Goal: Book appointment/travel/reservation

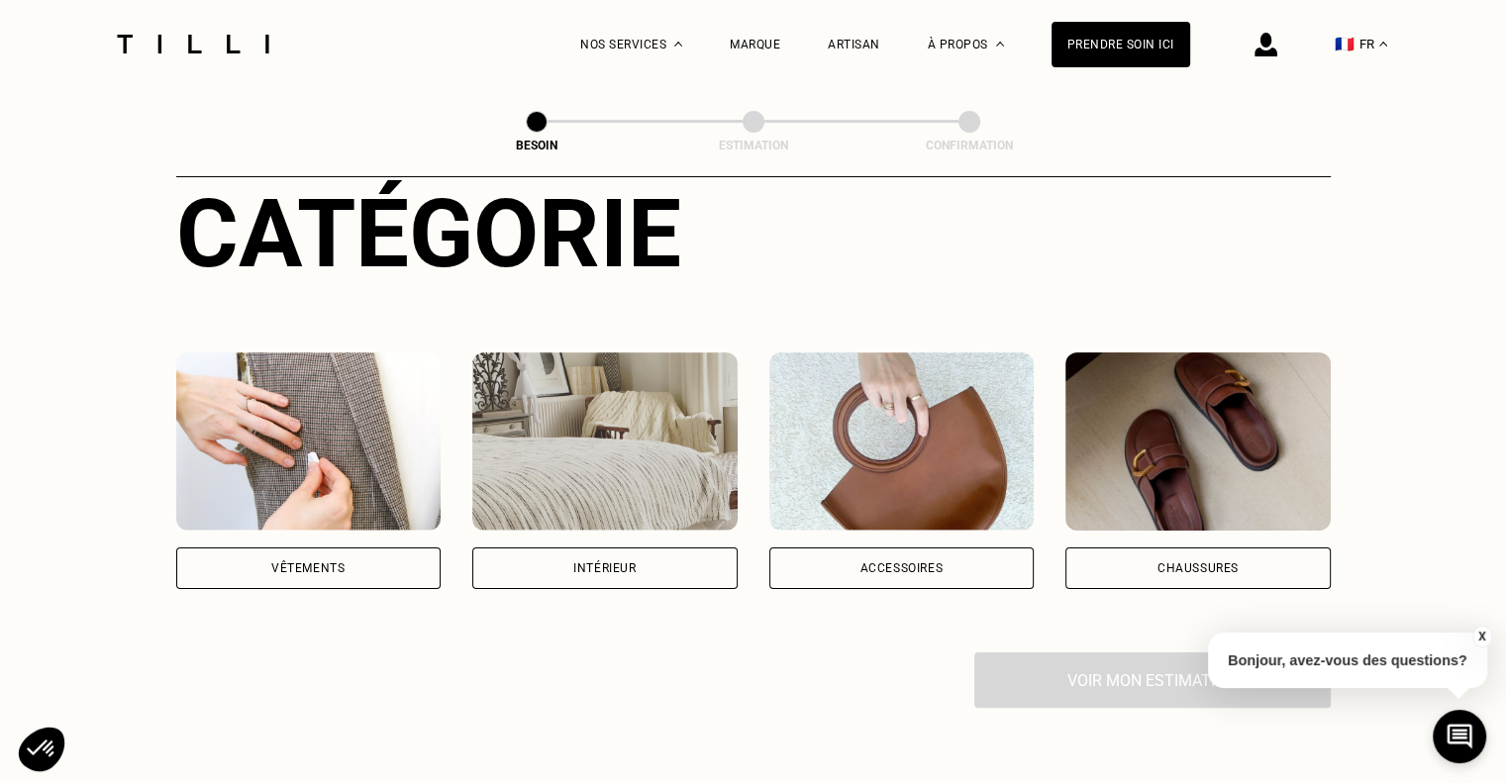
scroll to position [265, 0]
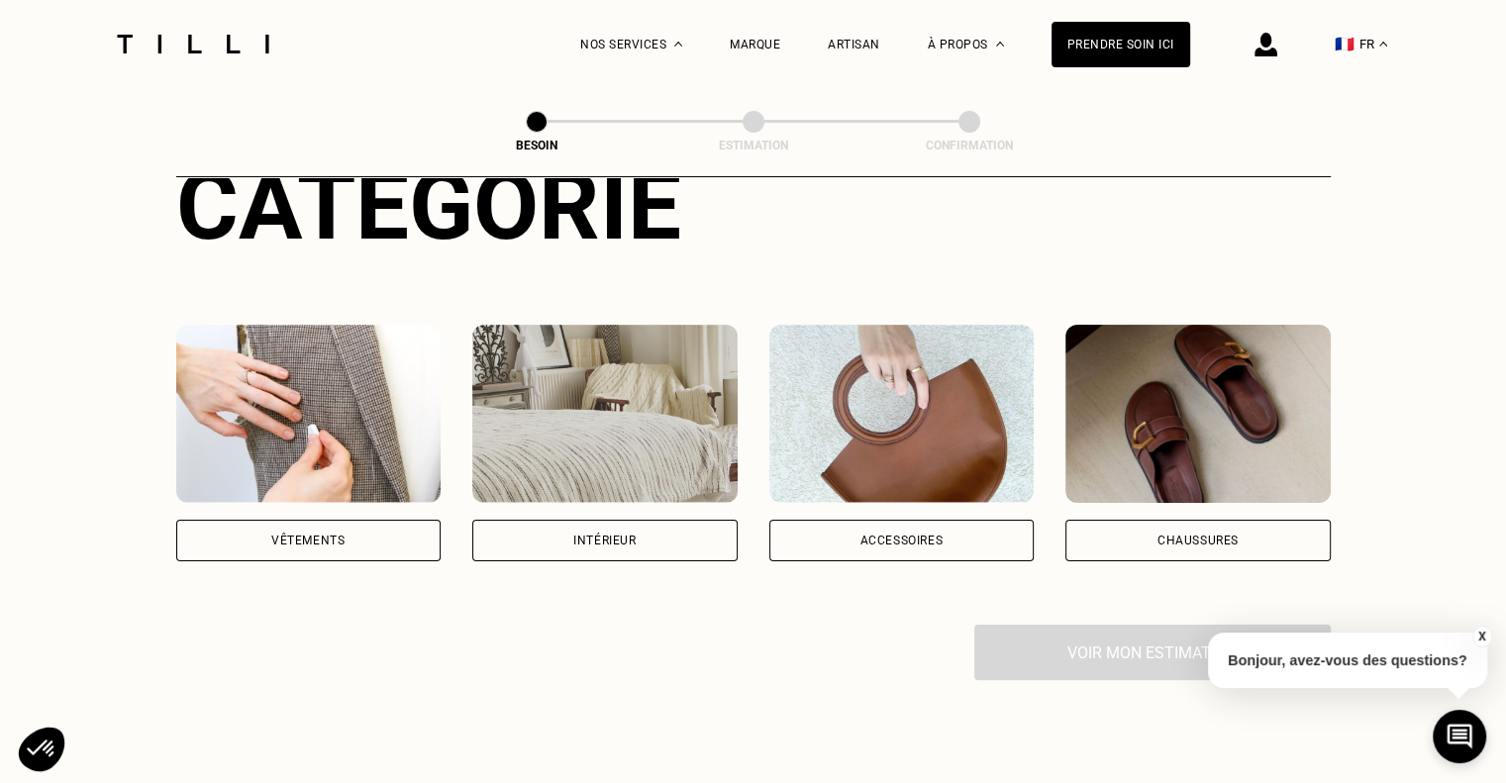
click at [342, 535] on div "Vêtements" at bounding box center [307, 541] width 73 height 12
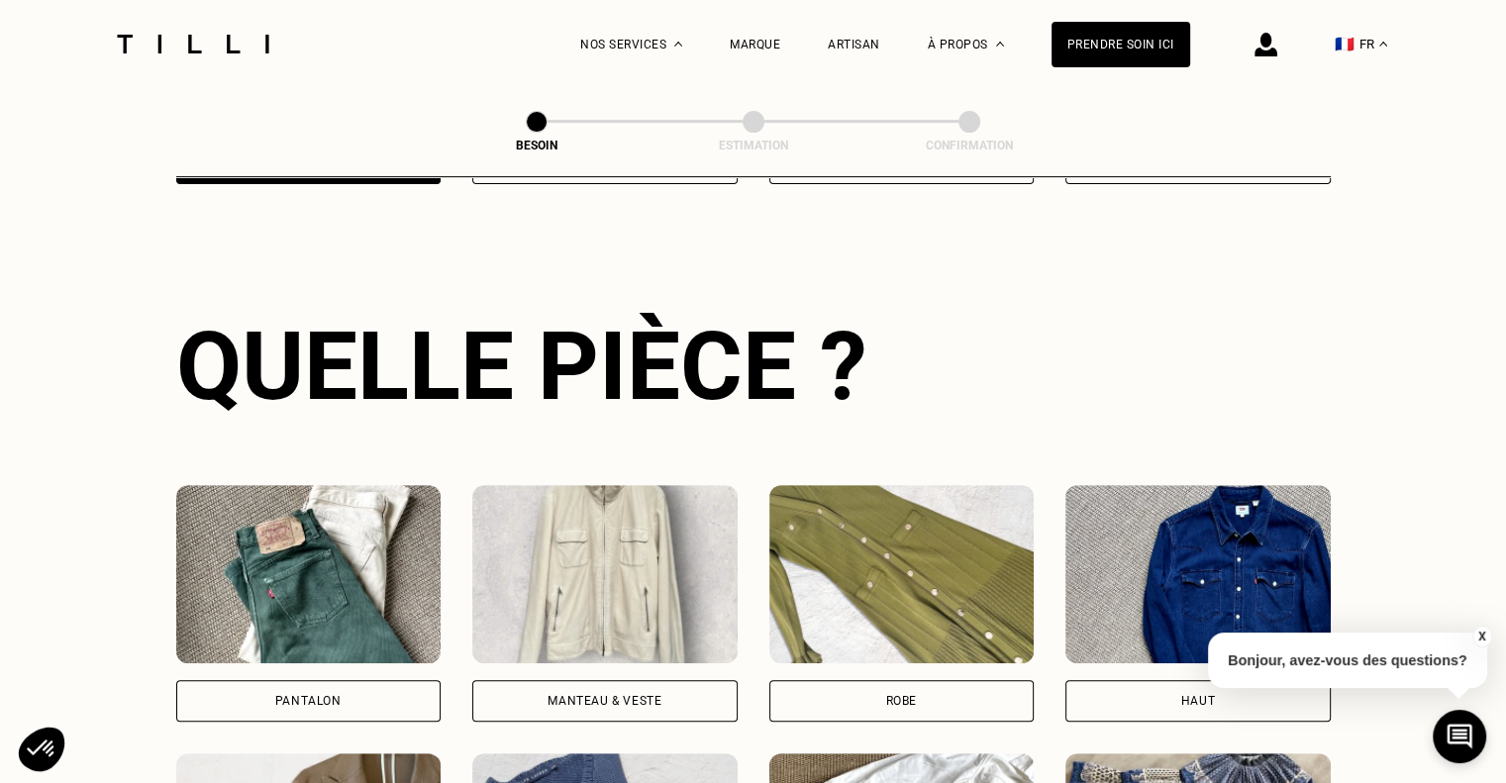
scroll to position [646, 0]
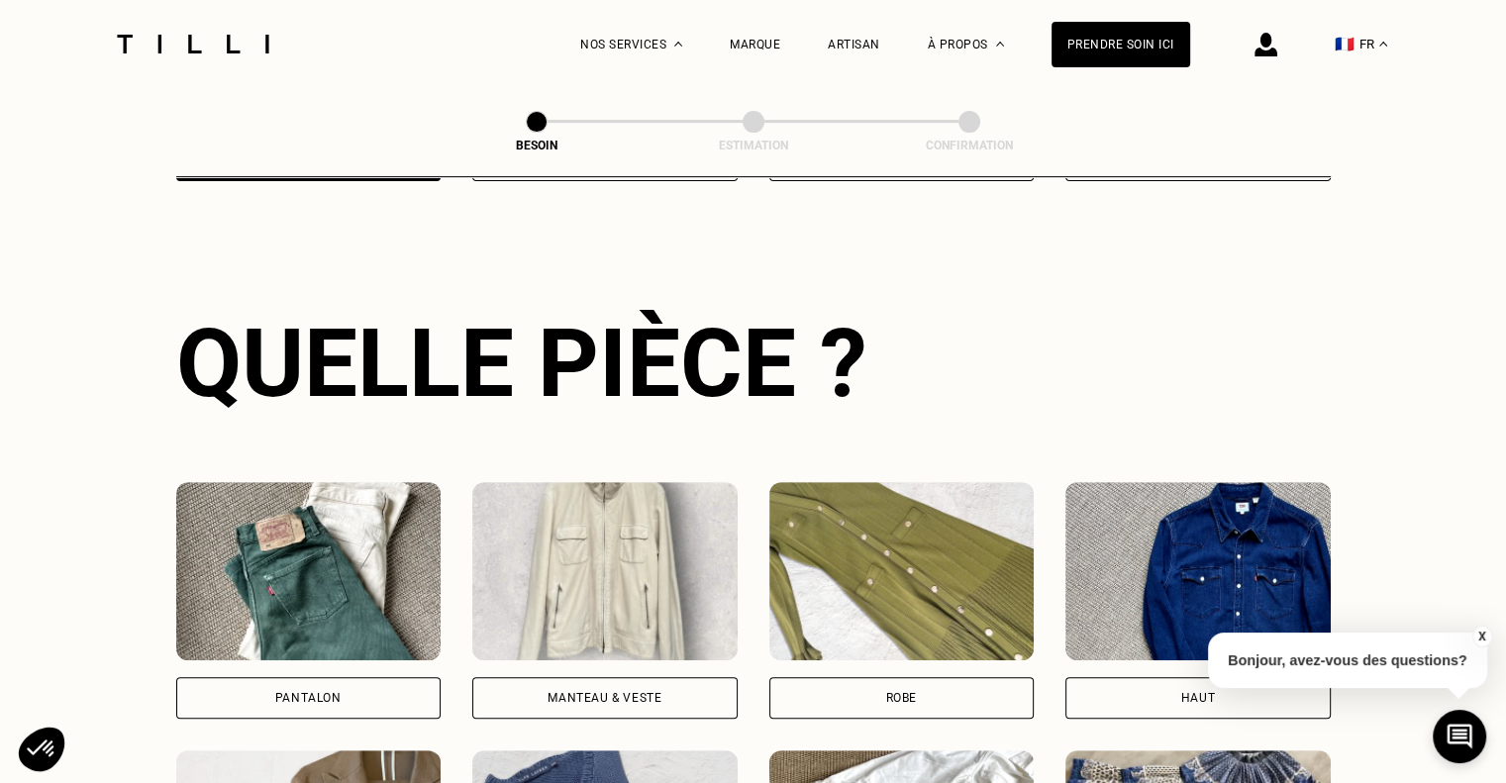
click at [943, 537] on img at bounding box center [901, 571] width 265 height 178
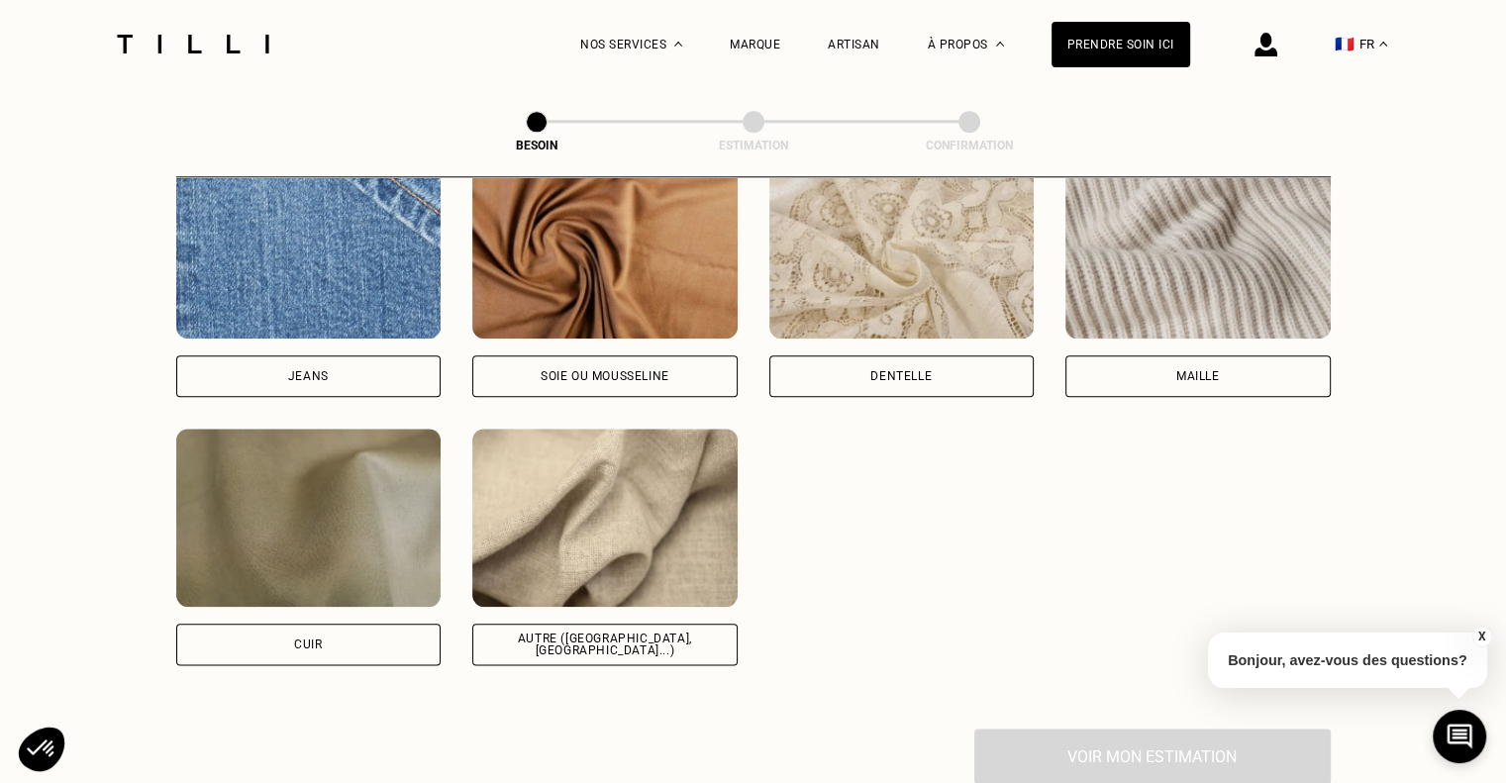
scroll to position [2171, 0]
click at [601, 633] on div "Autre ([GEOGRAPHIC_DATA], [GEOGRAPHIC_DATA]...)" at bounding box center [605, 645] width 232 height 24
select select "FR"
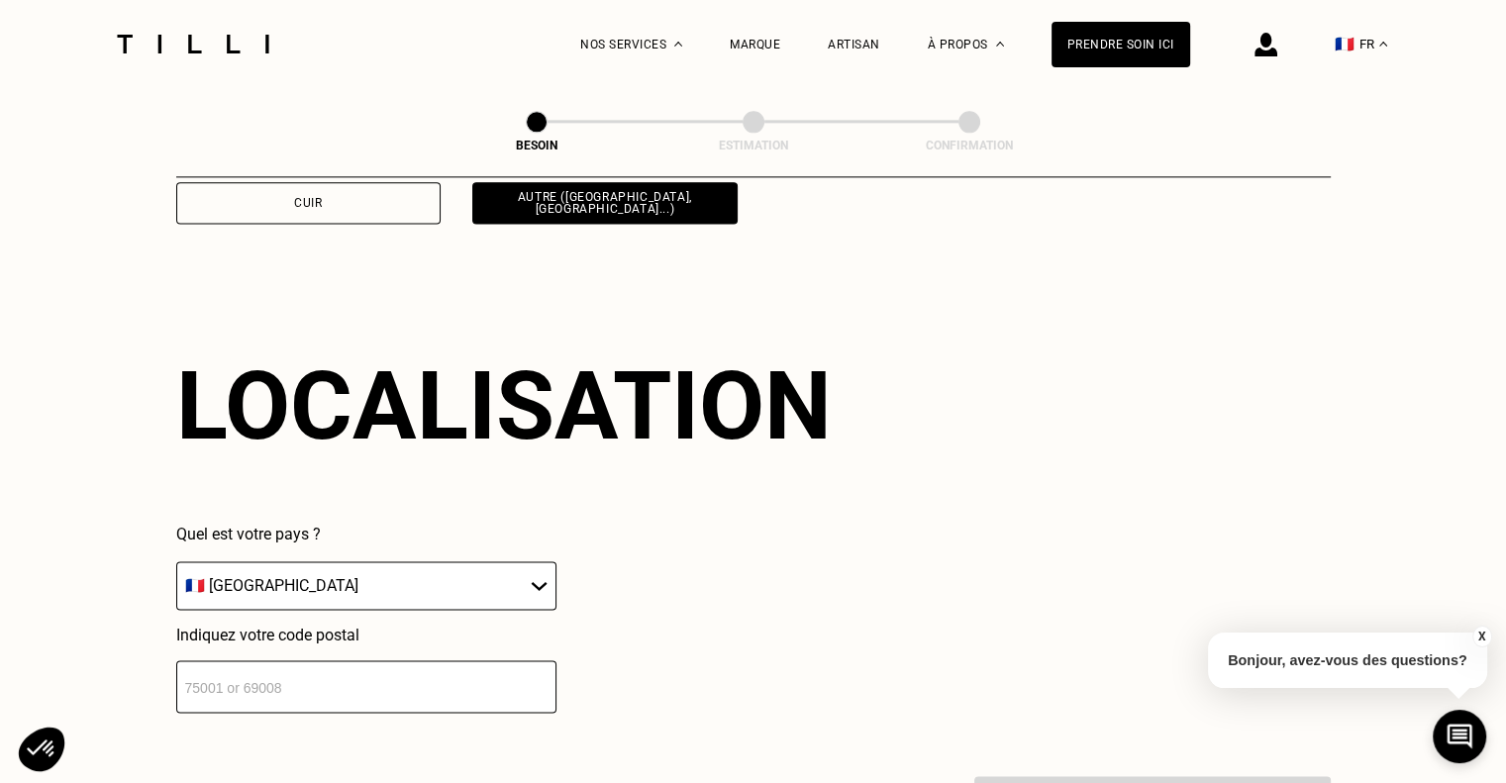
scroll to position [2660, 0]
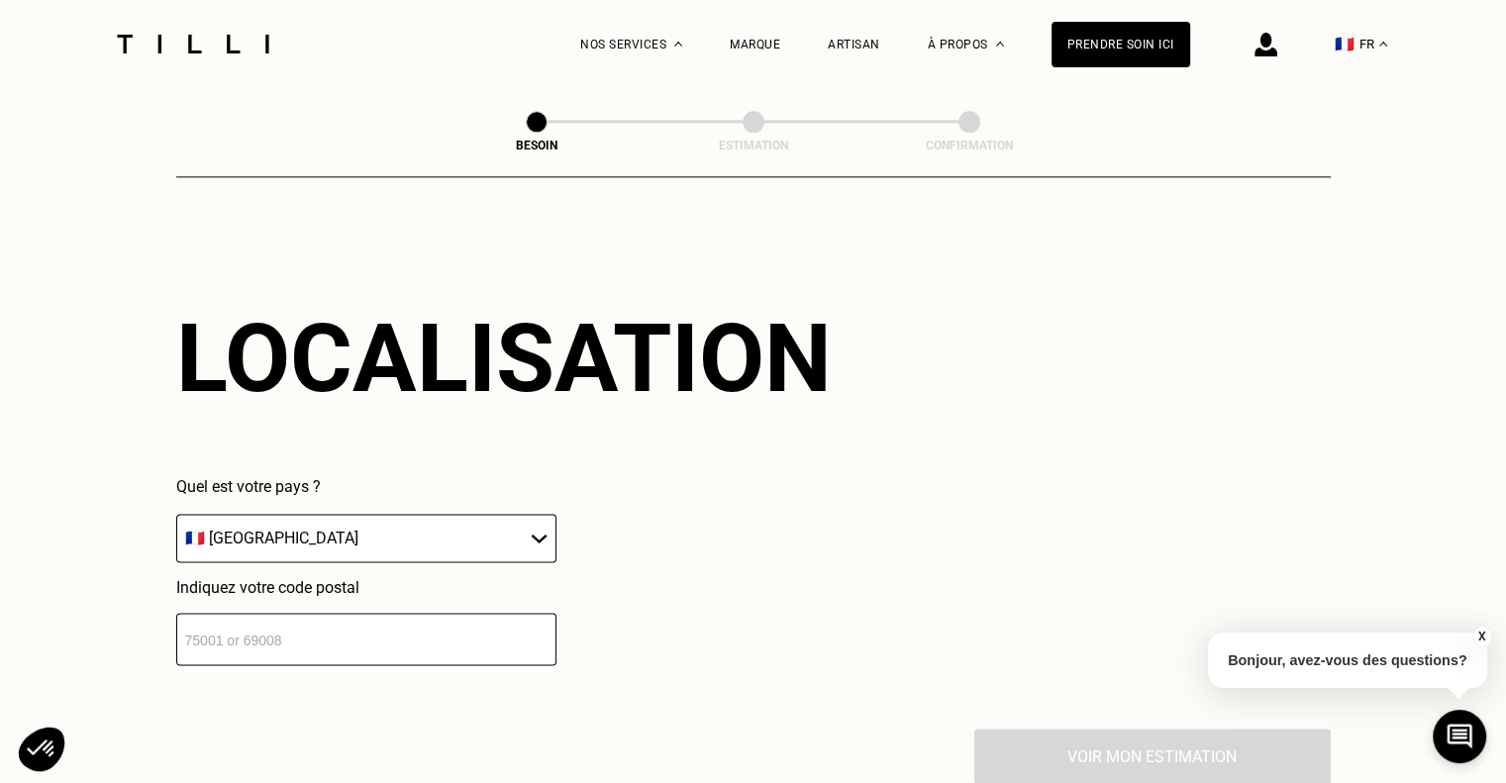
click at [413, 628] on input "number" at bounding box center [366, 639] width 380 height 52
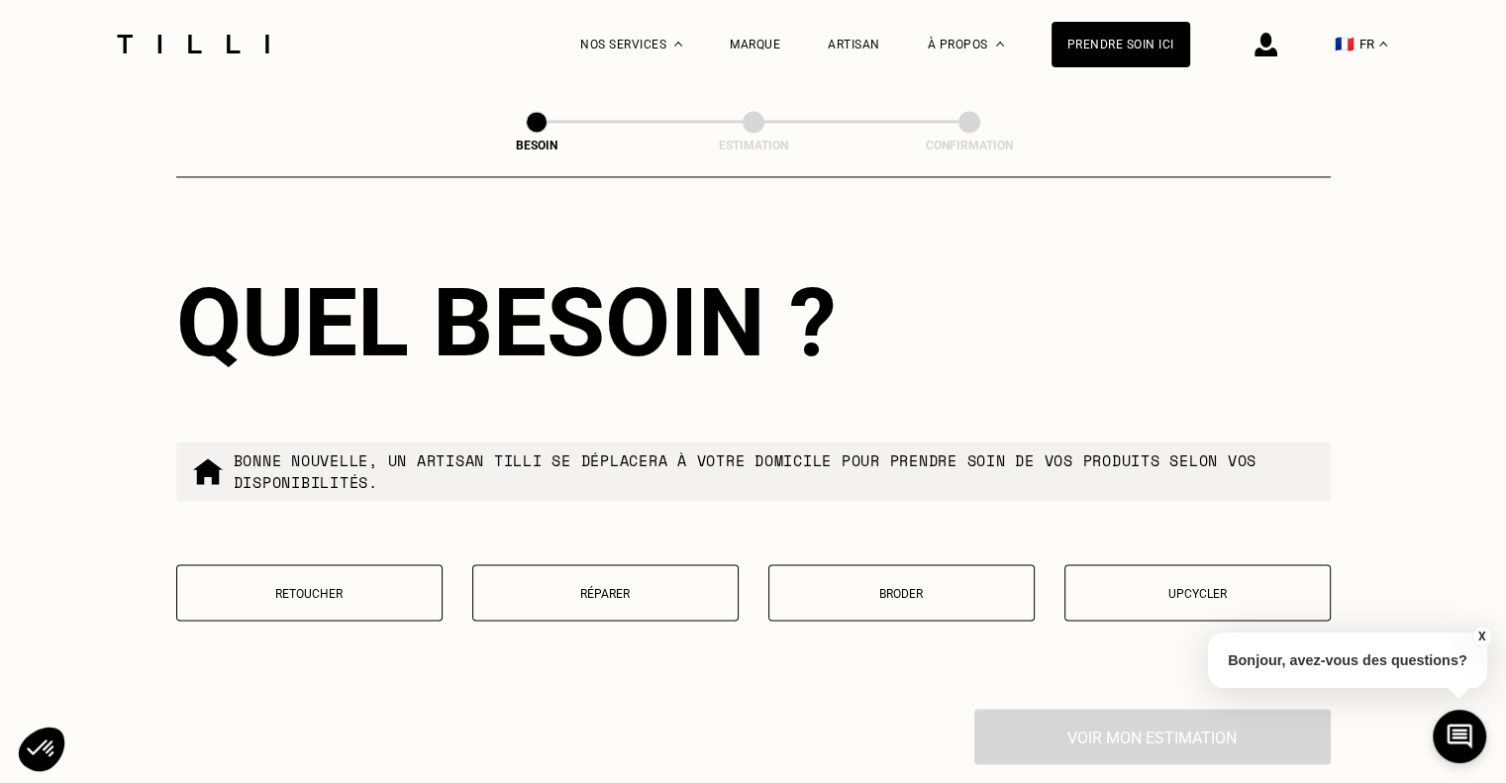
scroll to position [3187, 0]
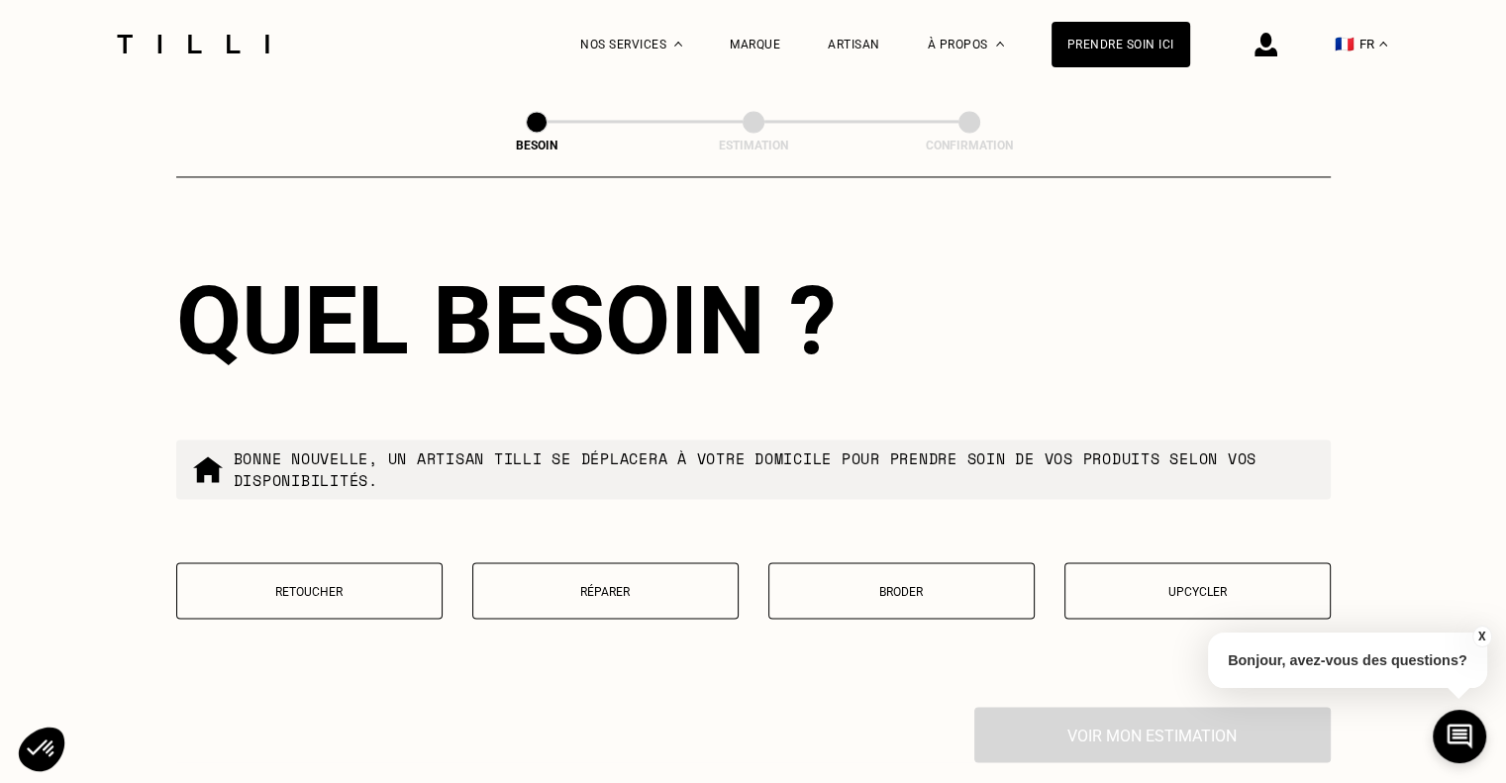
type input "33400"
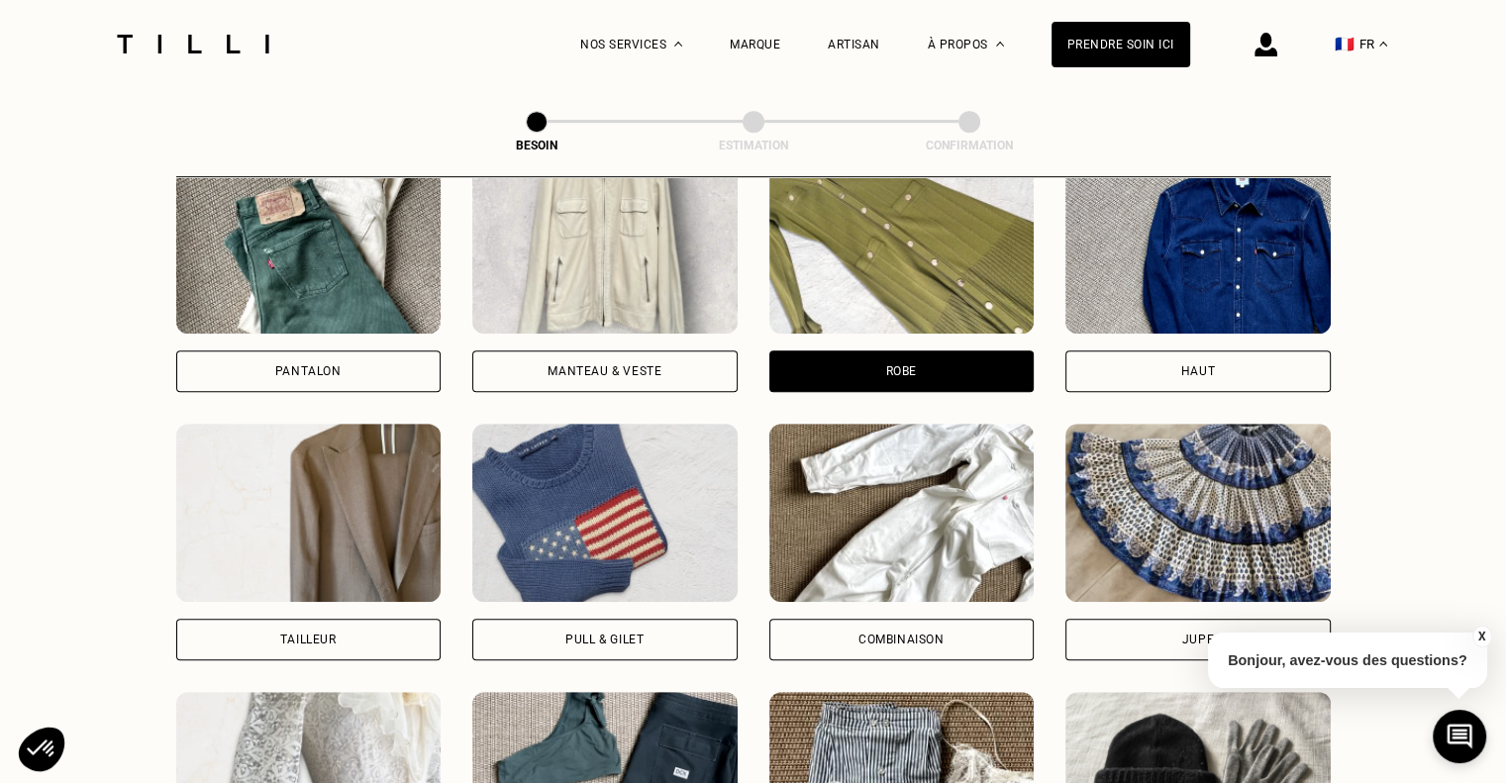
scroll to position [859, 0]
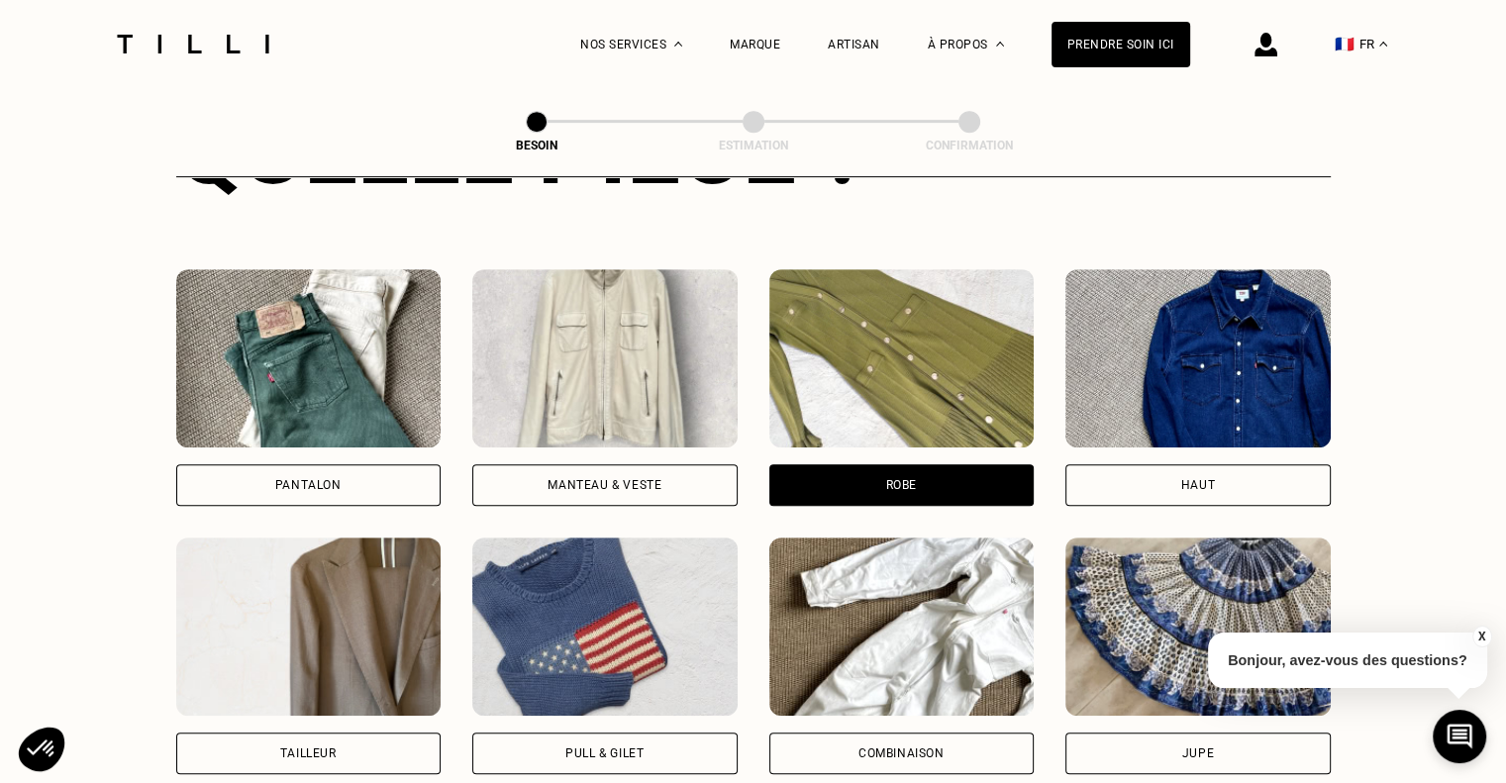
click at [329, 479] on div "Pantalon" at bounding box center [308, 485] width 66 height 12
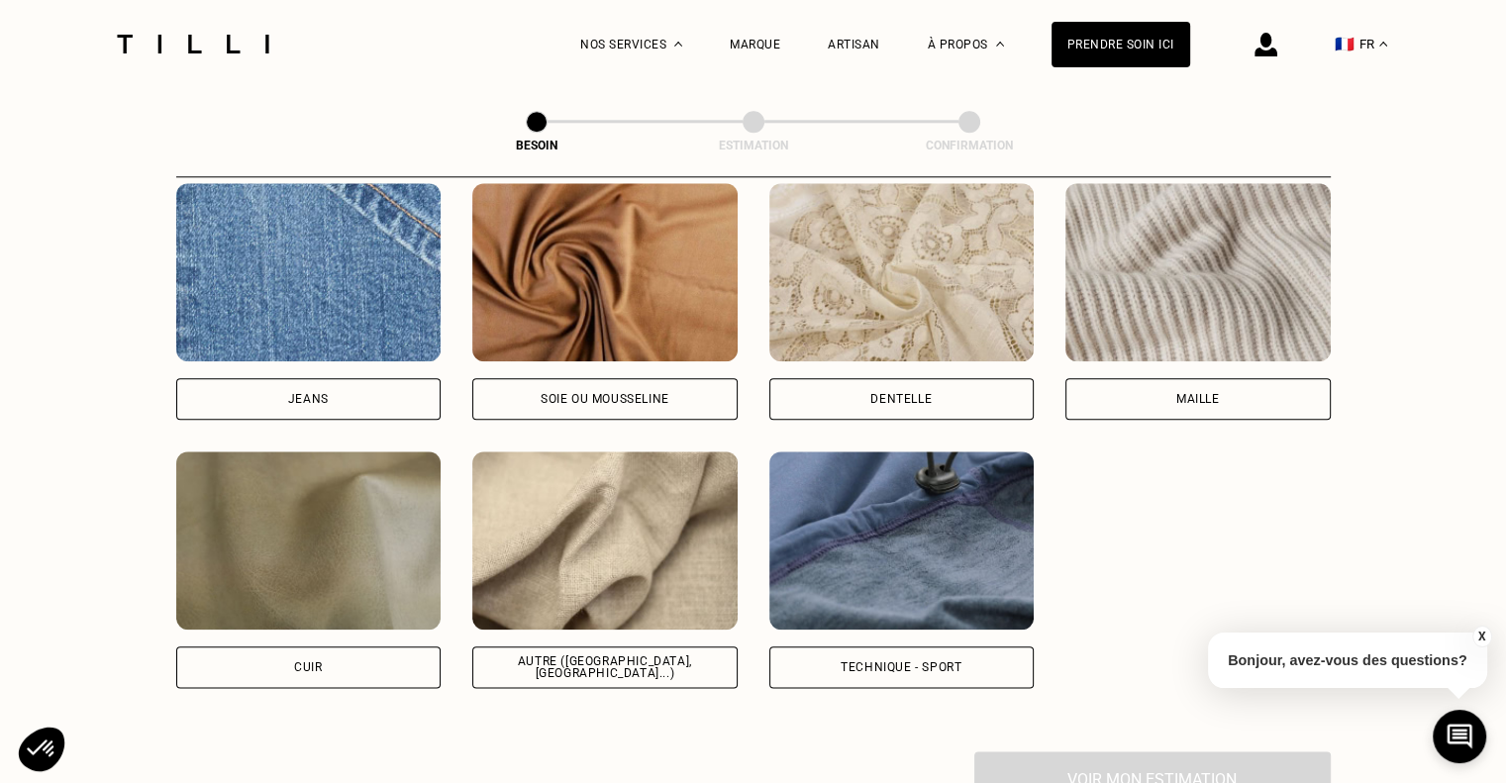
scroll to position [2163, 0]
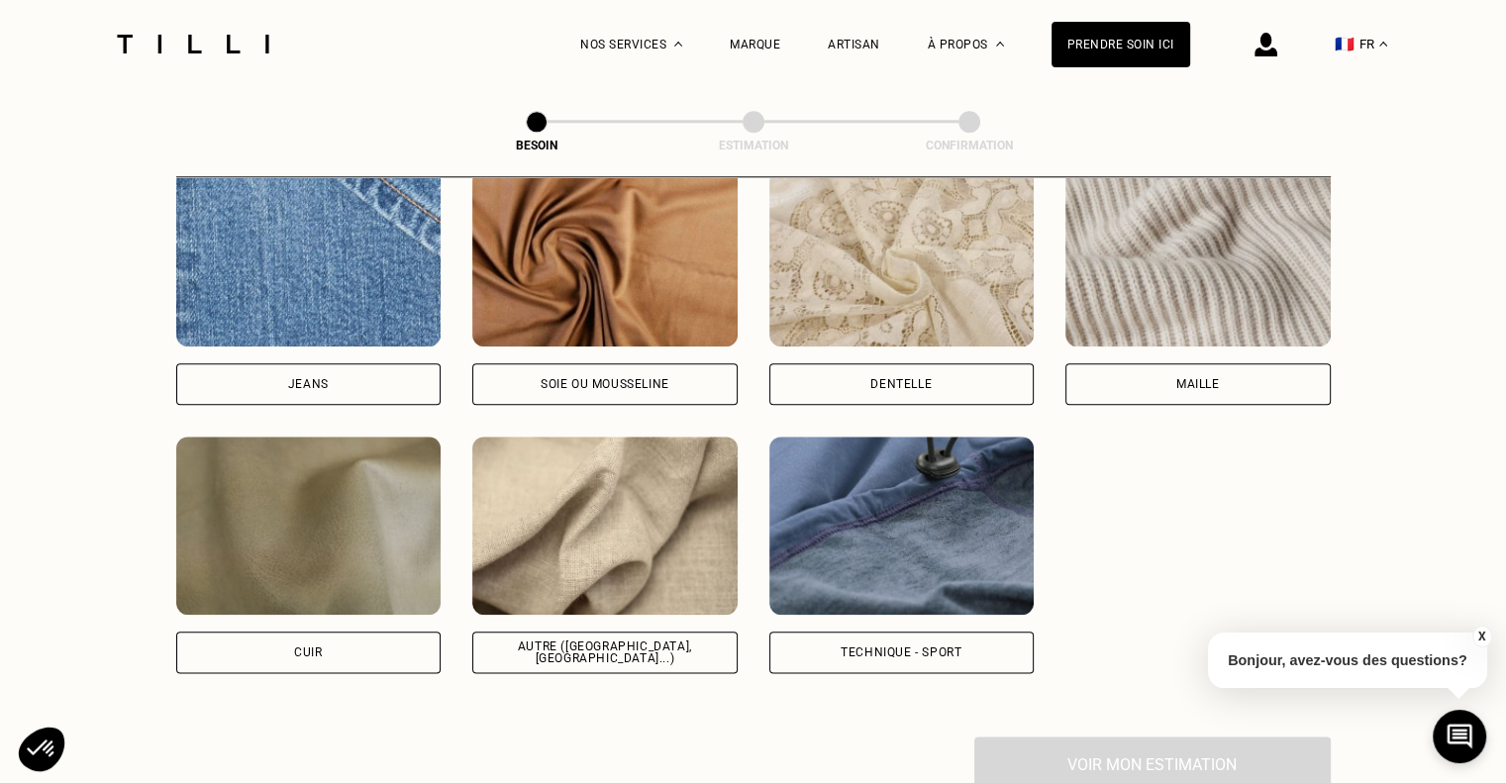
click at [604, 552] on img at bounding box center [604, 526] width 265 height 178
select select "FR"
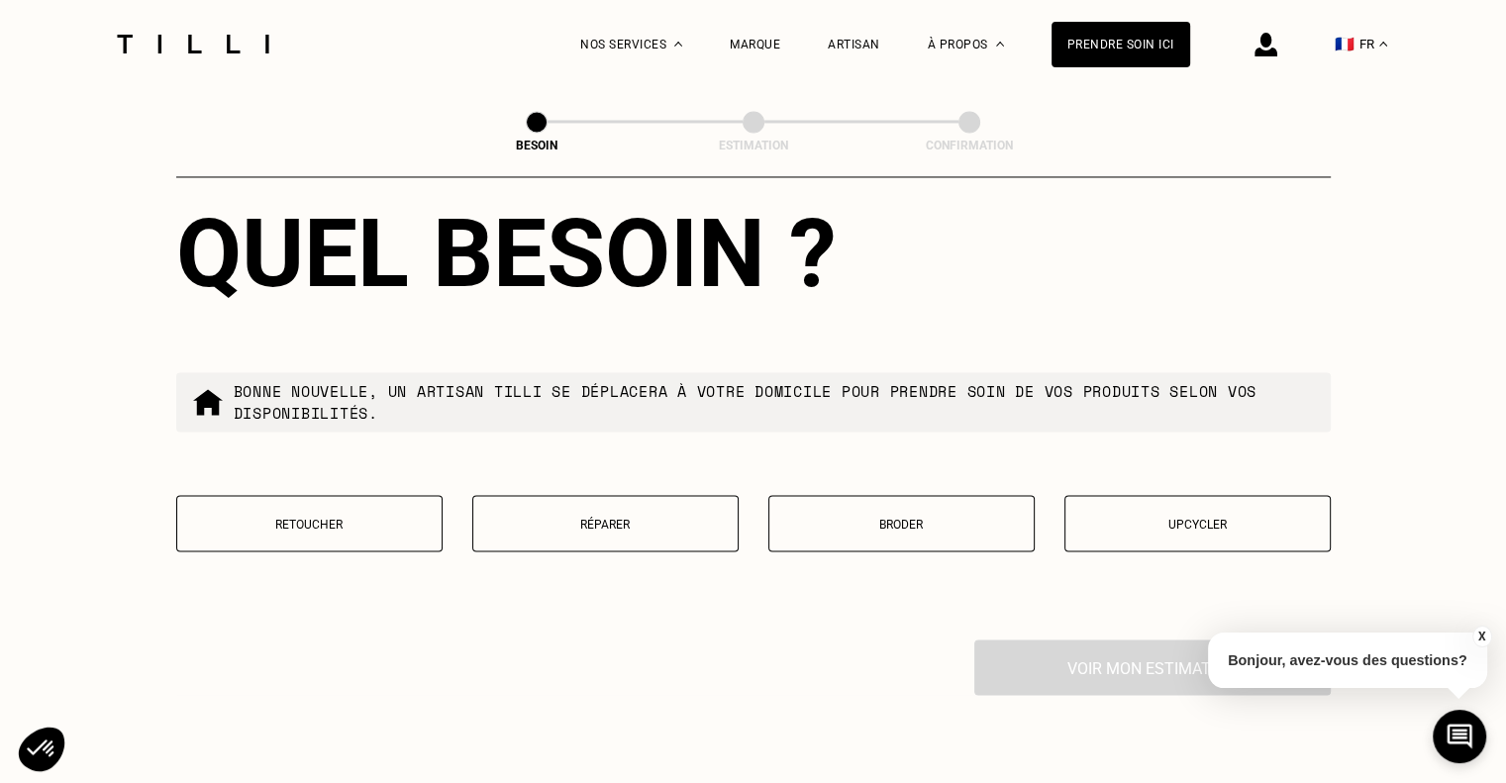
scroll to position [3256, 0]
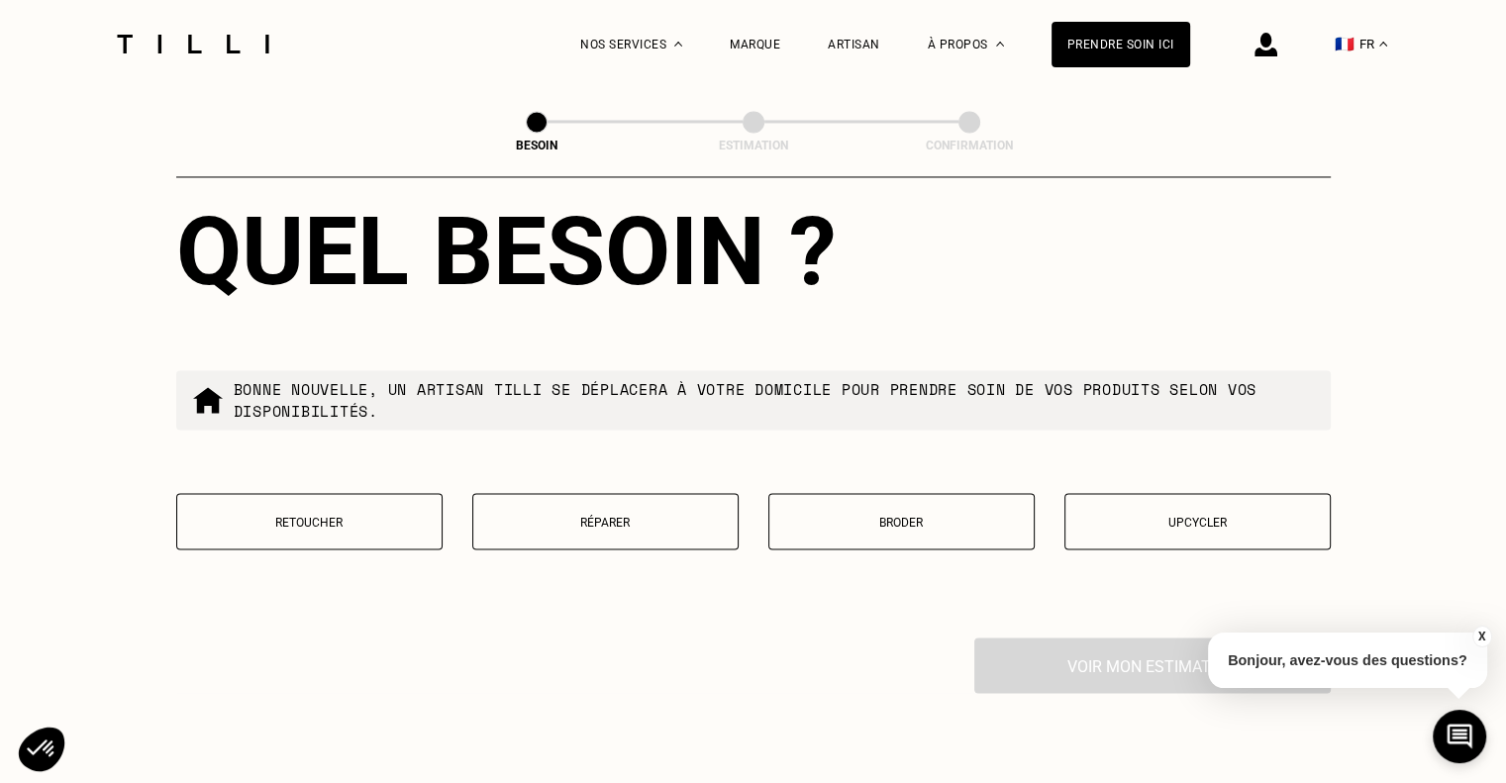
click at [348, 521] on button "Retoucher" at bounding box center [309, 521] width 266 height 56
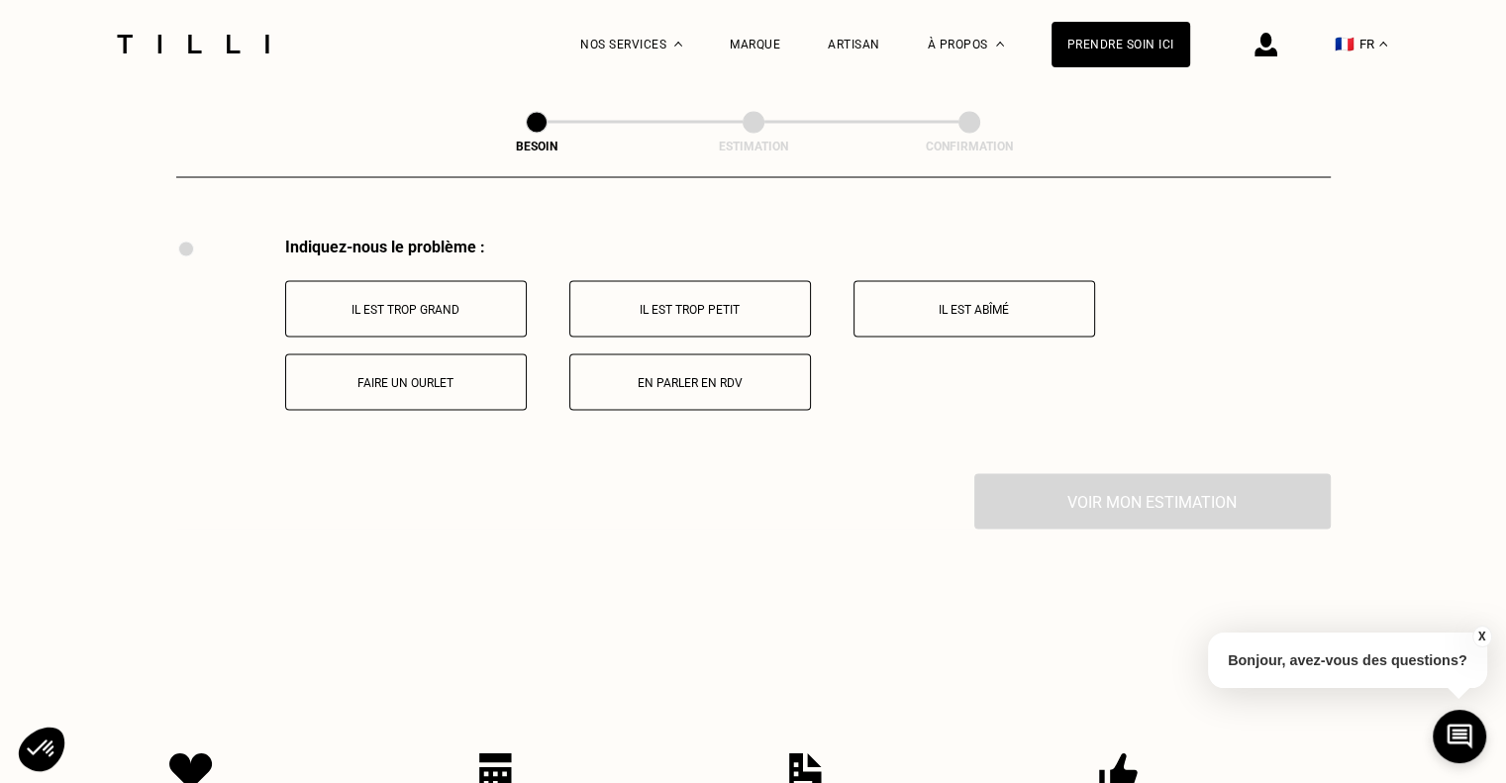
scroll to position [3661, 0]
click at [386, 371] on p "Faire un ourlet" at bounding box center [406, 378] width 220 height 14
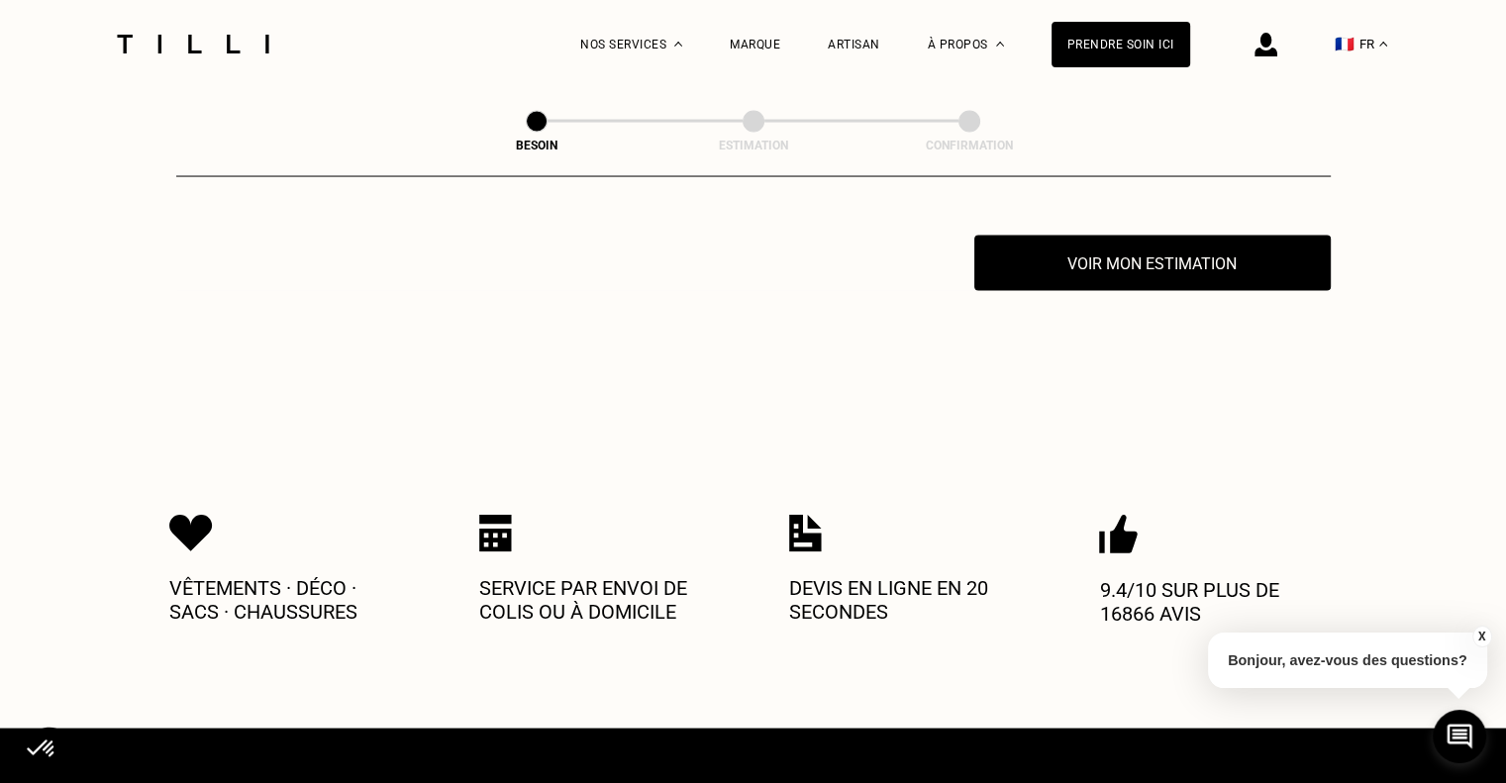
scroll to position [3898, 0]
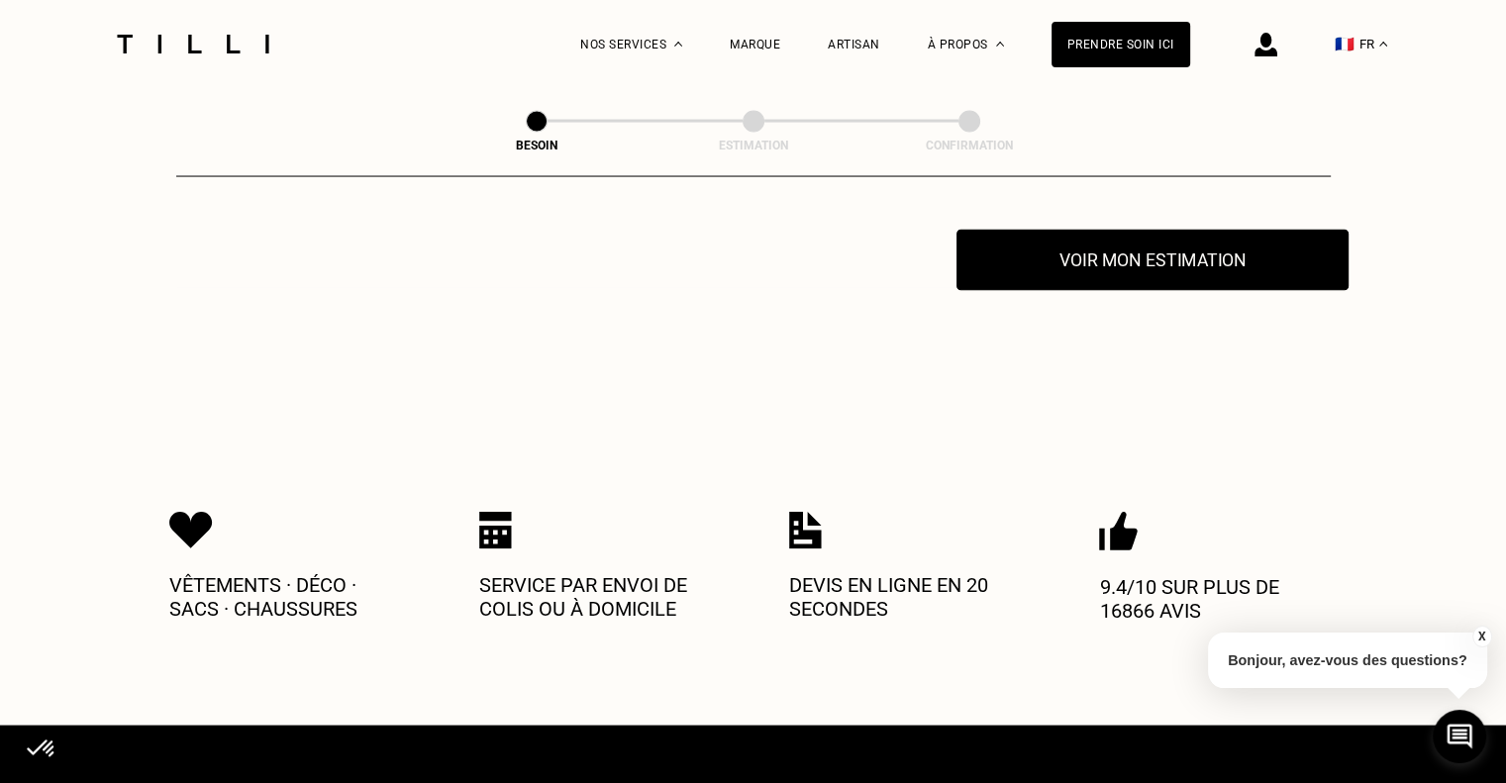
click at [1156, 254] on button "Voir mon estimation" at bounding box center [1153, 260] width 392 height 61
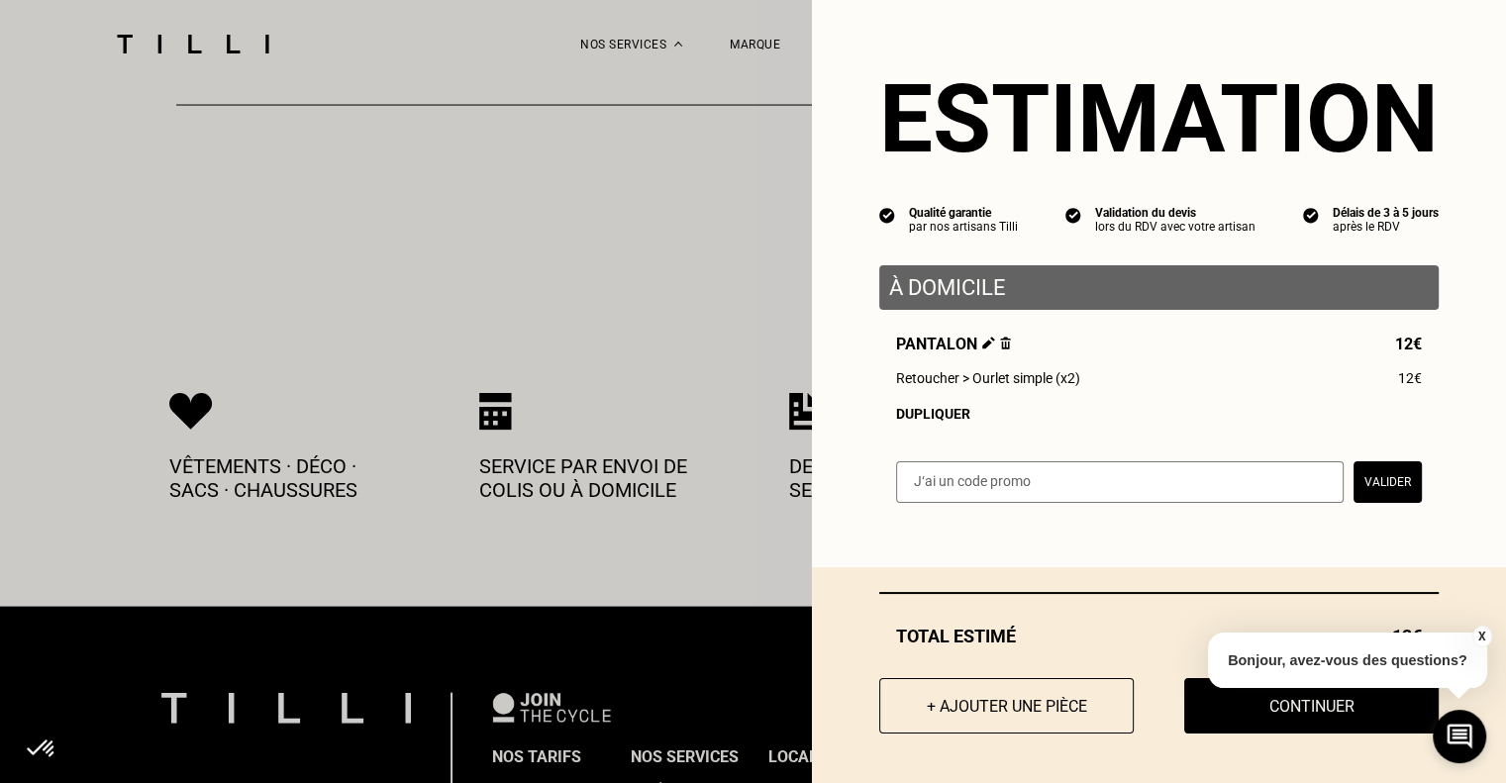
scroll to position [4017, 0]
click at [959, 708] on button "+ Ajouter une pièce" at bounding box center [1006, 705] width 280 height 61
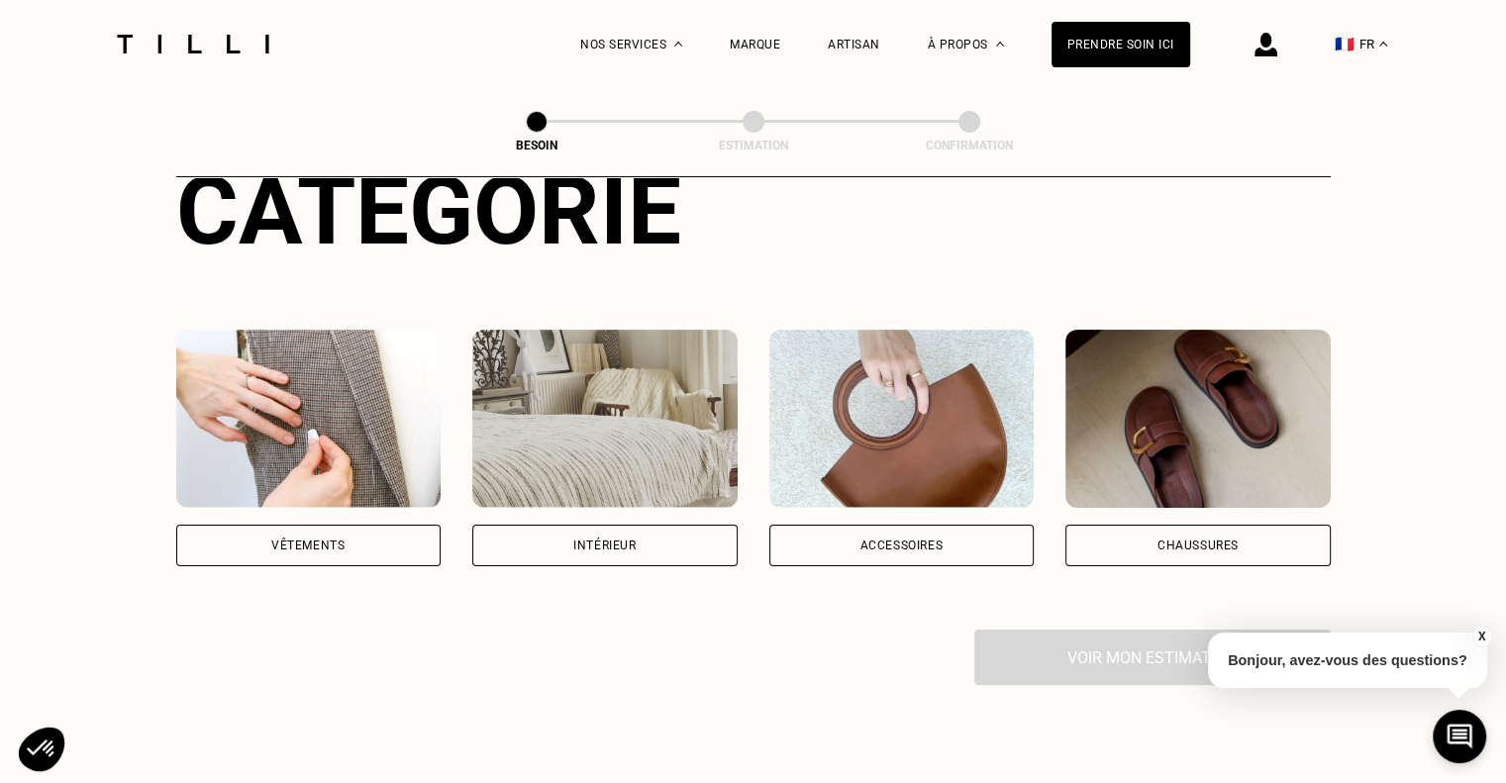
scroll to position [261, 0]
click at [301, 524] on div "Vêtements" at bounding box center [308, 545] width 265 height 42
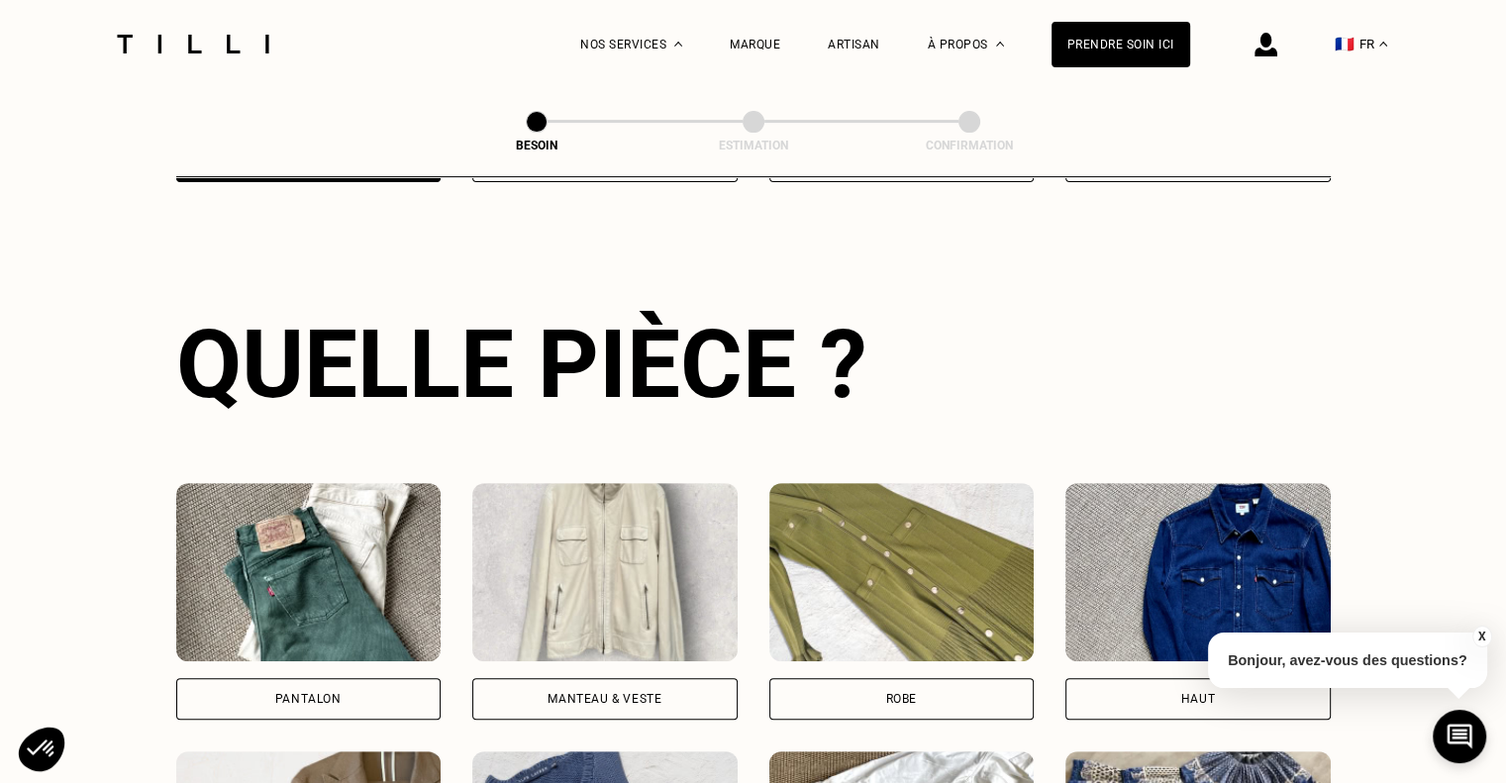
scroll to position [646, 0]
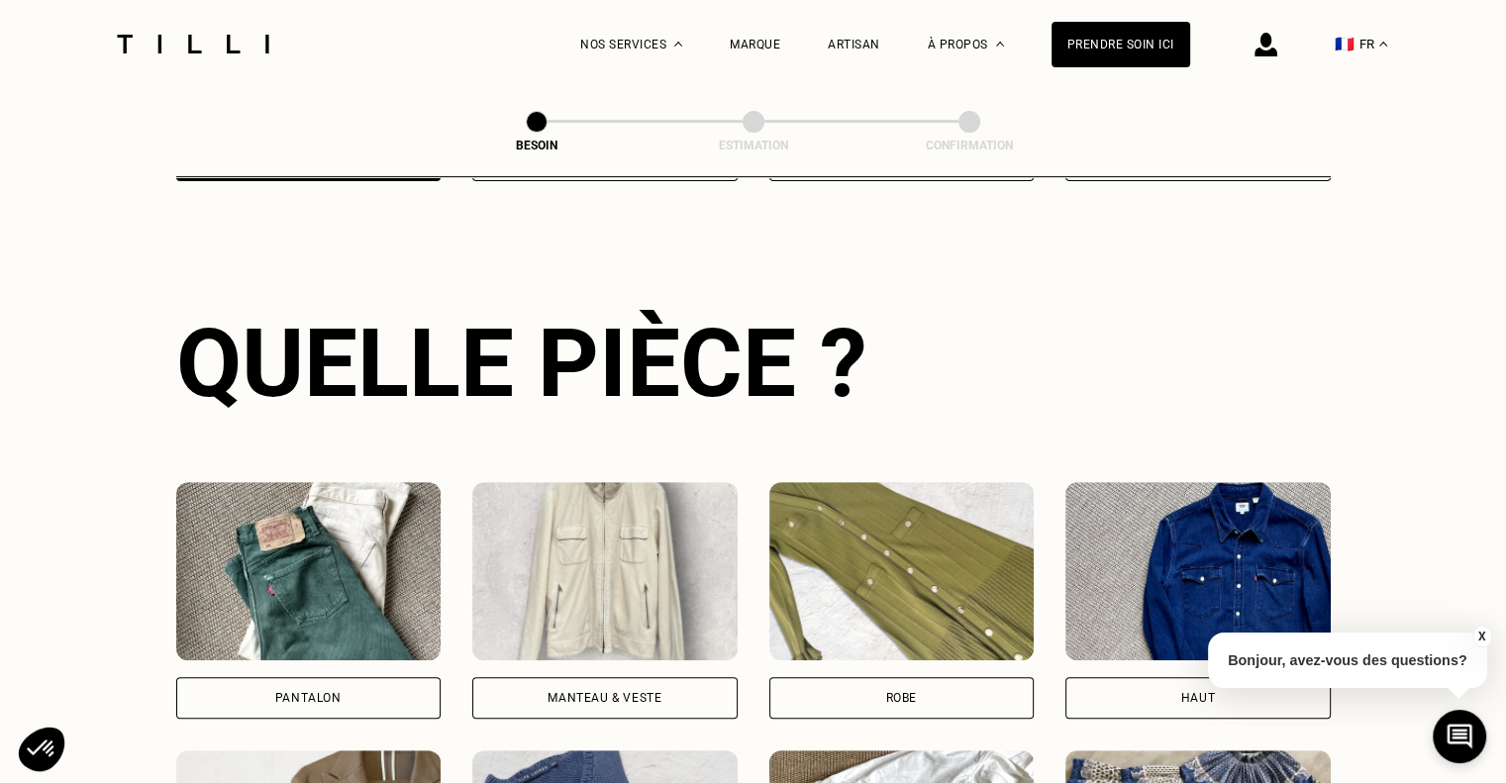
click at [891, 692] on div "Robe" at bounding box center [901, 698] width 31 height 12
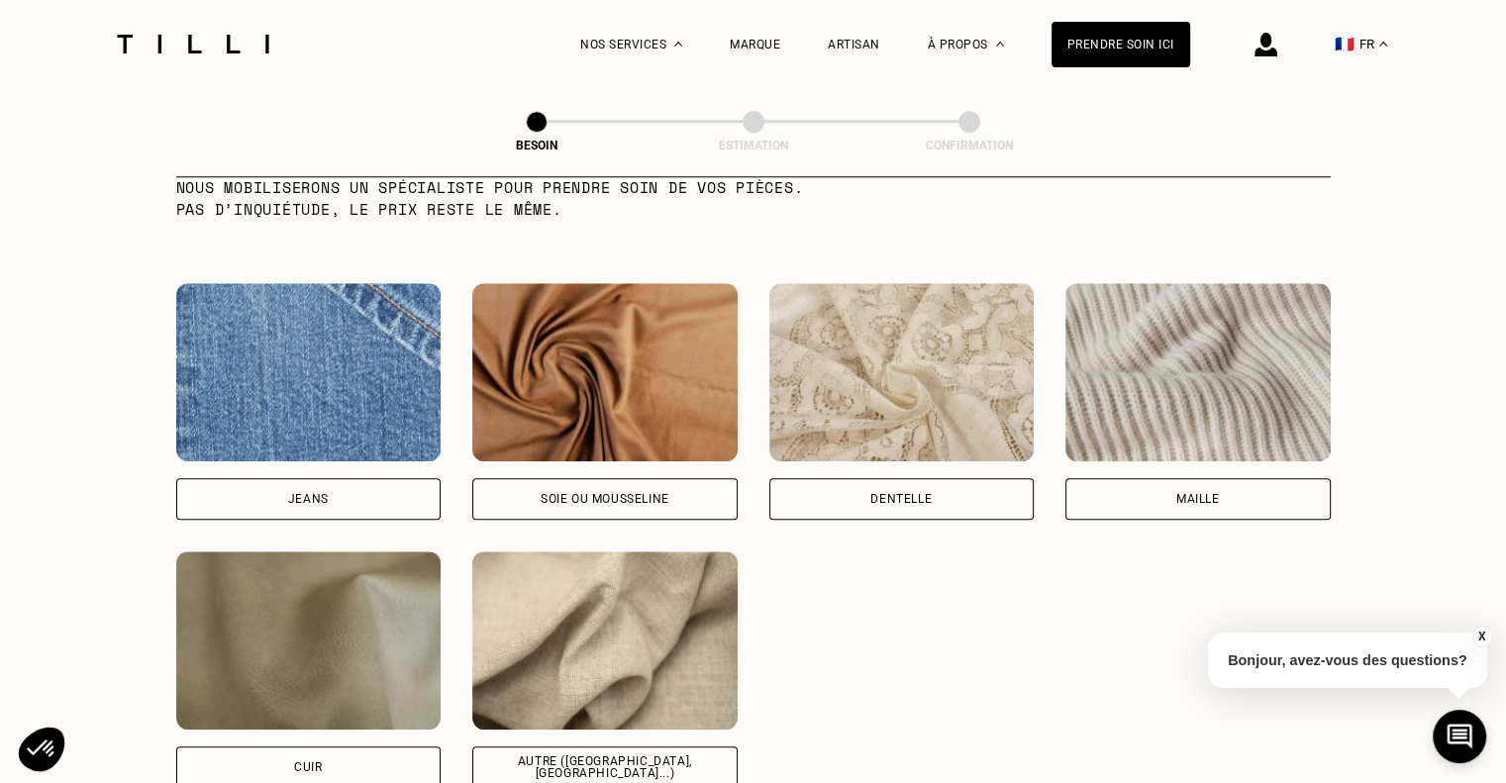
scroll to position [2049, 0]
click at [629, 758] on div "Autre ([GEOGRAPHIC_DATA], [GEOGRAPHIC_DATA]...)" at bounding box center [604, 767] width 265 height 42
select select "FR"
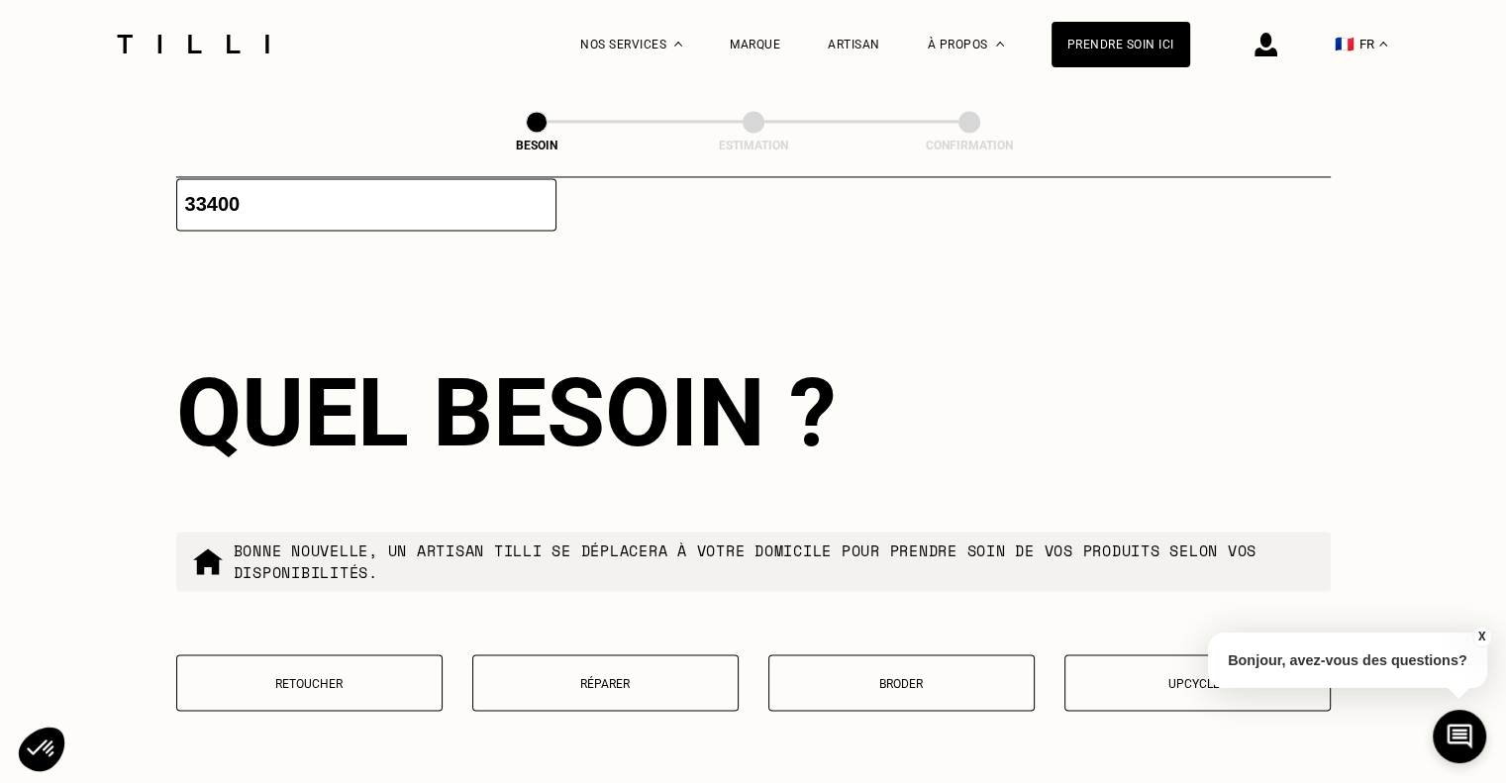
scroll to position [3096, 0]
click at [376, 675] on p "Retoucher" at bounding box center [309, 682] width 245 height 14
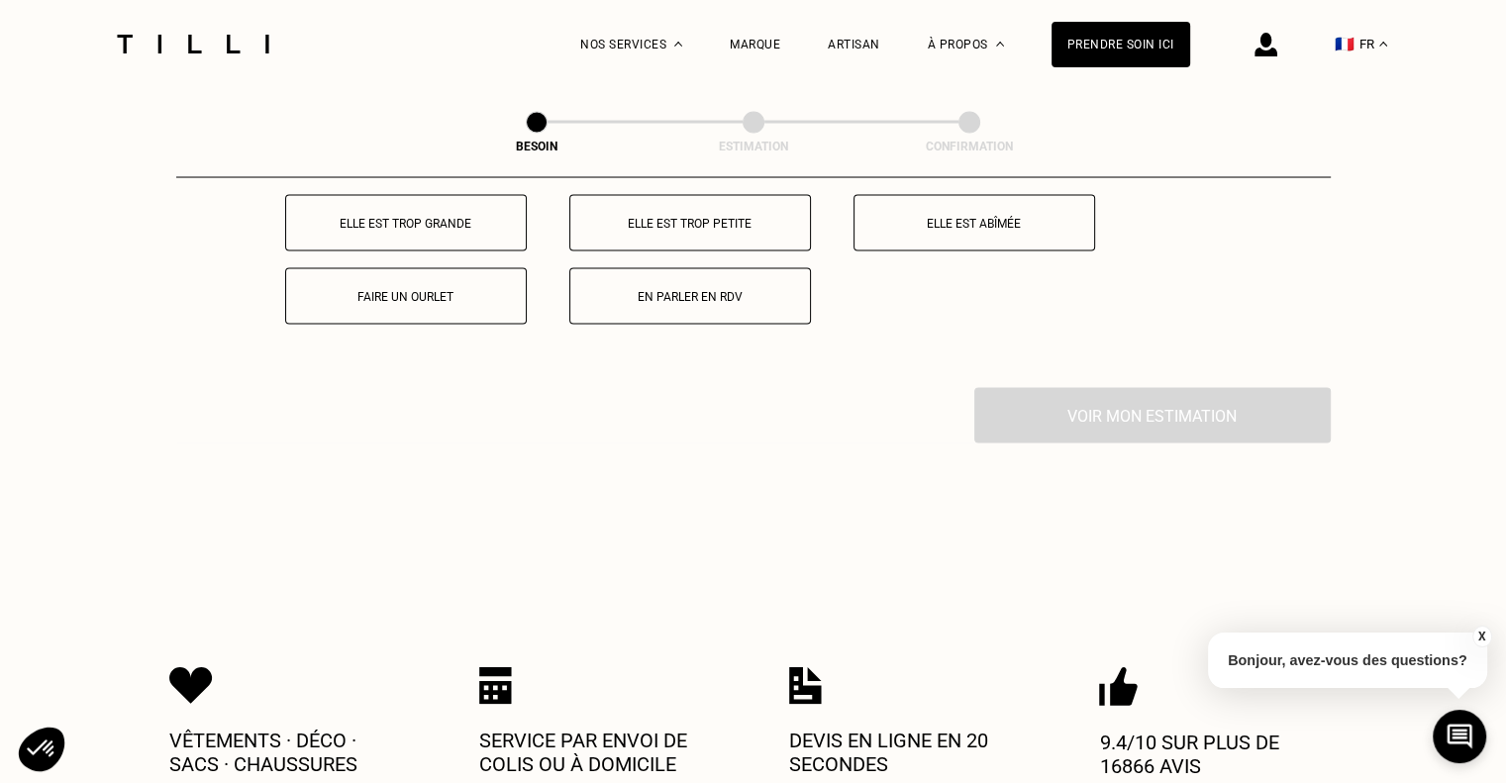
scroll to position [3744, 0]
click at [437, 288] on p "Faire un ourlet" at bounding box center [406, 295] width 220 height 14
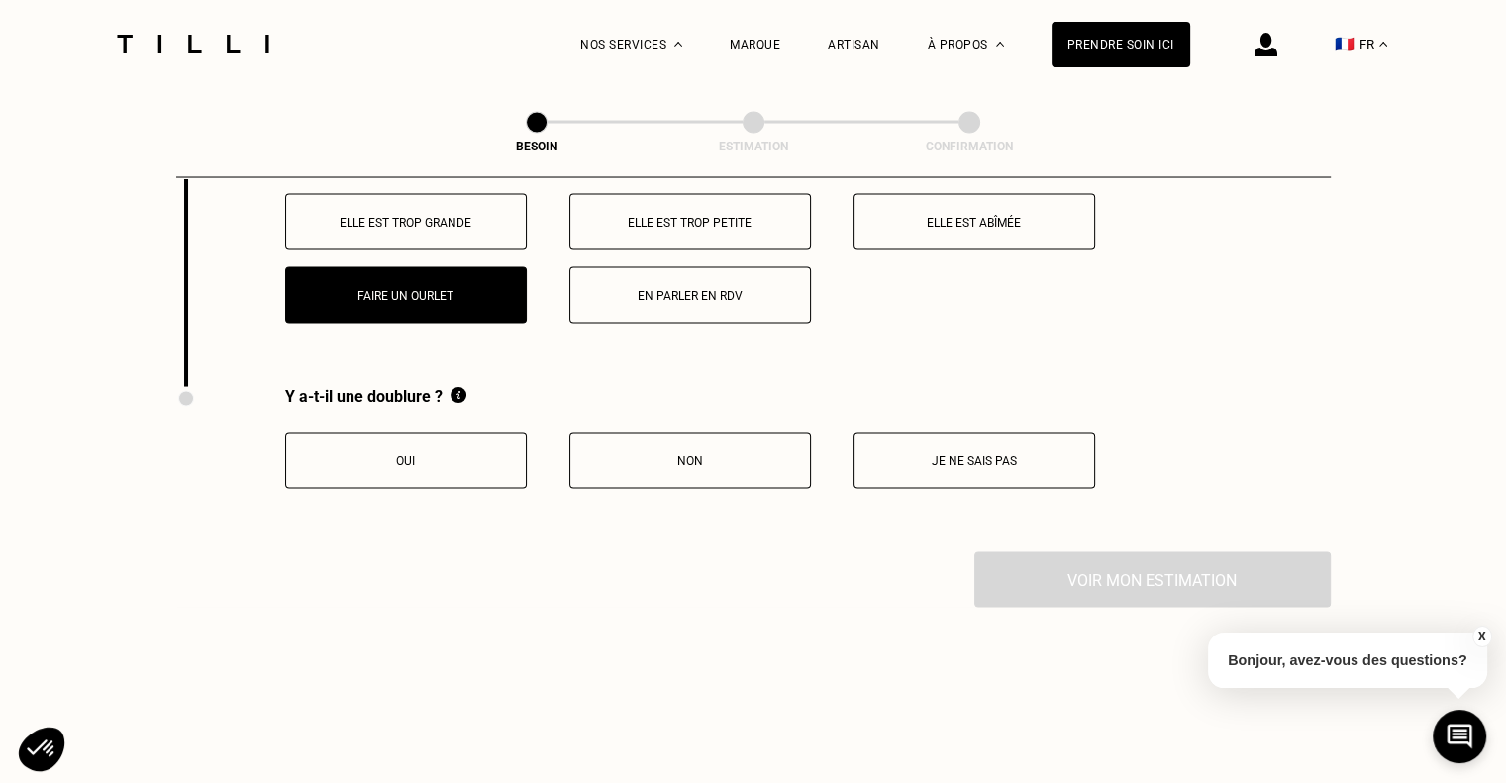
scroll to position [3898, 0]
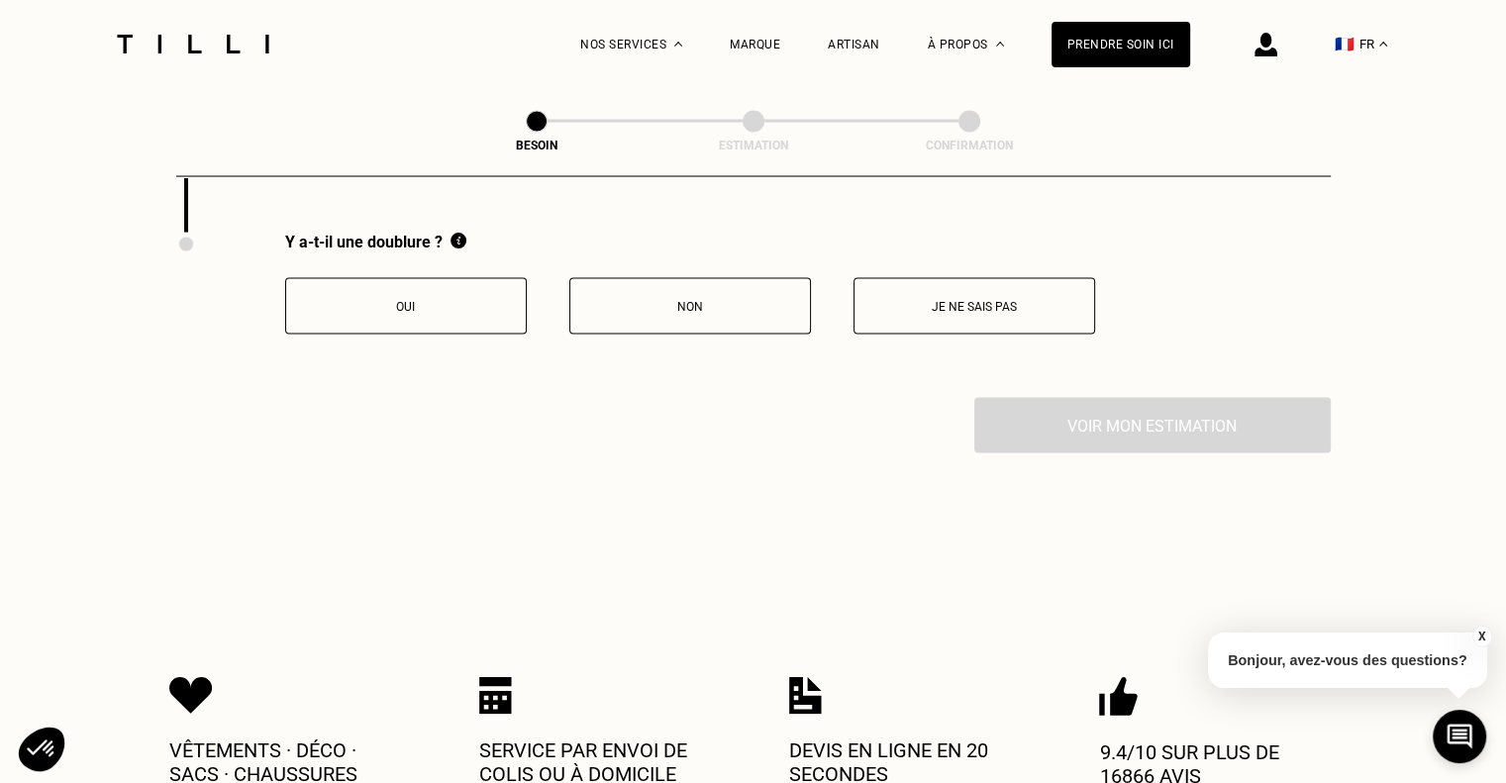
click at [441, 300] on p "Oui" at bounding box center [406, 307] width 220 height 14
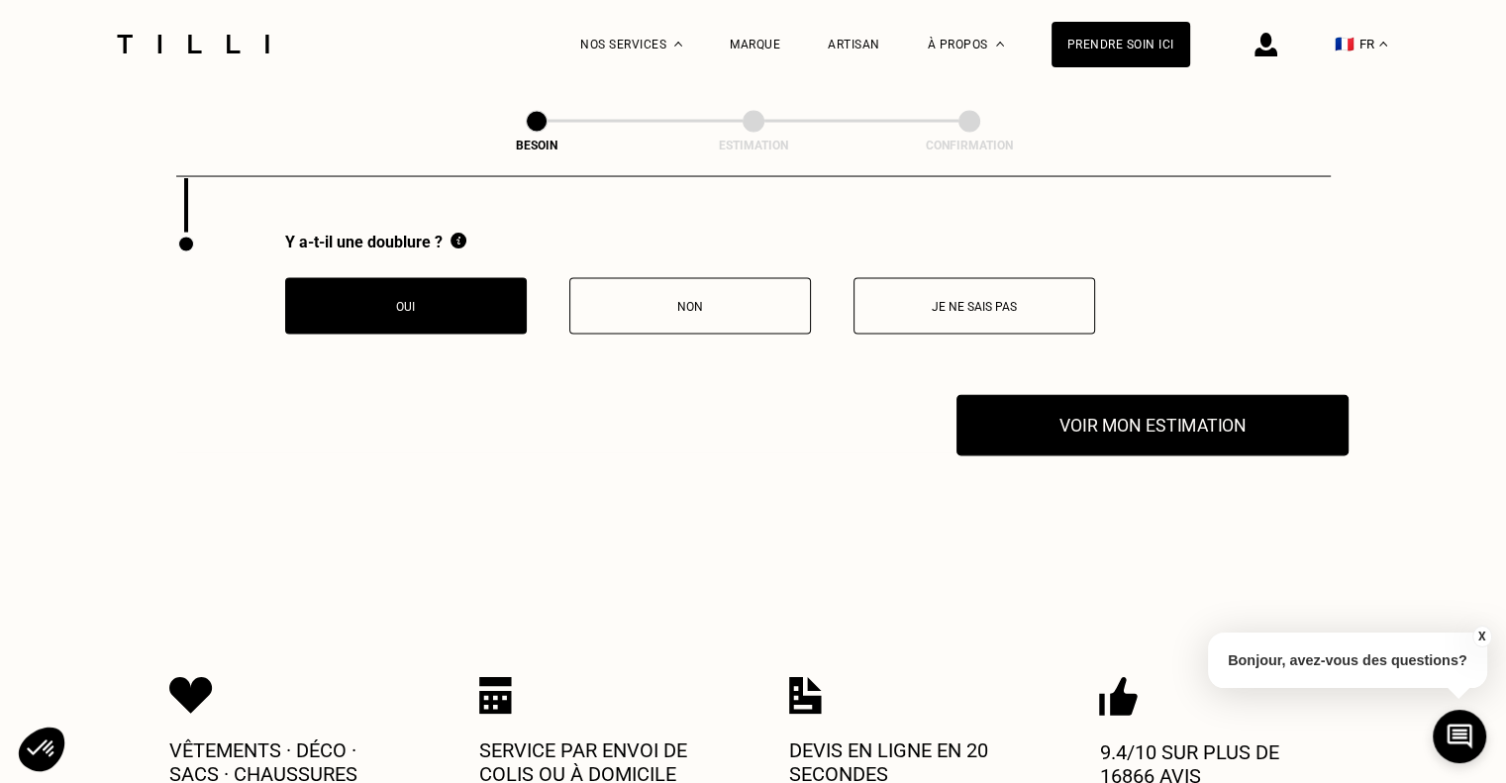
click at [1200, 430] on button "Voir mon estimation" at bounding box center [1153, 425] width 392 height 61
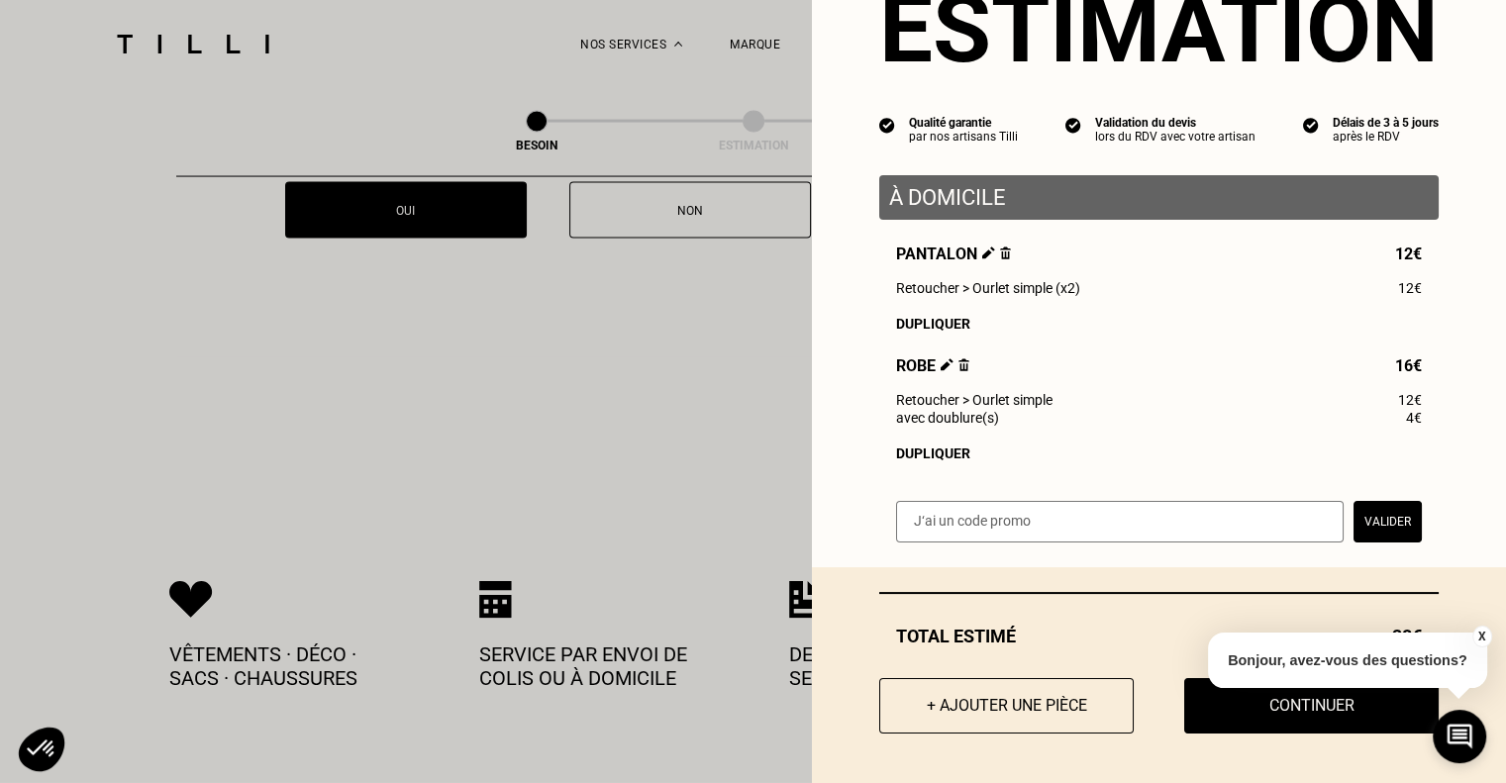
scroll to position [4001, 0]
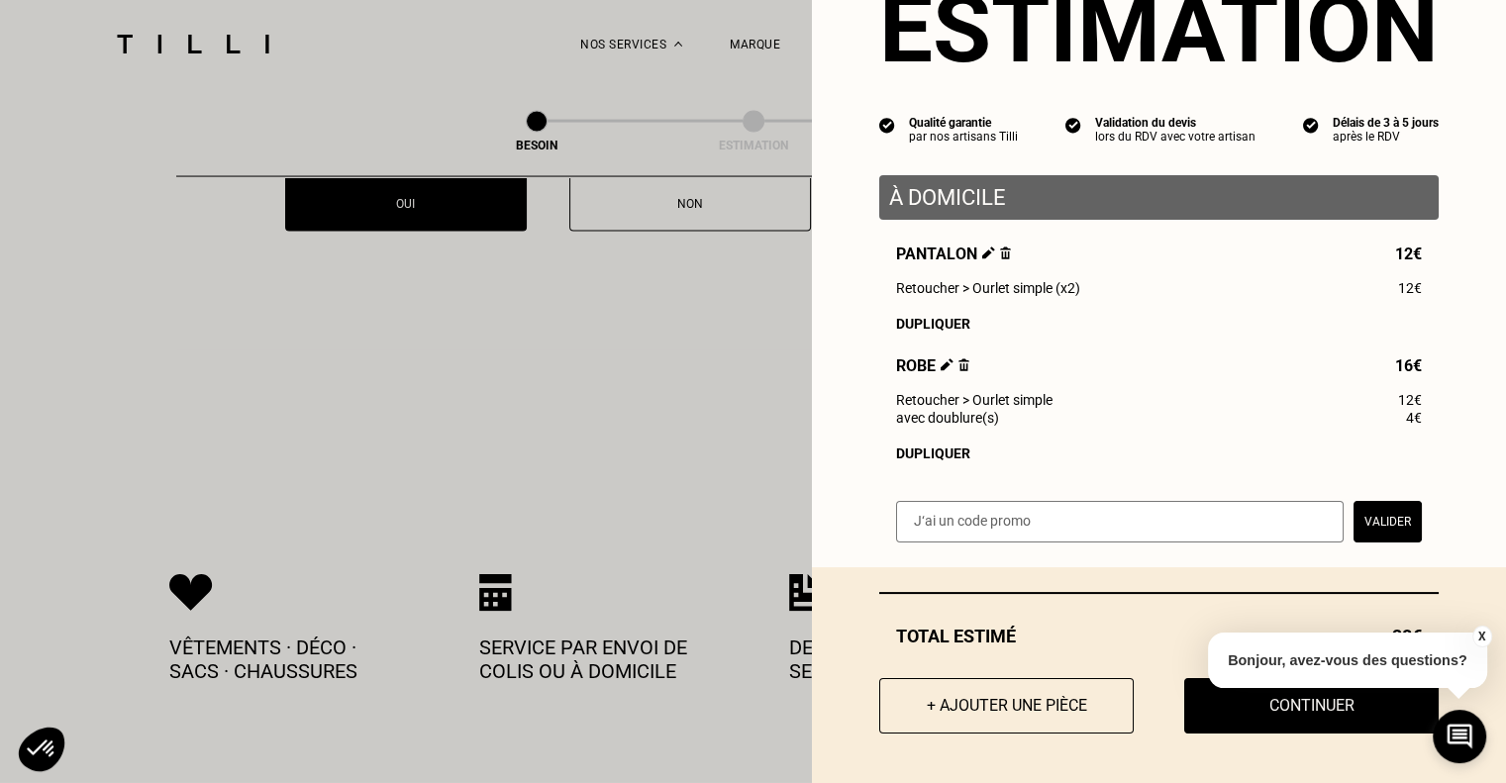
click at [1481, 634] on button "X" at bounding box center [1482, 637] width 20 height 22
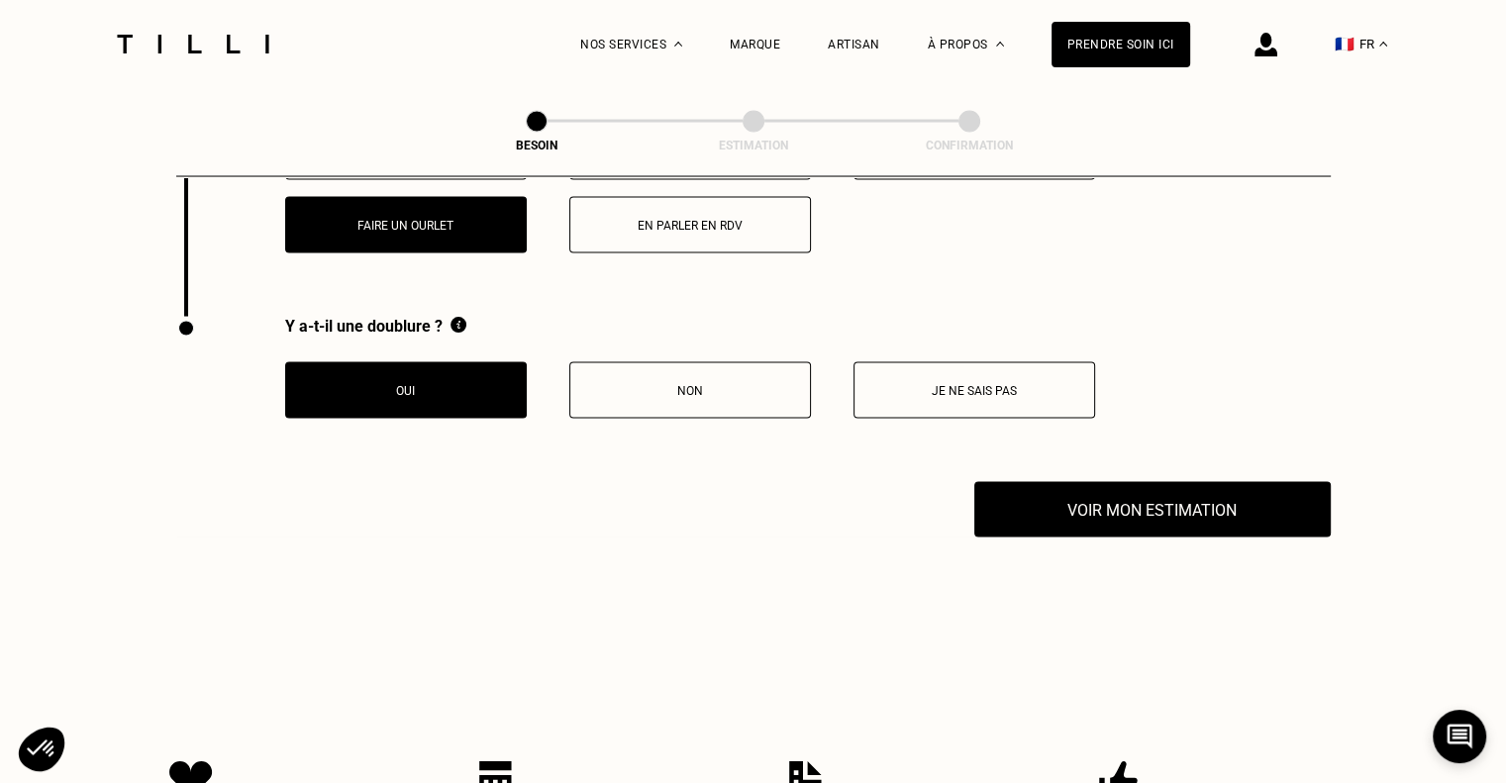
scroll to position [3811, 0]
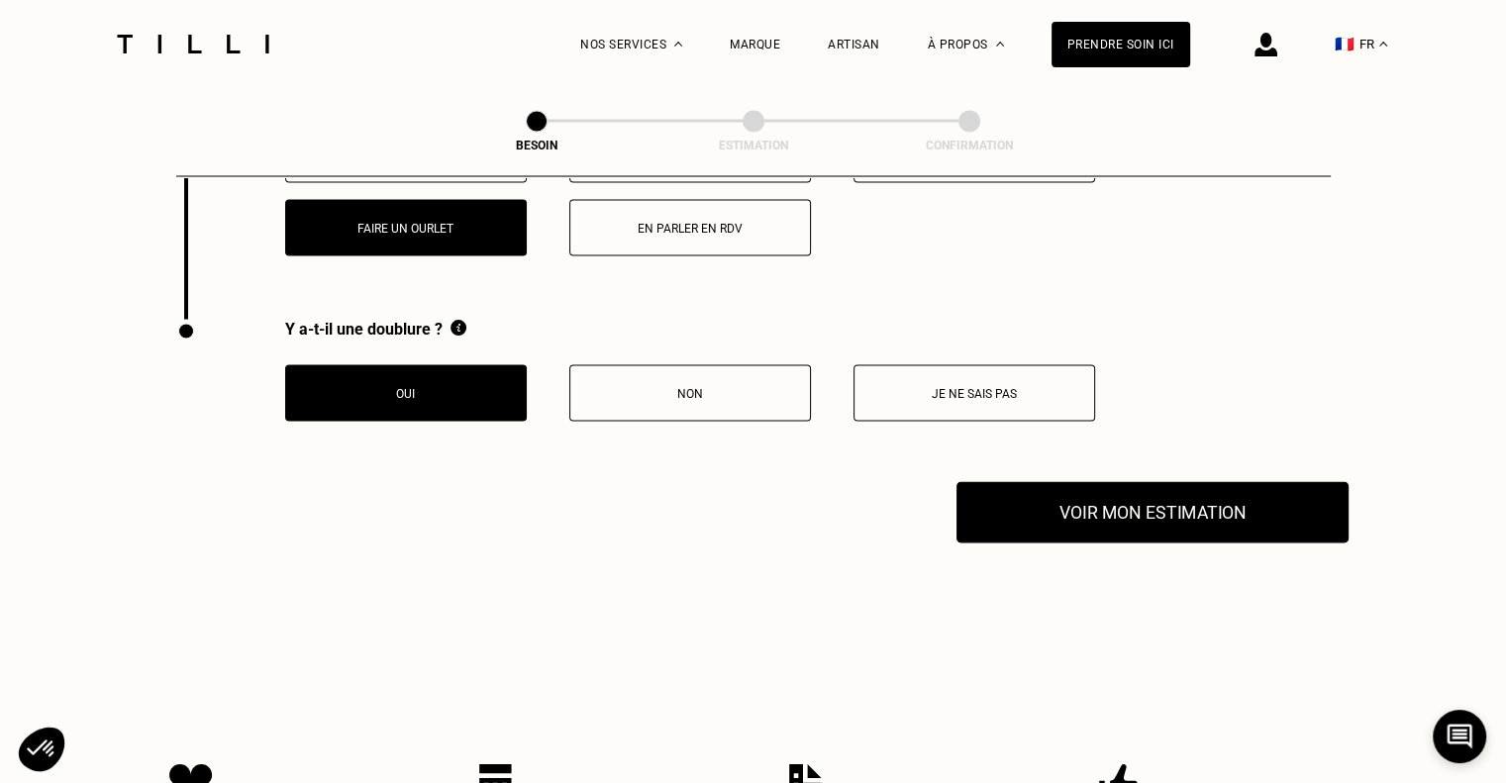
click at [1176, 499] on button "Voir mon estimation" at bounding box center [1153, 512] width 392 height 61
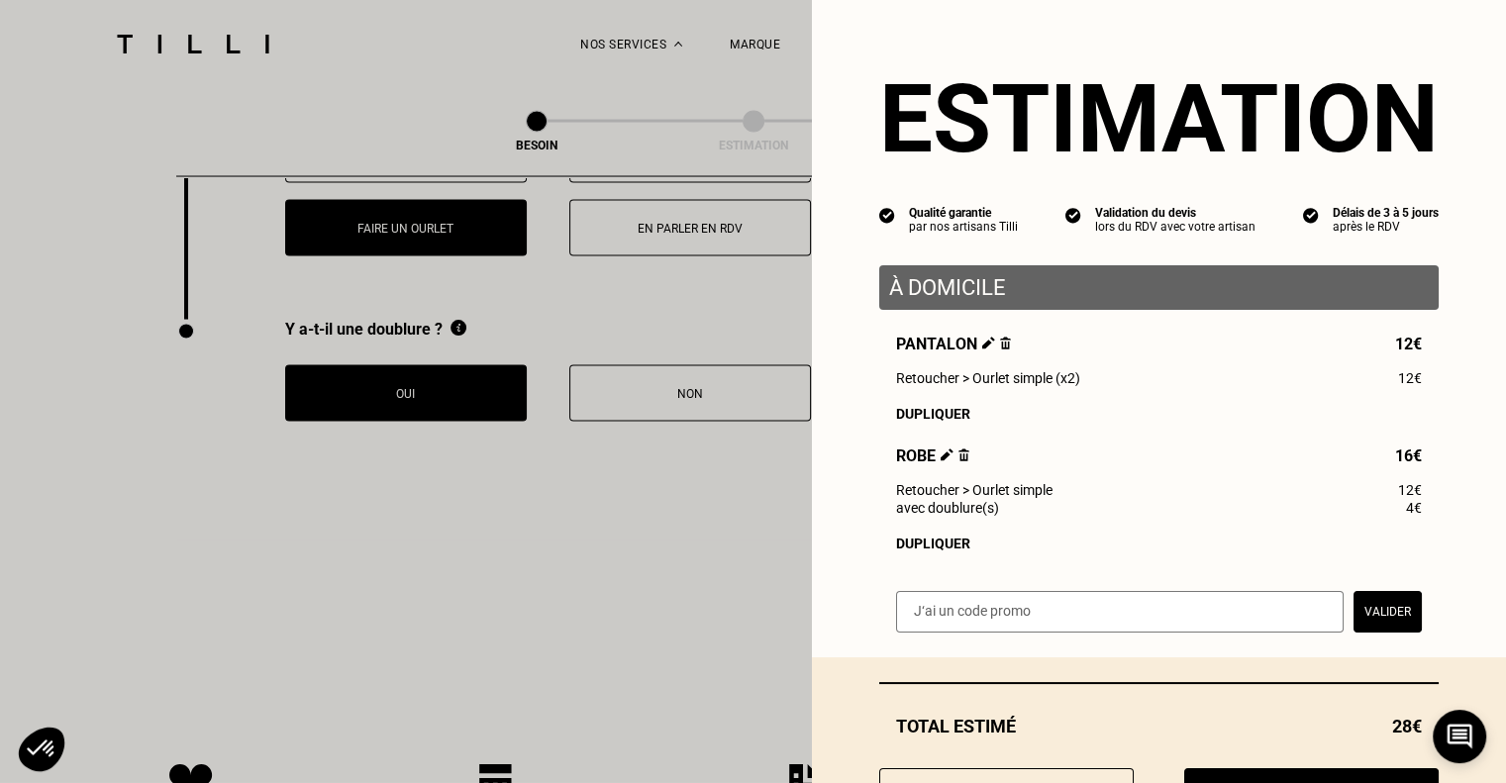
scroll to position [99, 0]
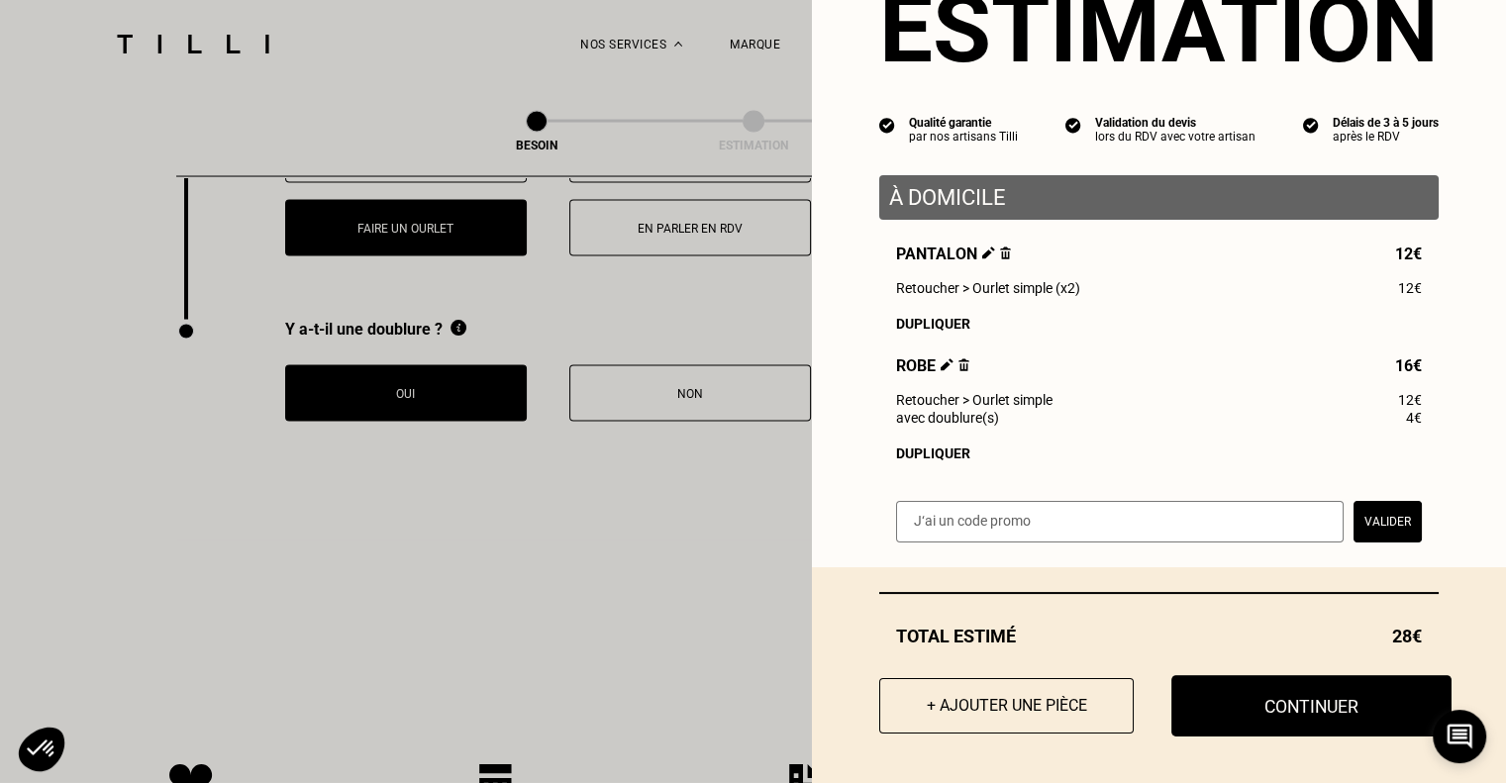
click at [1337, 702] on button "Continuer" at bounding box center [1311, 705] width 280 height 61
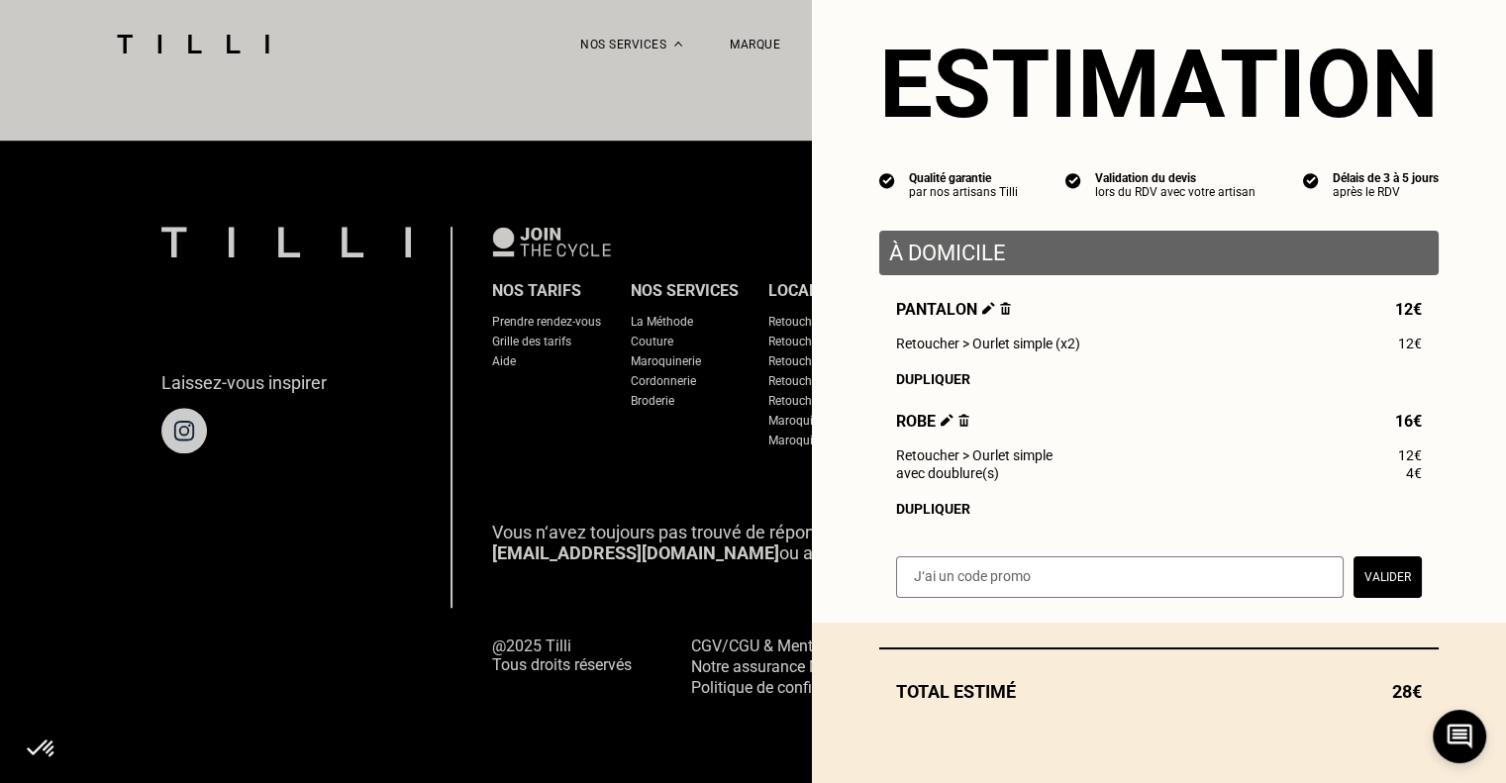
scroll to position [1220, 0]
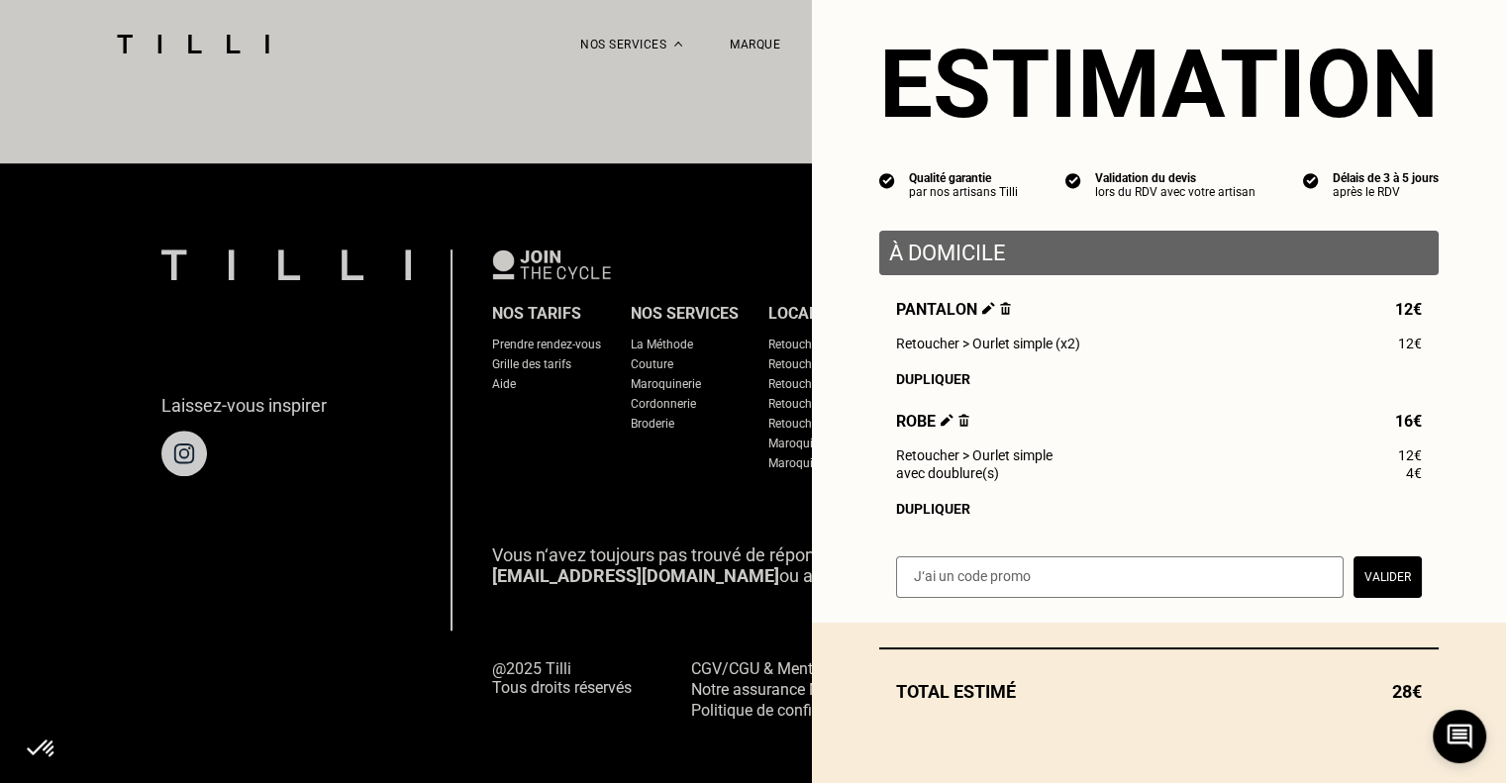
select select "FR"
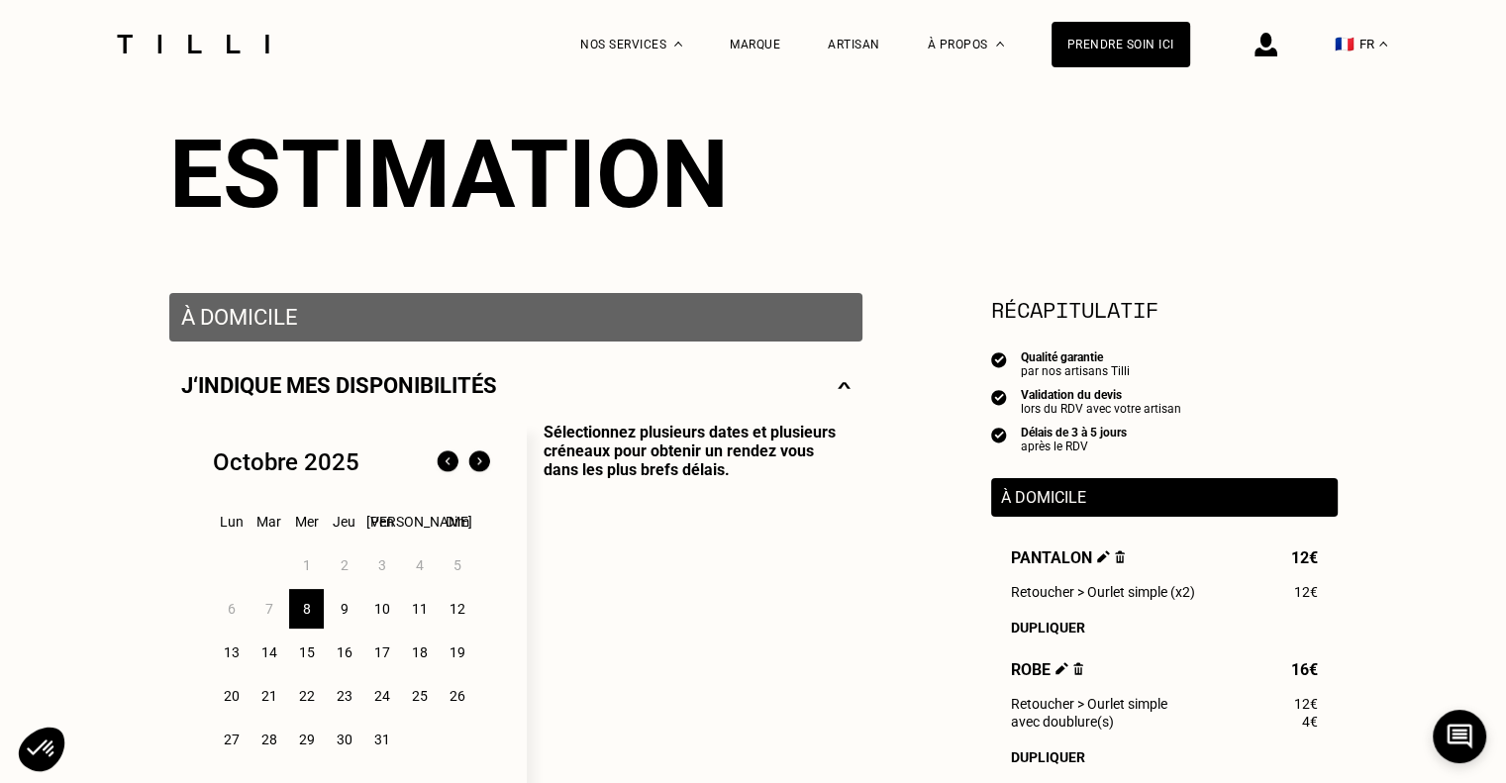
scroll to position [188, 0]
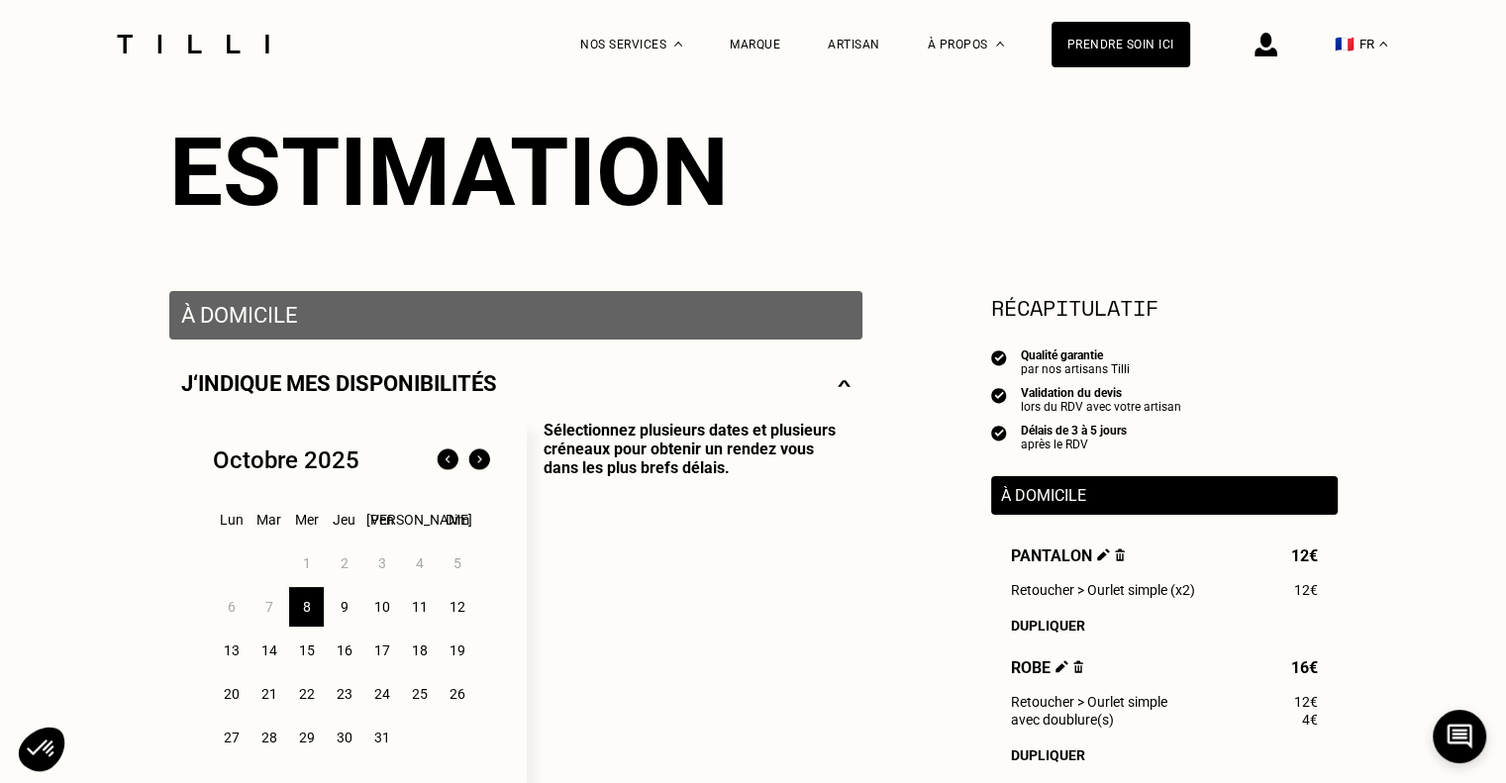
click at [345, 607] on div "9" at bounding box center [344, 607] width 35 height 40
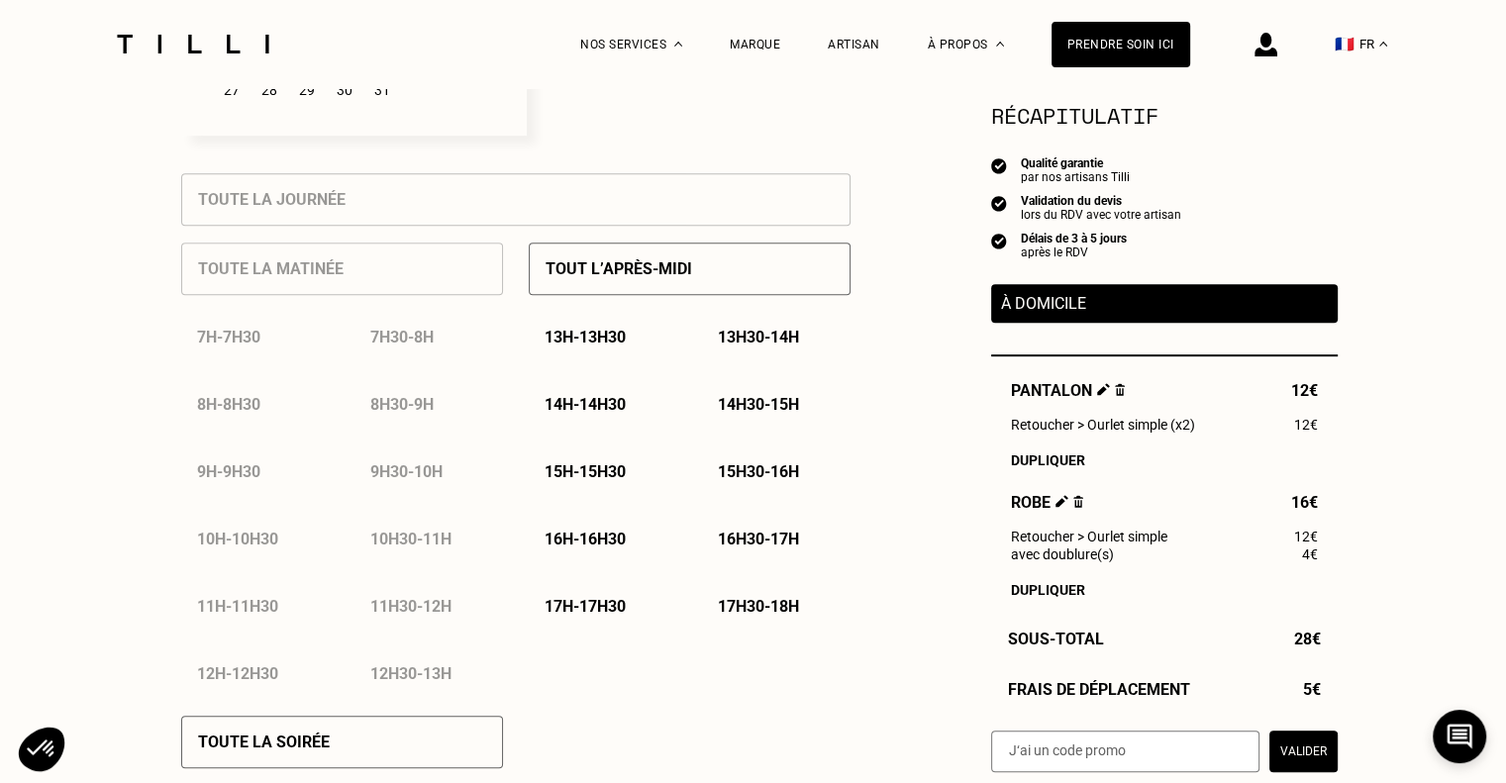
scroll to position [848, 0]
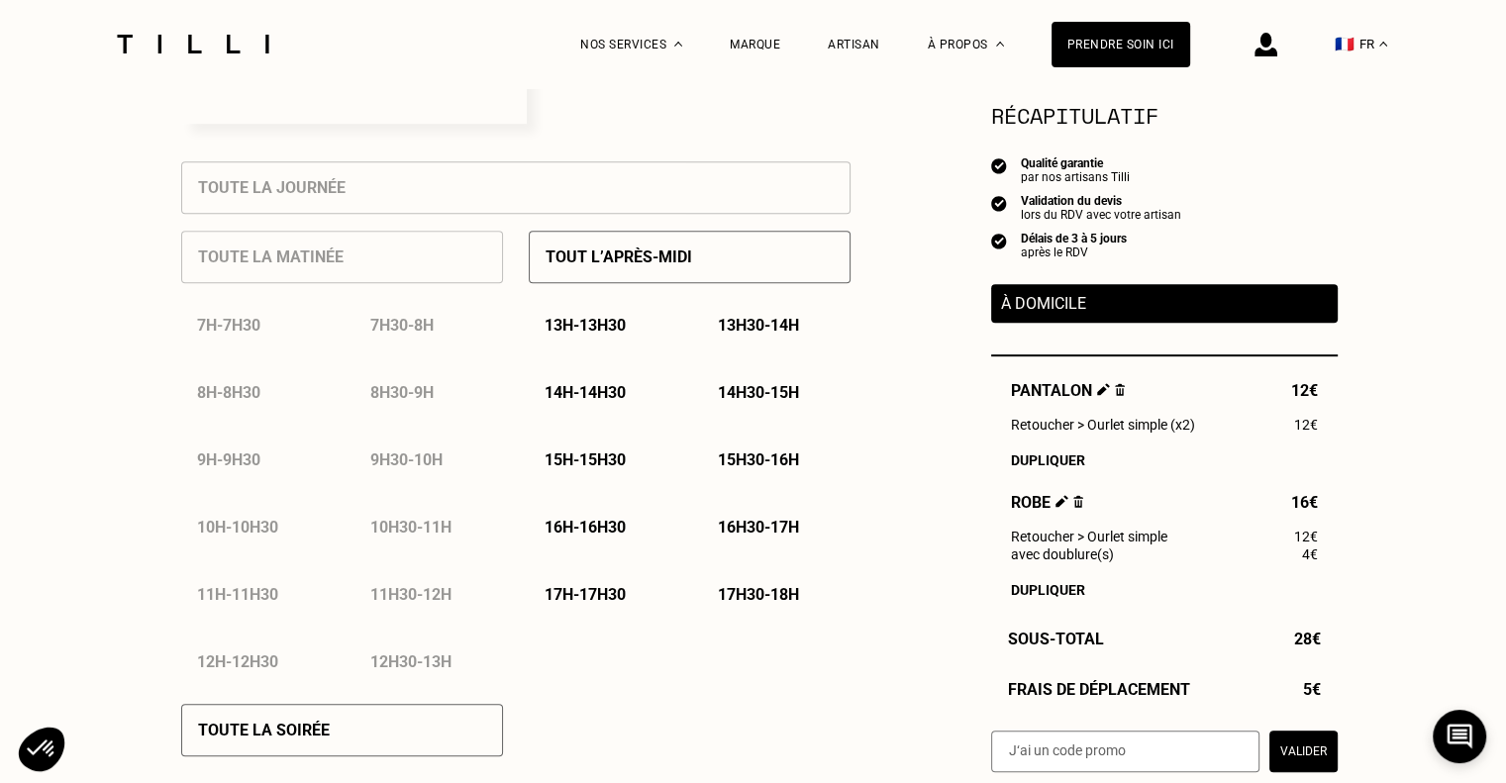
click at [593, 394] on p "14h - 14h30" at bounding box center [585, 392] width 81 height 19
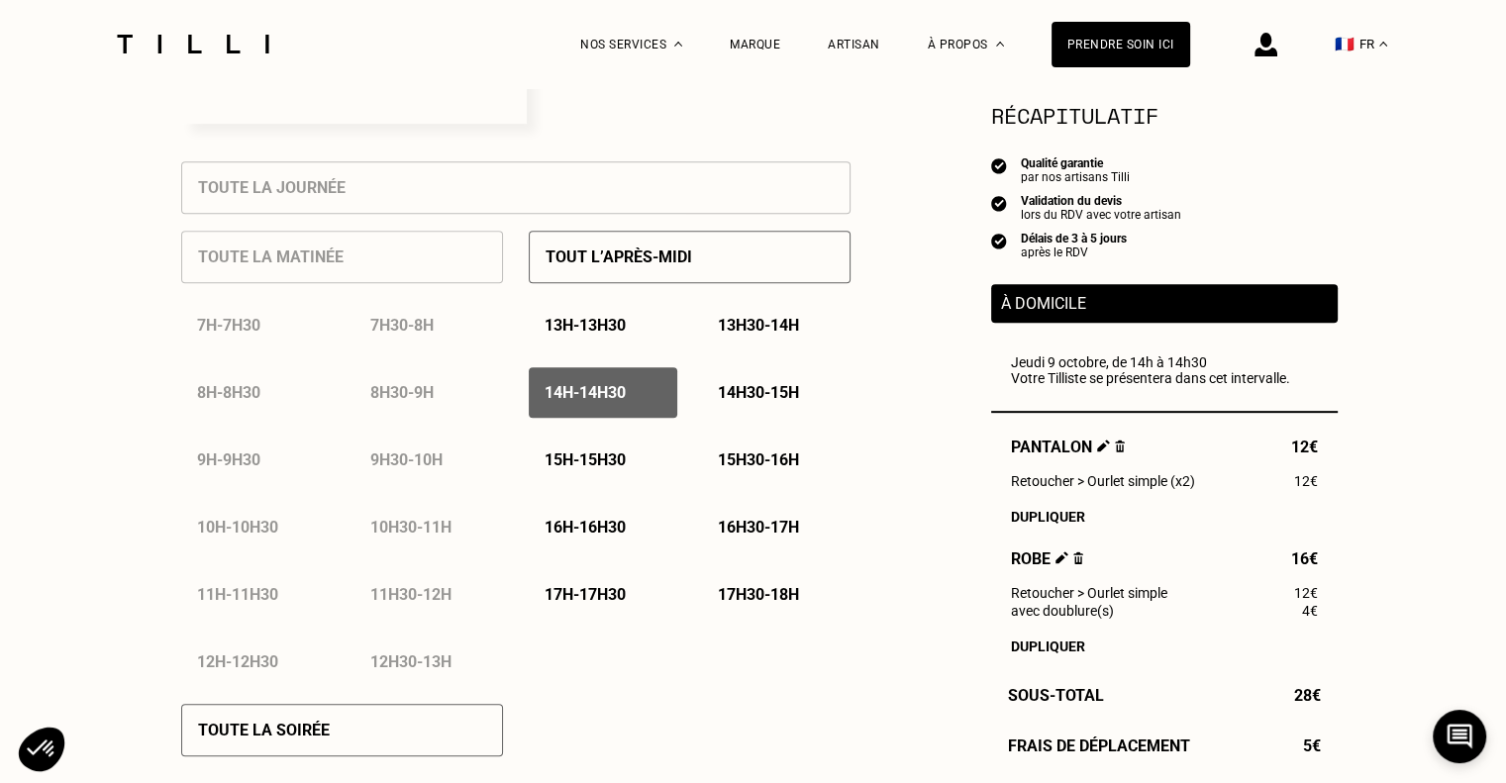
click at [590, 463] on p "15h - 15h30" at bounding box center [585, 460] width 81 height 19
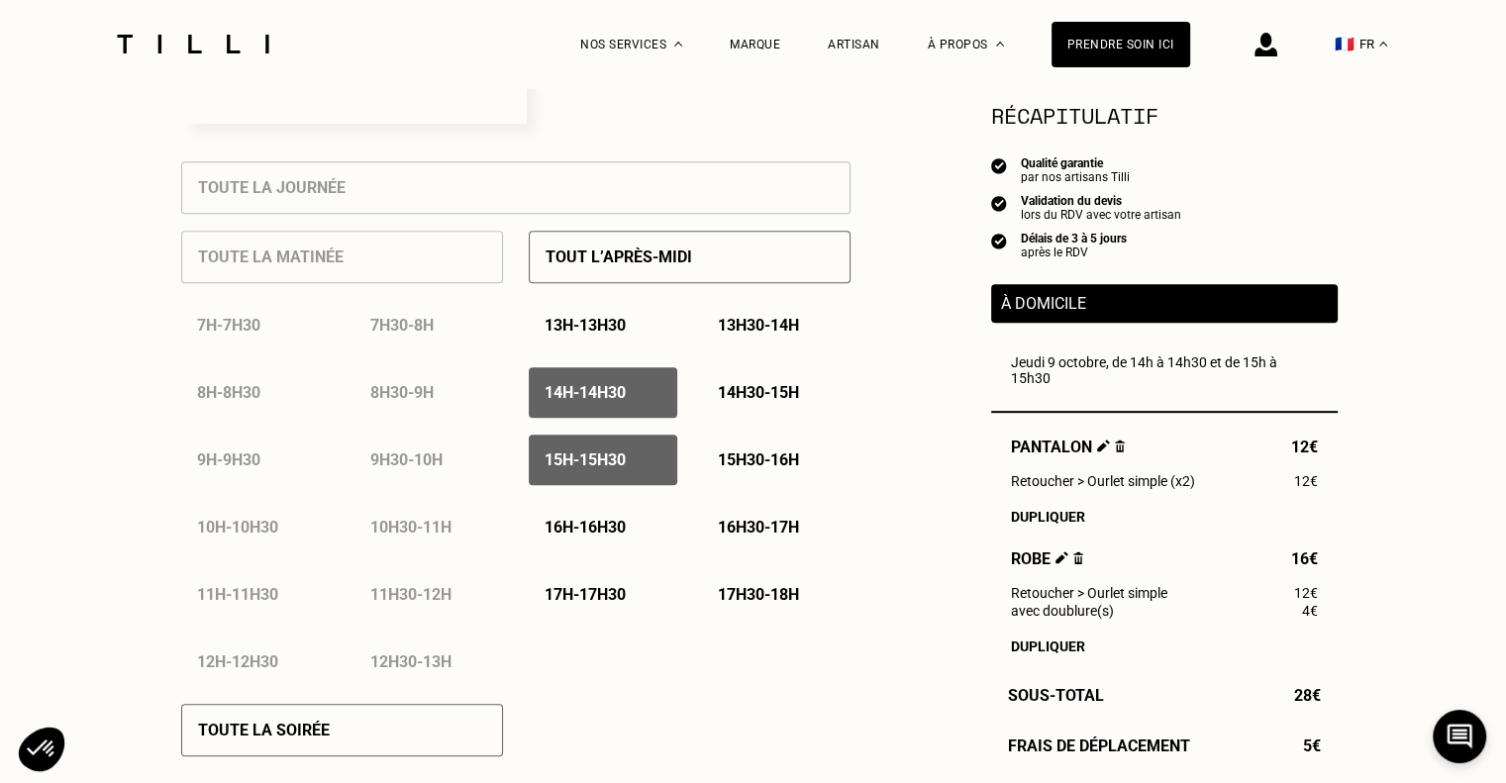
click at [597, 530] on p "16h - 16h30" at bounding box center [585, 527] width 81 height 19
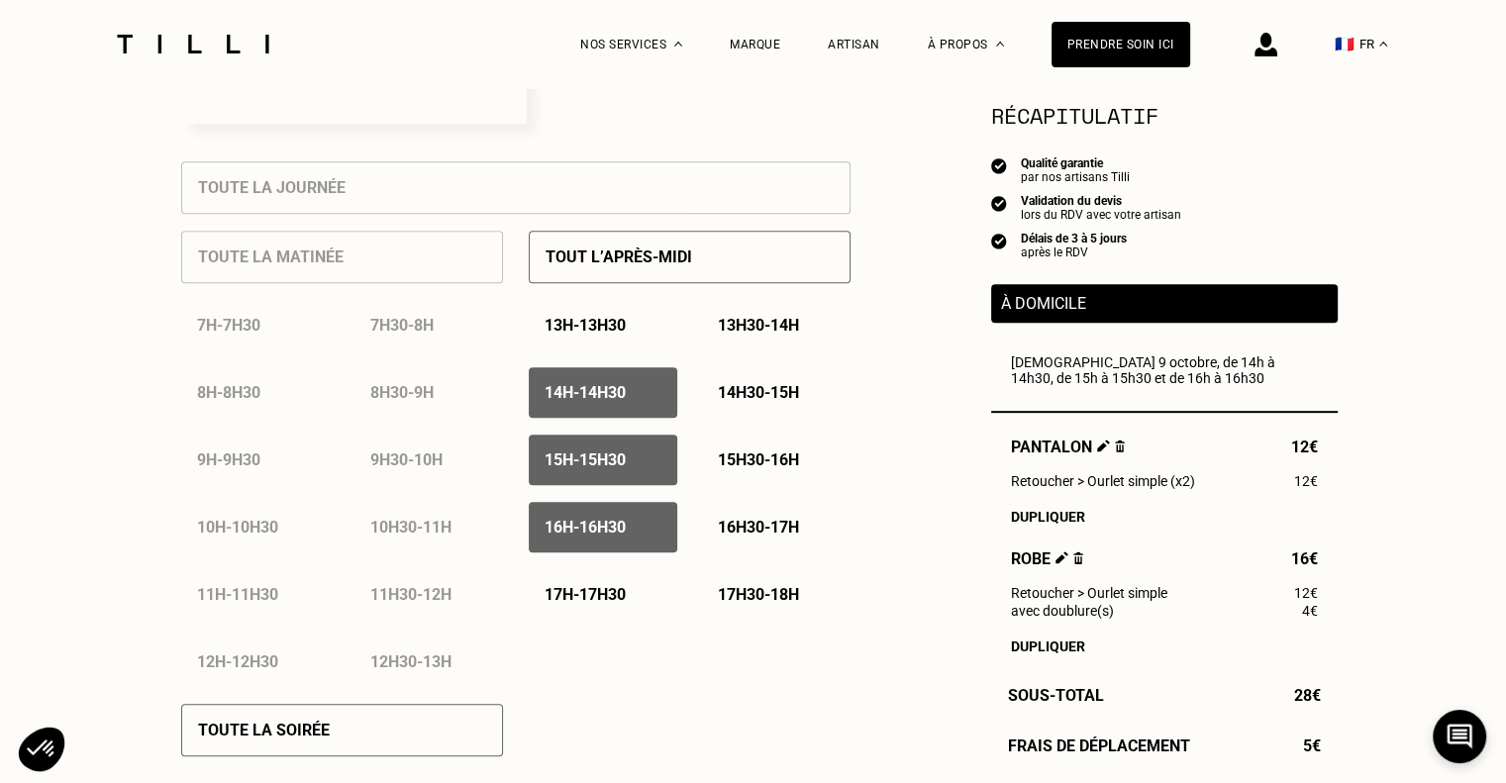
click at [762, 388] on p "14h30 - 15h" at bounding box center [758, 392] width 81 height 19
click at [758, 464] on p "15h30 - 16h" at bounding box center [758, 460] width 81 height 19
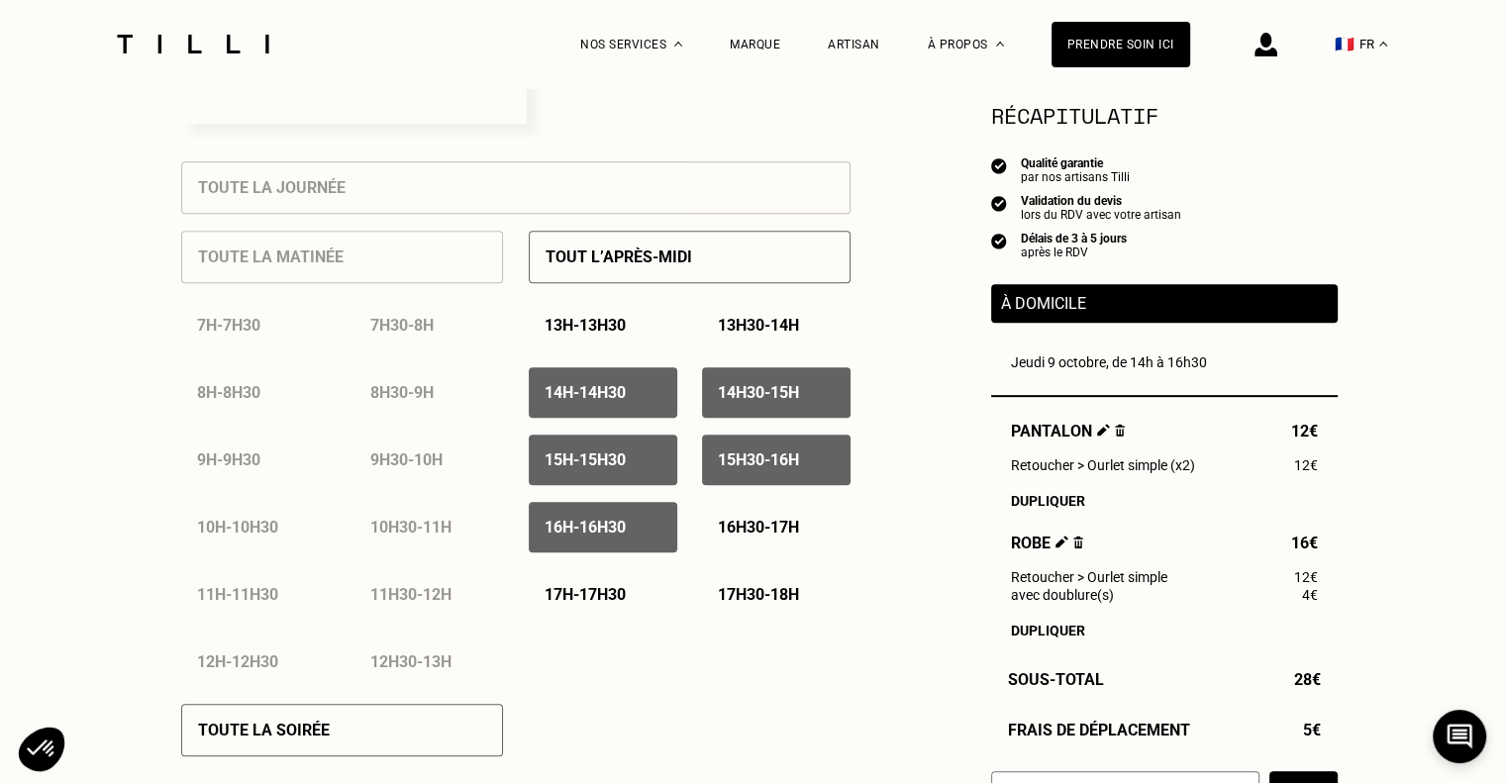
click at [745, 542] on div "16h30 - 17h" at bounding box center [776, 527] width 149 height 51
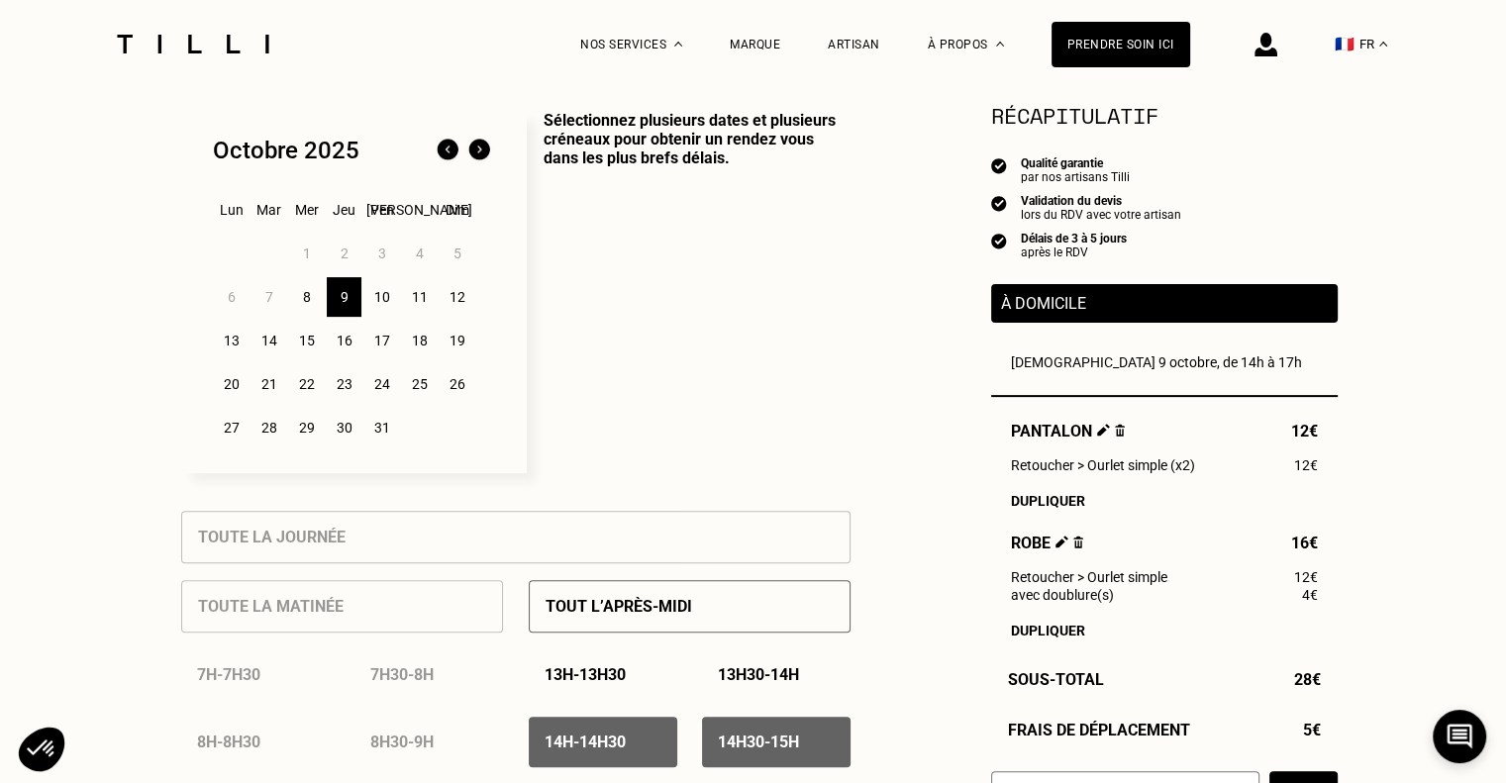
scroll to position [497, 0]
click at [388, 300] on div "10" at bounding box center [381, 298] width 35 height 40
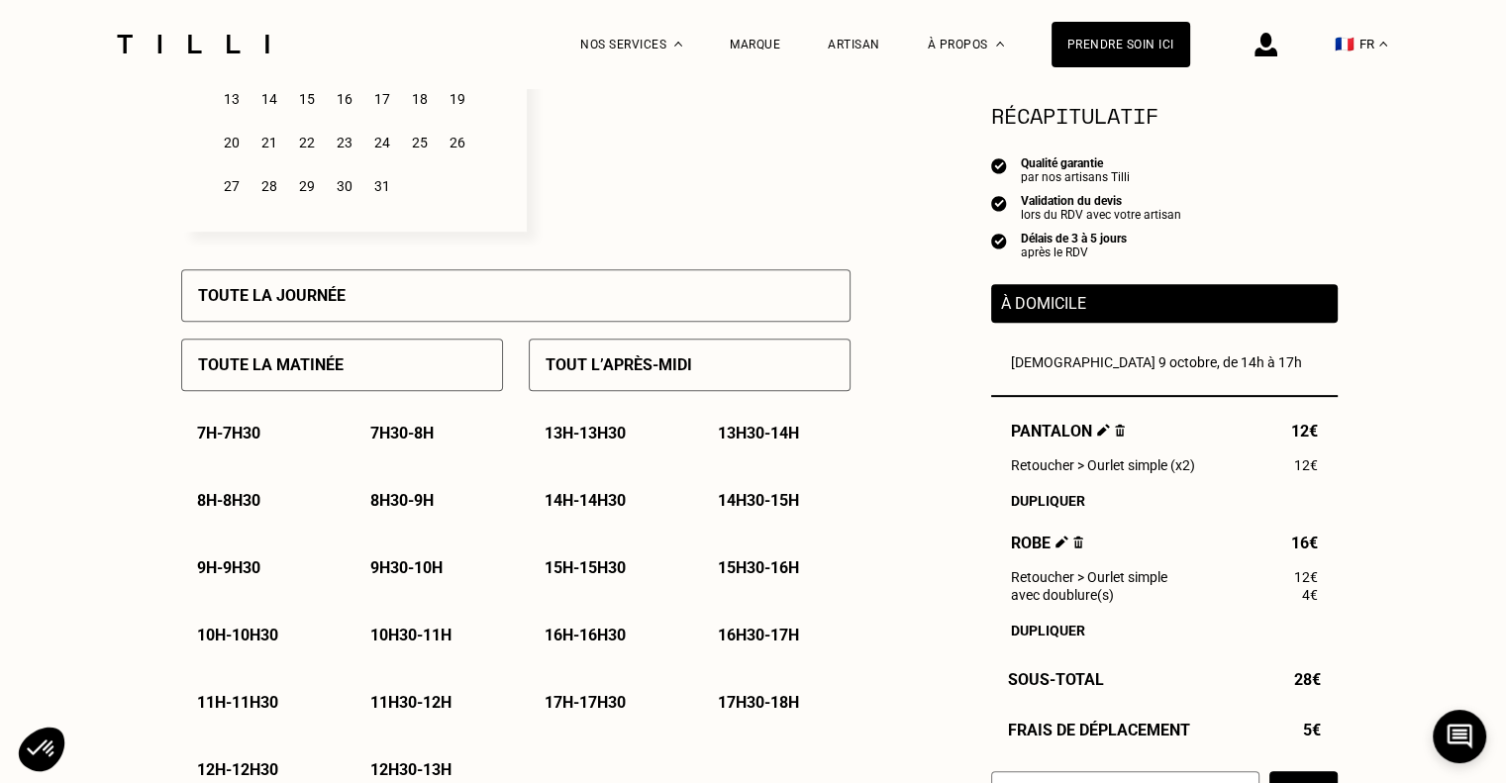
scroll to position [824, 0]
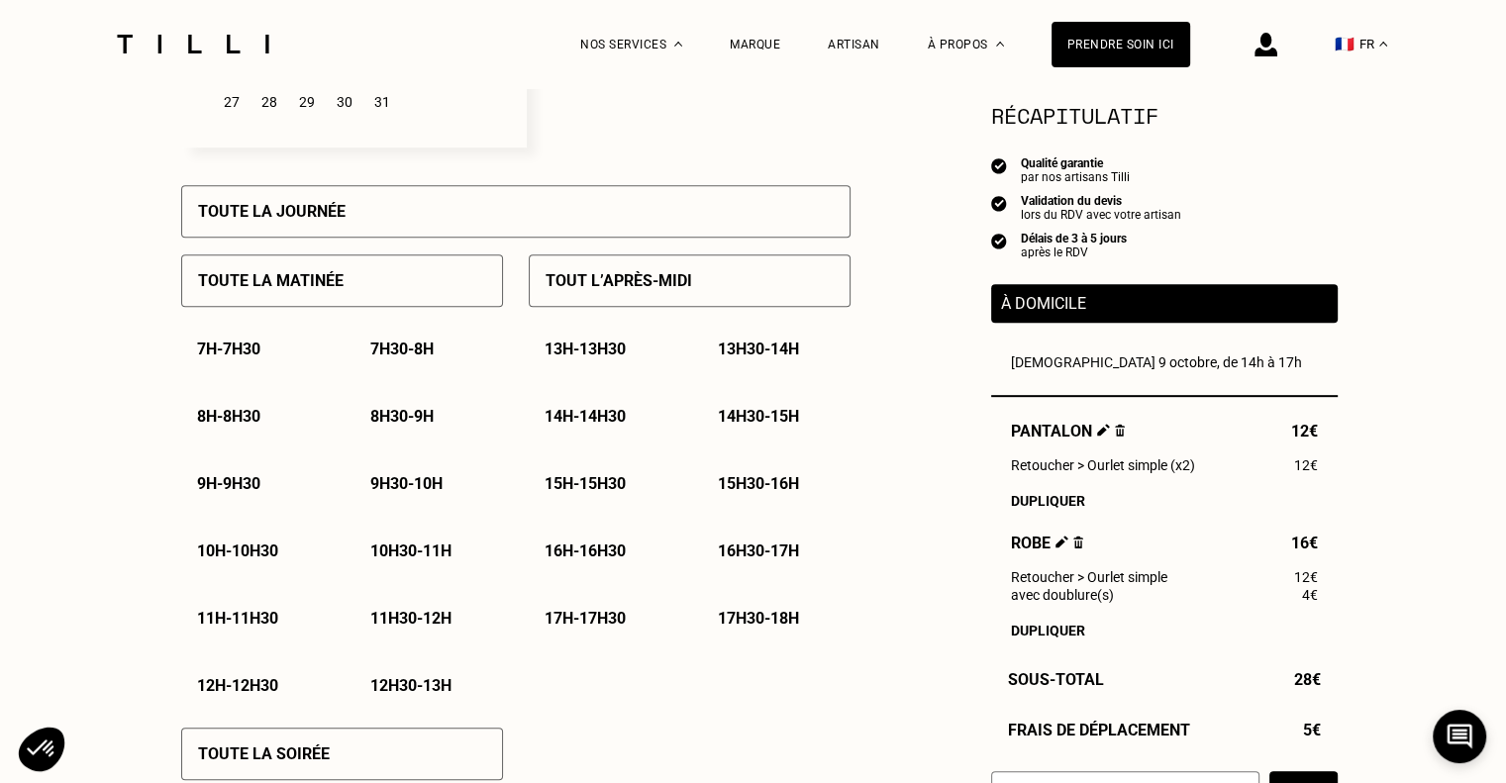
click at [400, 474] on div "9h30 - 10h" at bounding box center [429, 483] width 149 height 51
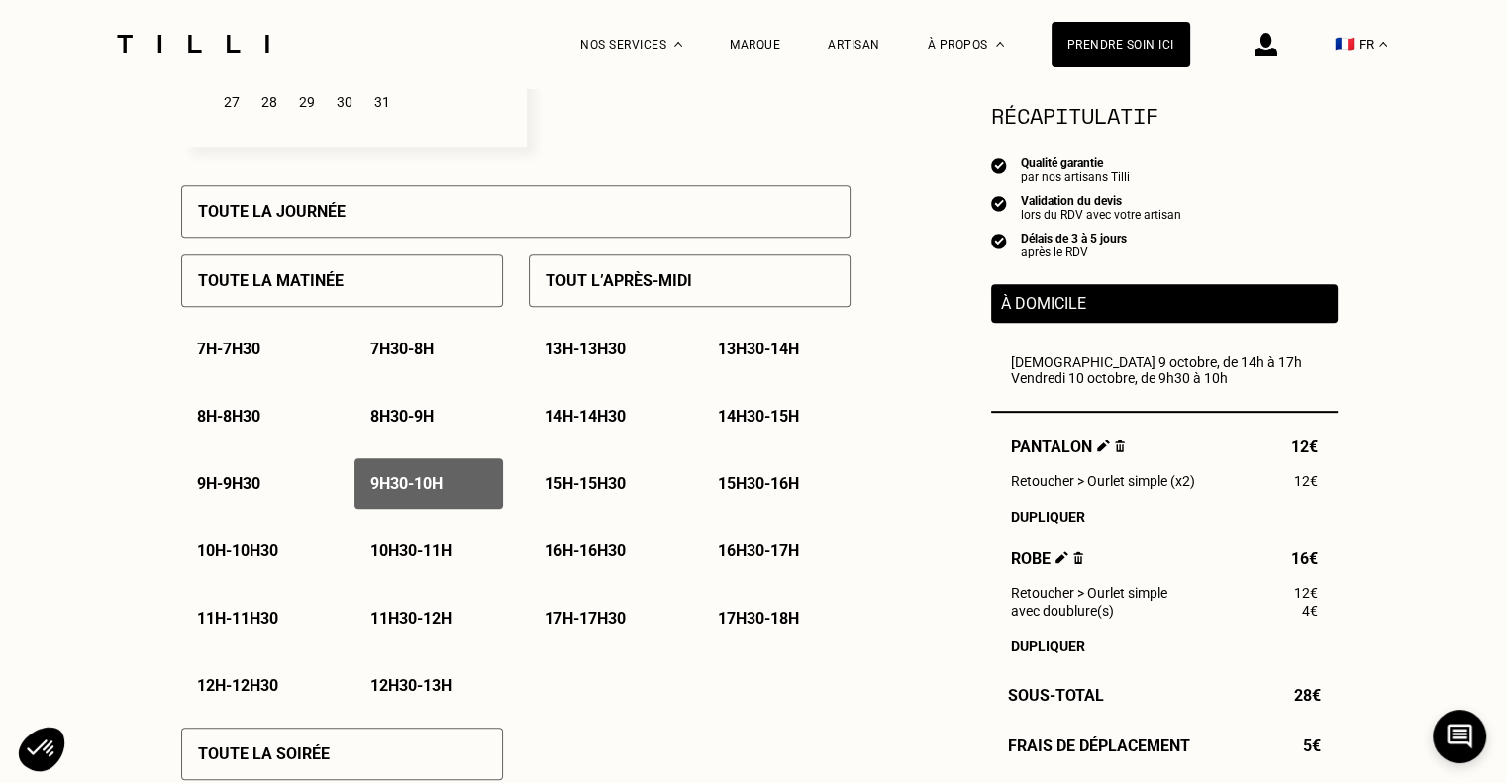
click at [240, 553] on p "10h - 10h30" at bounding box center [237, 551] width 81 height 19
click at [403, 551] on p "10h30 - 11h" at bounding box center [410, 551] width 81 height 19
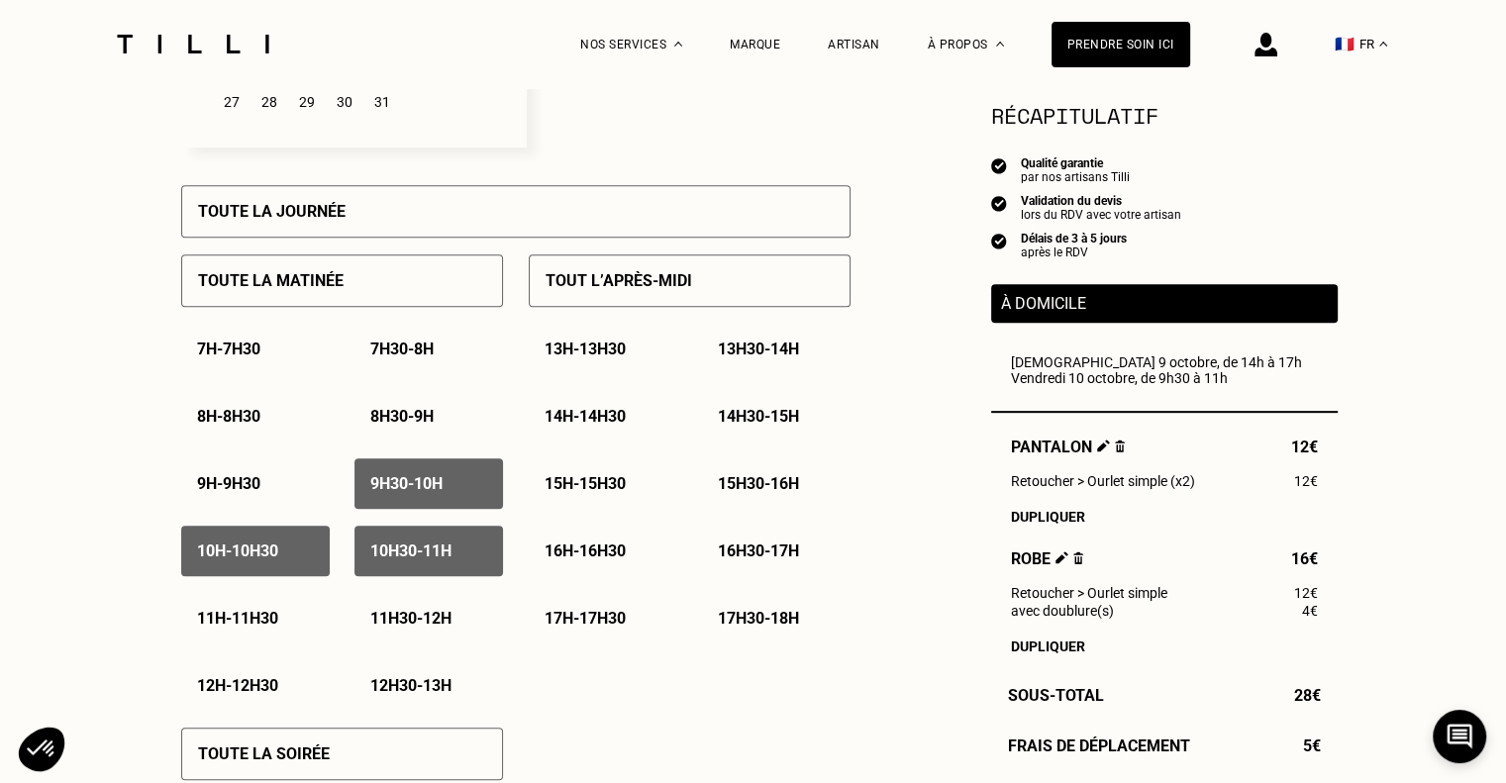
click at [258, 619] on p "11h - 11h30" at bounding box center [237, 618] width 81 height 19
click at [407, 621] on p "11h30 - 12h" at bounding box center [410, 618] width 81 height 19
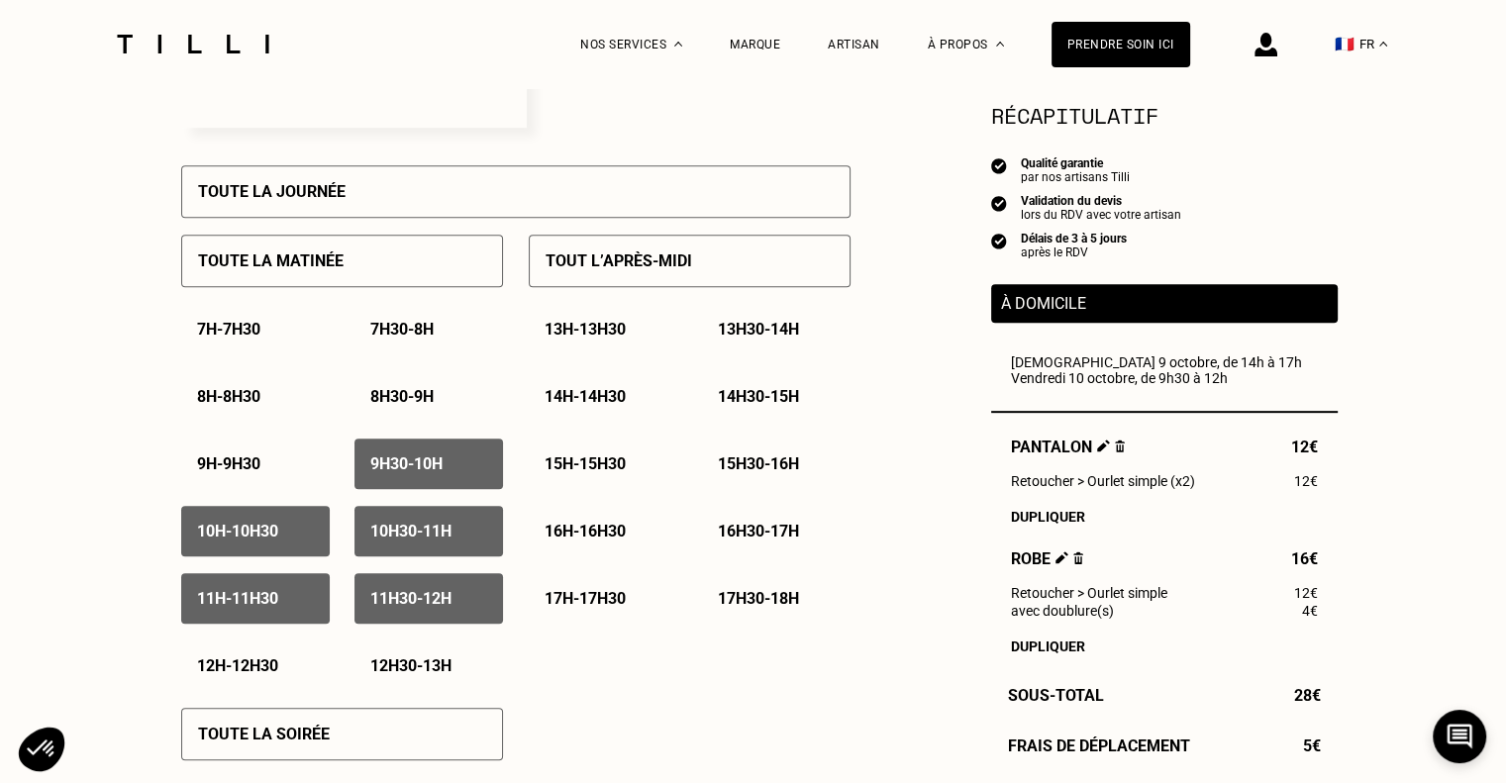
scroll to position [843, 0]
click at [626, 334] on p "13h - 13h30" at bounding box center [585, 330] width 81 height 19
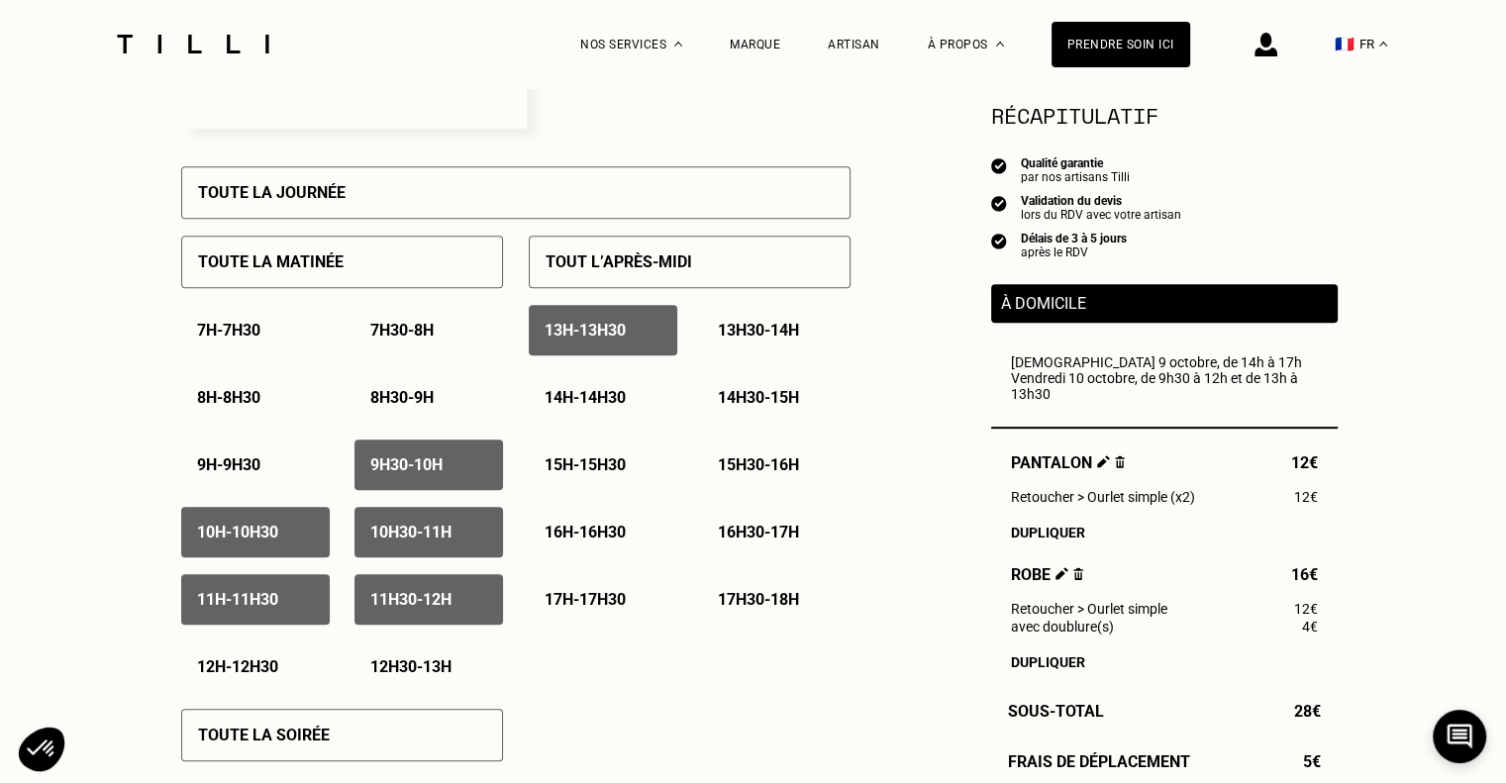
click at [625, 334] on p "13h - 13h30" at bounding box center [585, 330] width 81 height 19
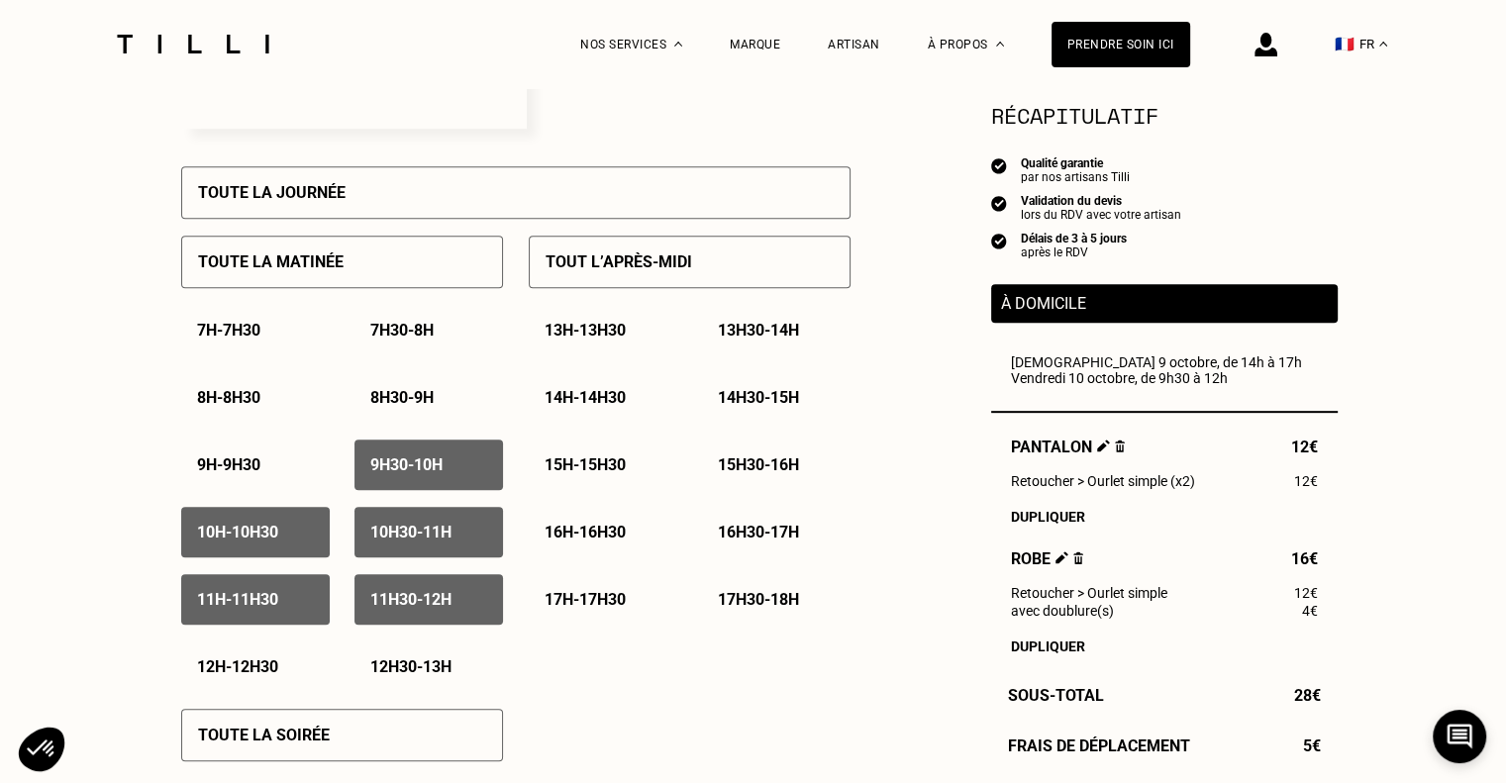
click at [738, 324] on div "13h30 - 14h" at bounding box center [776, 330] width 149 height 51
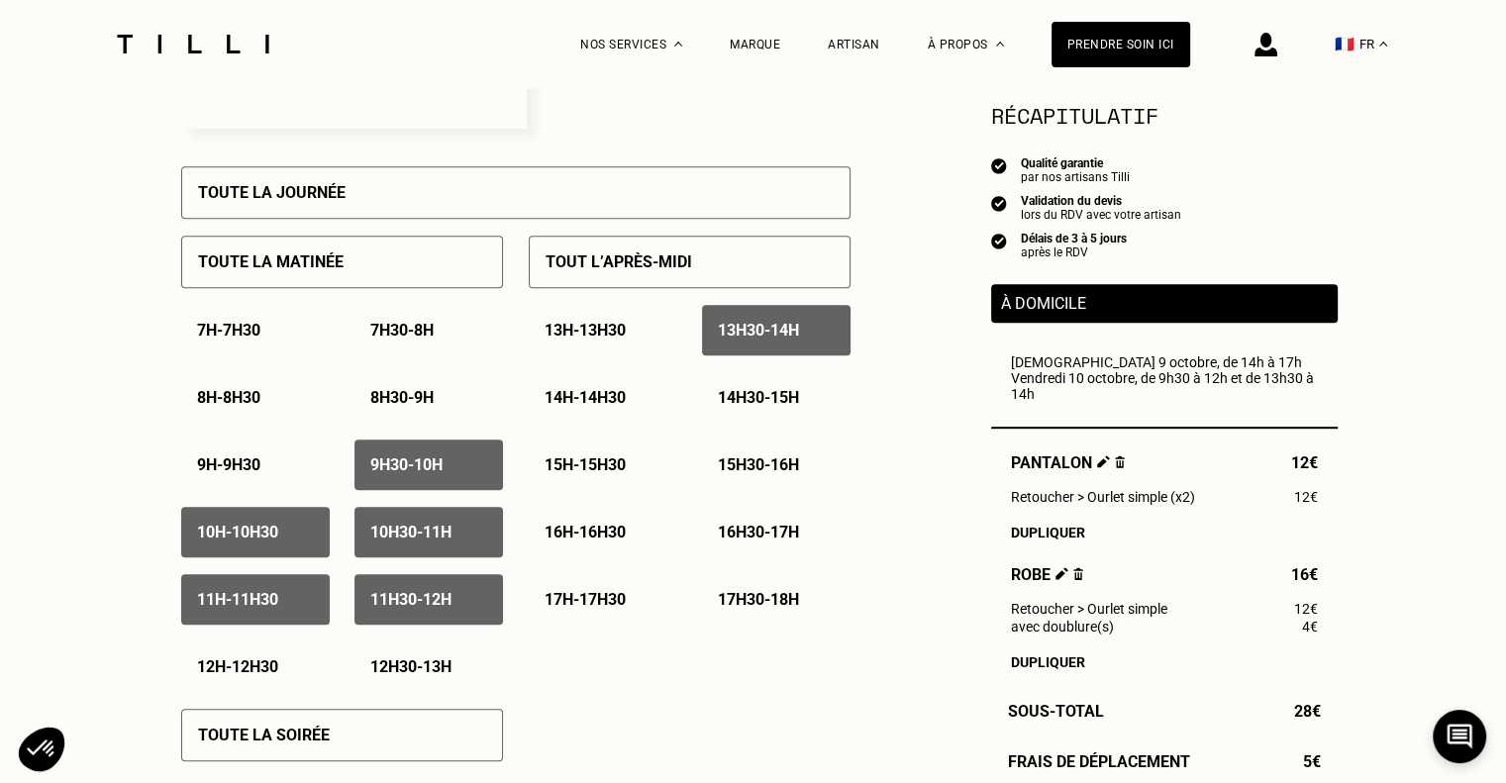
click at [604, 389] on div "14h - 14h30" at bounding box center [603, 397] width 149 height 51
click at [761, 399] on p "14h30 - 15h" at bounding box center [758, 397] width 81 height 19
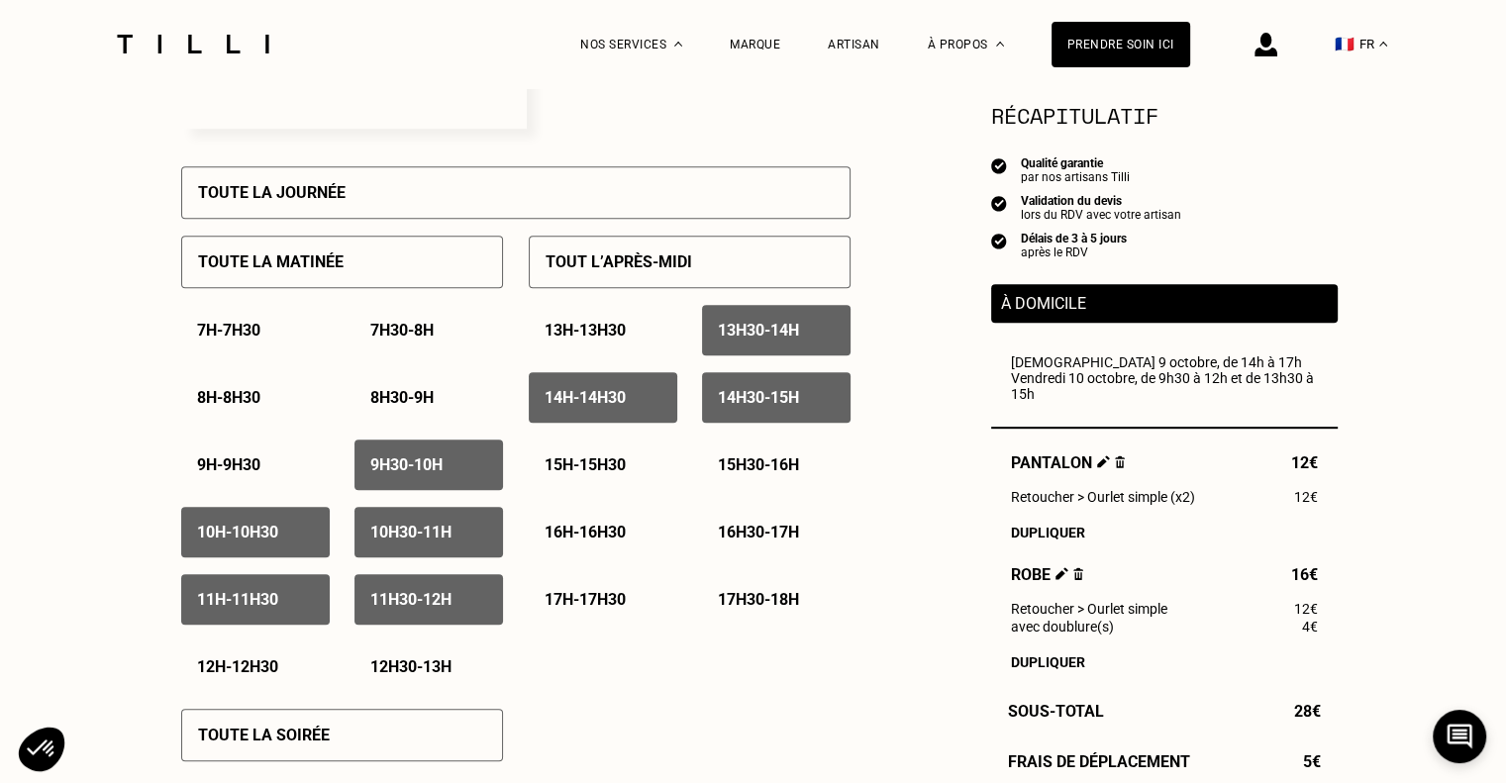
click at [584, 451] on div "15h - 15h30" at bounding box center [603, 465] width 149 height 51
click at [735, 473] on p "15h30 - 16h" at bounding box center [758, 465] width 81 height 19
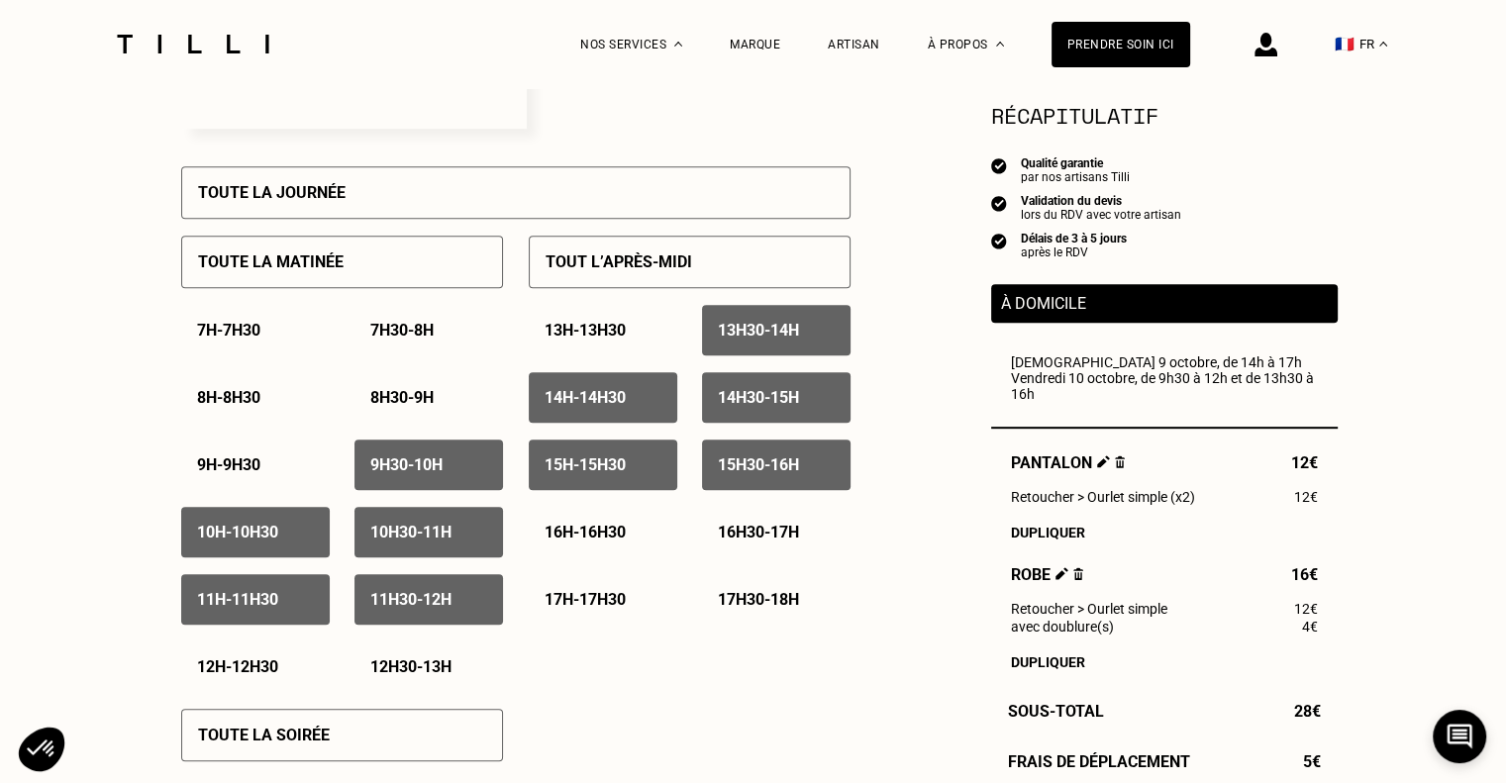
click at [580, 532] on p "16h - 16h30" at bounding box center [585, 532] width 81 height 19
click at [741, 538] on p "16h30 - 17h" at bounding box center [758, 532] width 81 height 19
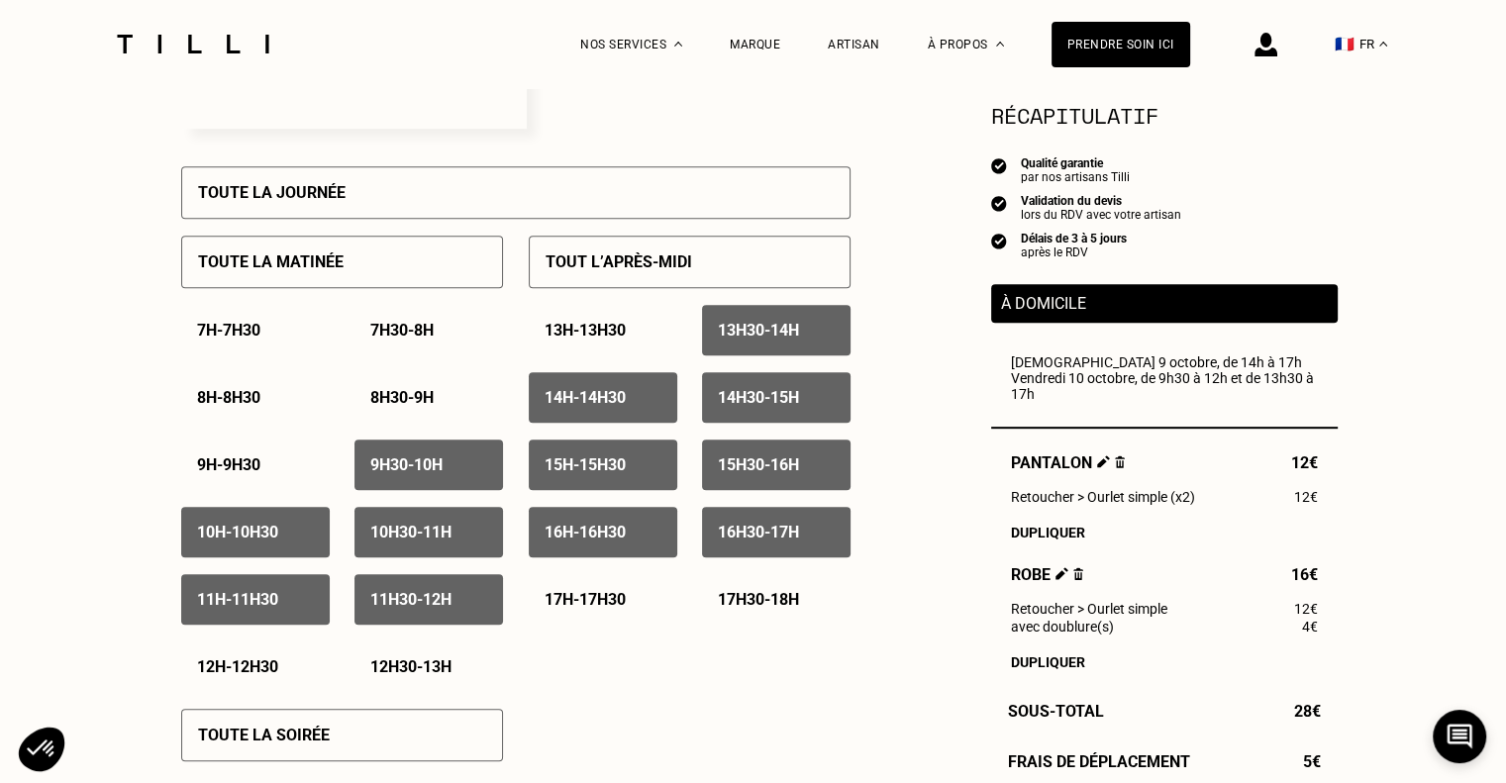
click at [741, 538] on p "16h30 - 17h" at bounding box center [758, 532] width 81 height 19
click at [641, 533] on div "16h - 16h30" at bounding box center [603, 532] width 149 height 51
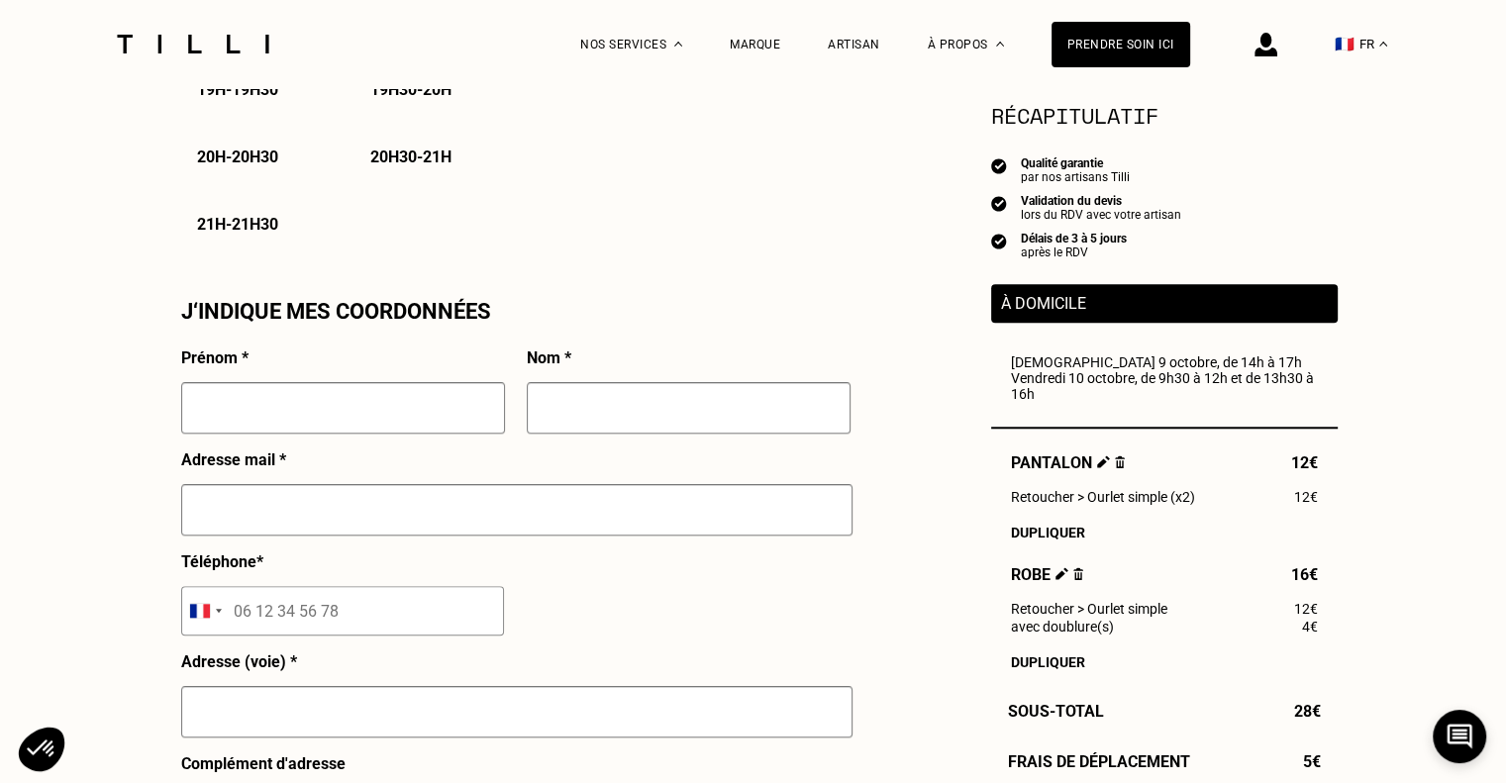
scroll to position [1628, 0]
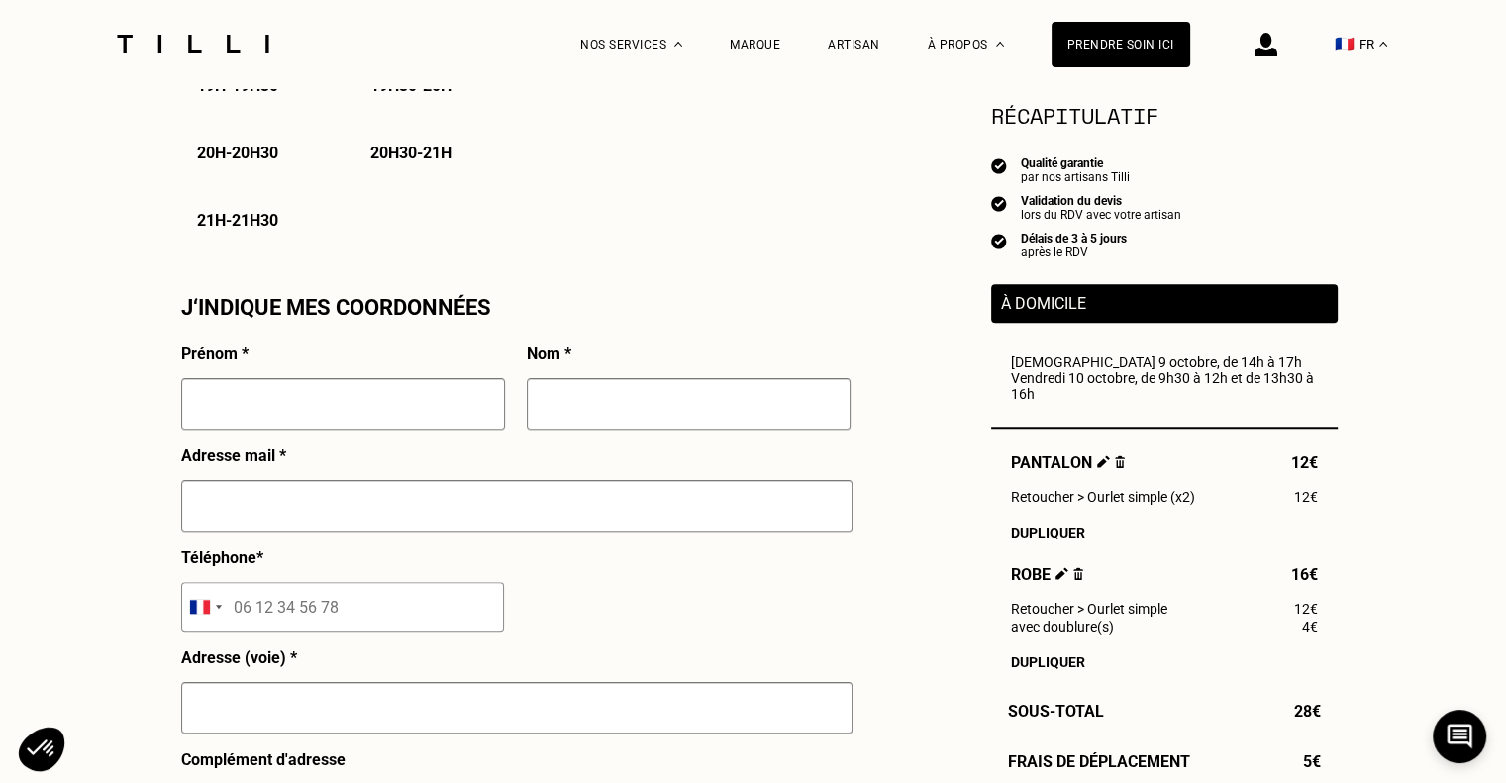
click at [463, 415] on input "text" at bounding box center [343, 403] width 324 height 51
type input "Maëlle"
click at [662, 405] on input "text" at bounding box center [689, 403] width 324 height 51
type input "V"
type input "[PERSON_NAME]"
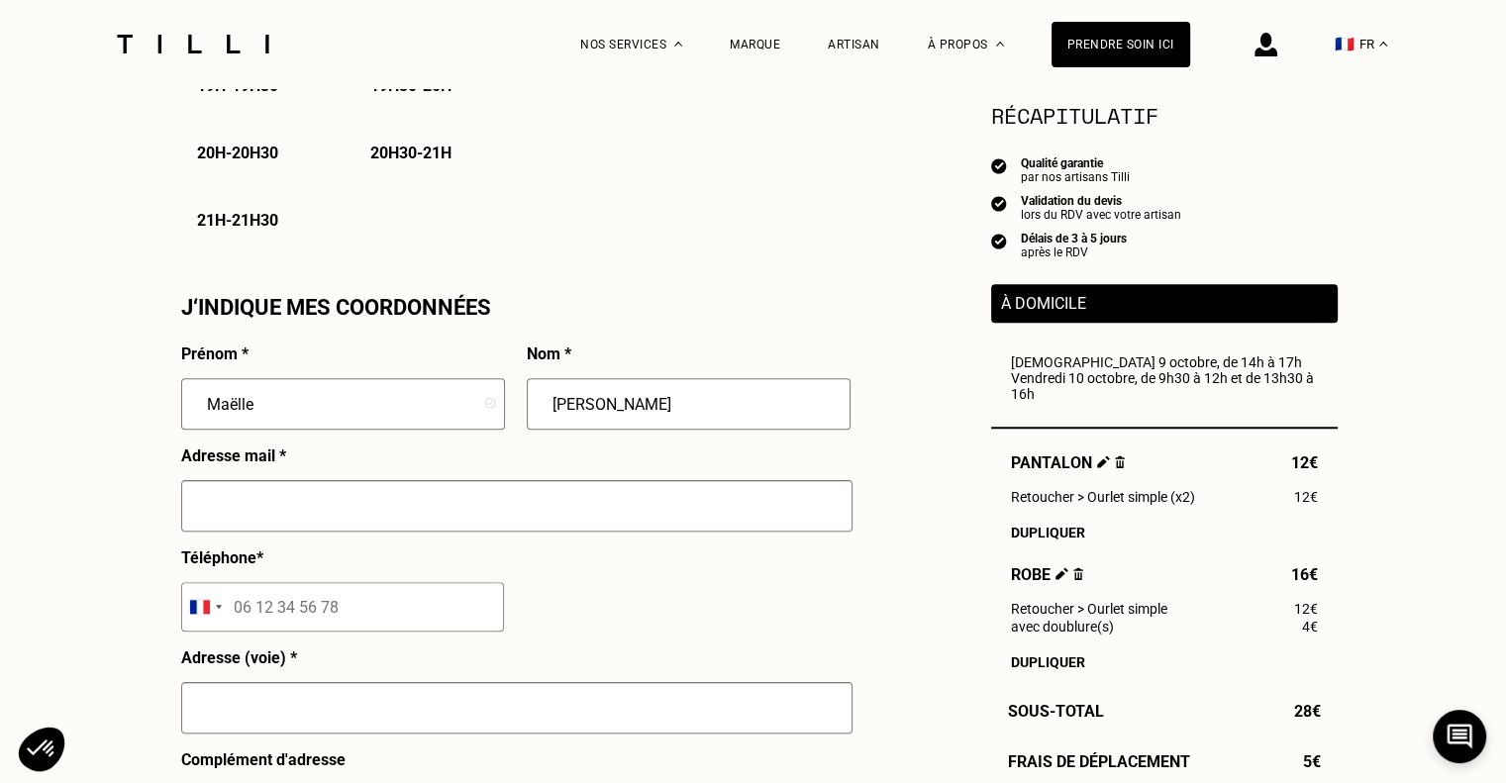
click at [485, 509] on input "text" at bounding box center [516, 505] width 671 height 51
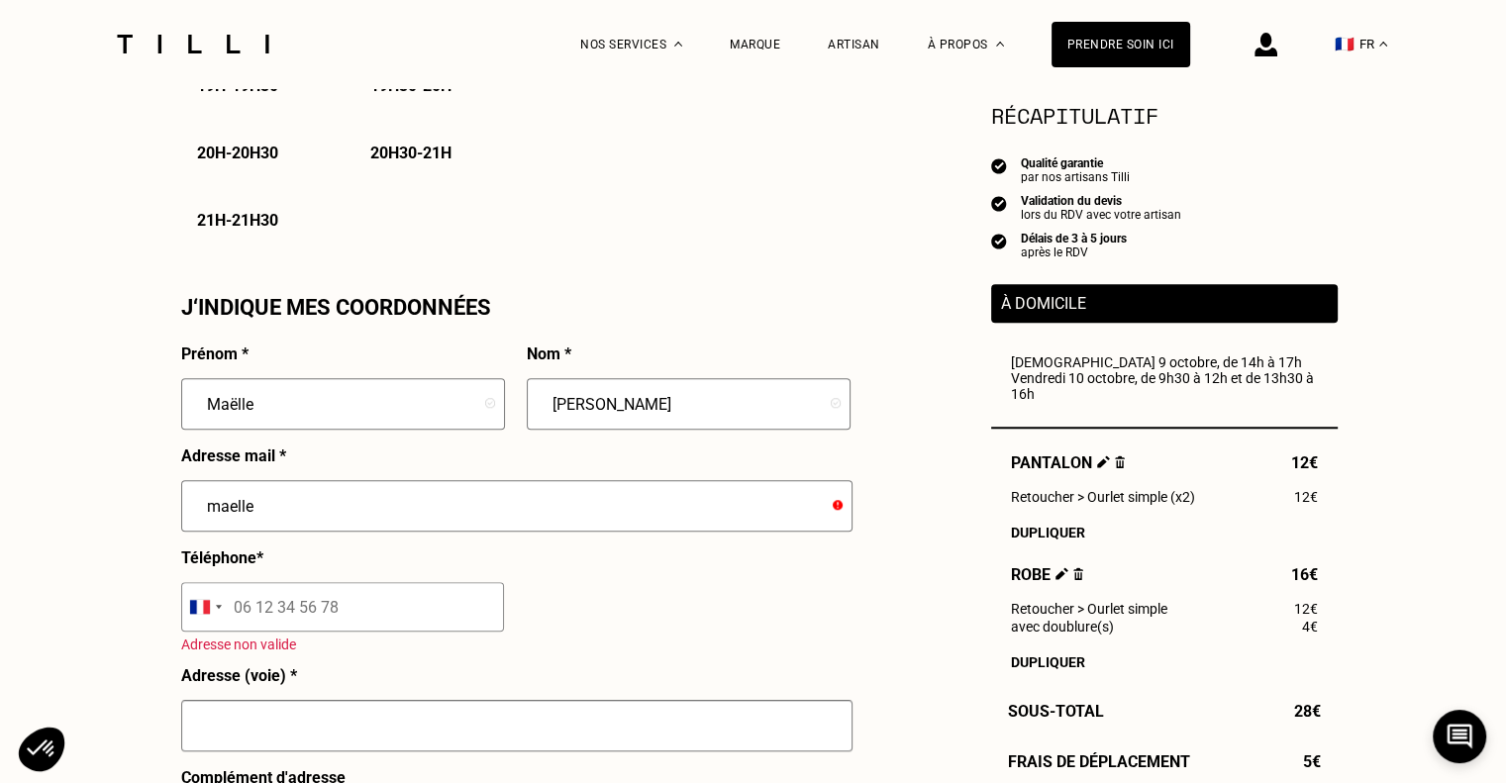
click at [400, 608] on input "tel" at bounding box center [342, 607] width 323 height 50
click at [356, 517] on input "maelle" at bounding box center [516, 505] width 671 height 51
type input "[EMAIL_ADDRESS][DOMAIN_NAME]"
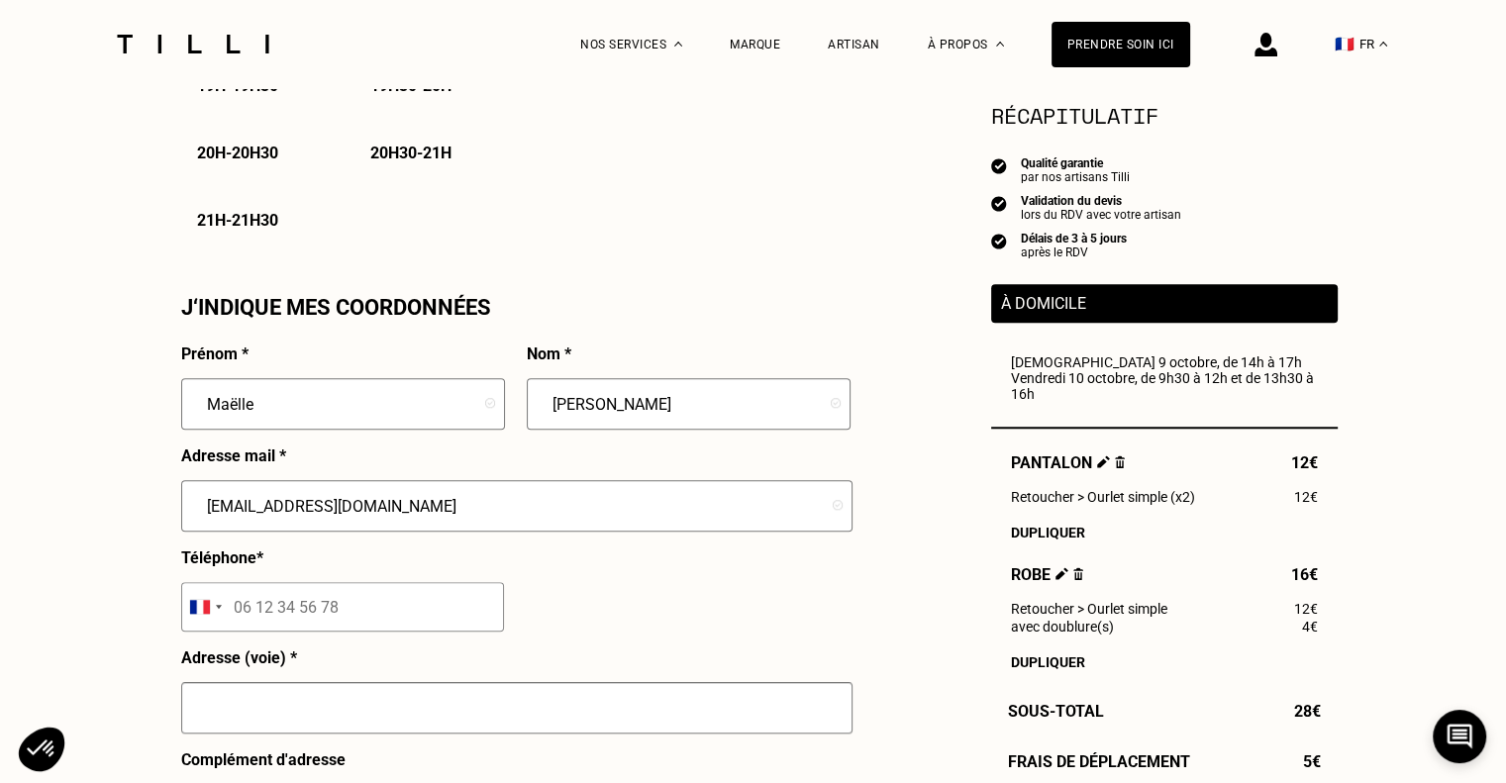
drag, startPoint x: 360, startPoint y: 607, endPoint x: 289, endPoint y: 612, distance: 71.5
click at [289, 612] on input "tel" at bounding box center [342, 607] width 323 height 50
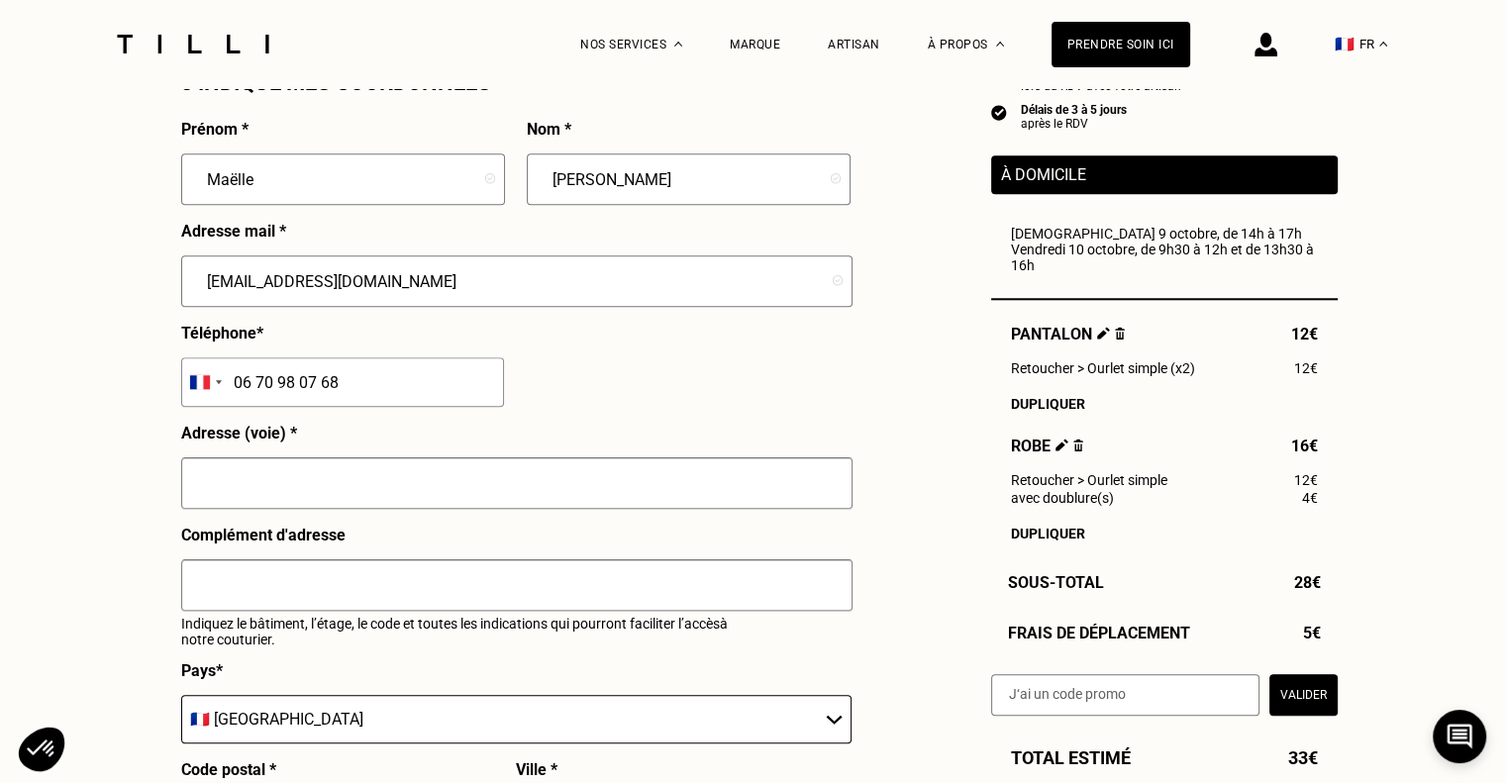
scroll to position [1854, 0]
type input "06 70 98 07 68"
click at [259, 486] on input "text" at bounding box center [516, 482] width 671 height 51
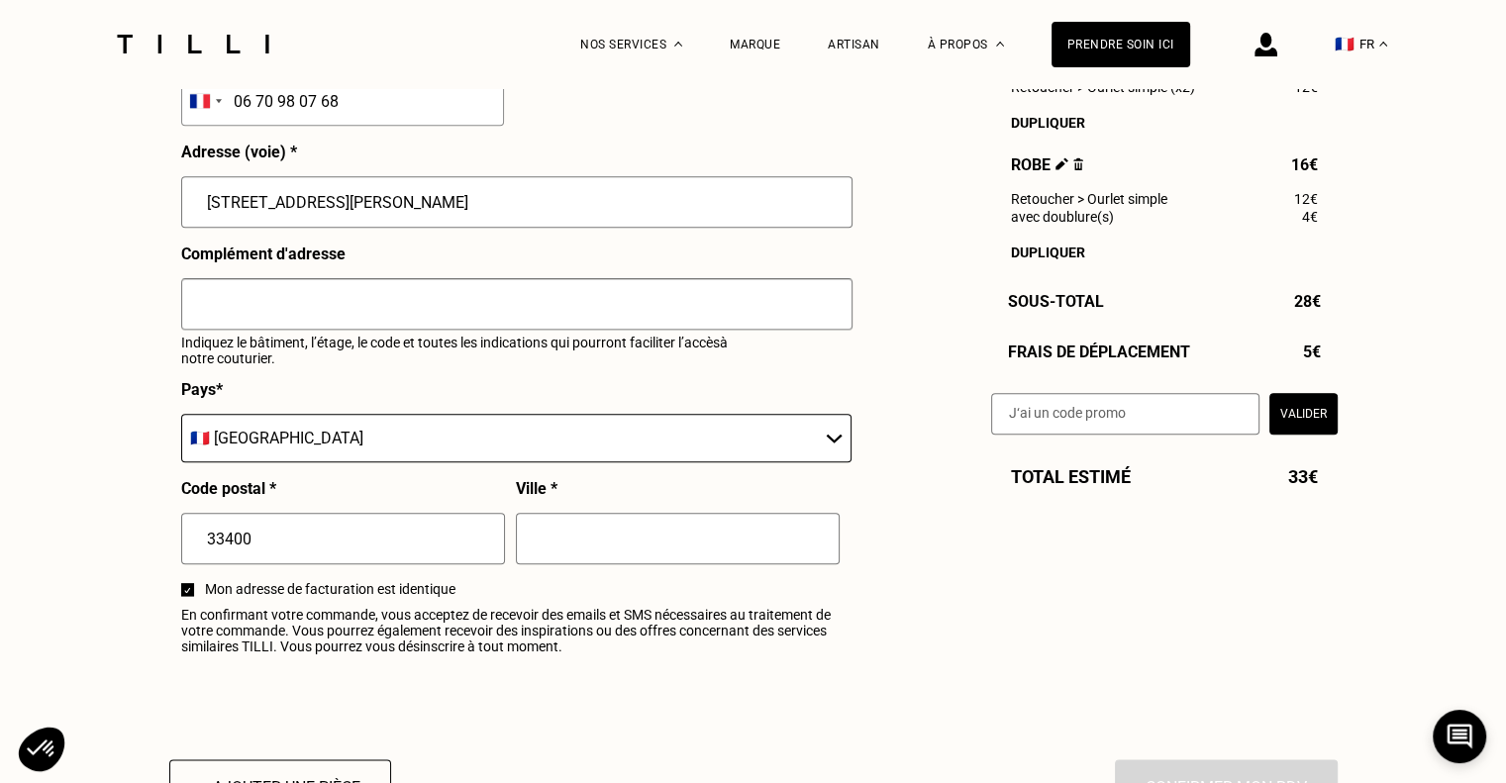
scroll to position [2135, 0]
type input "[STREET_ADDRESS][PERSON_NAME]"
click at [578, 553] on input "text" at bounding box center [678, 537] width 324 height 51
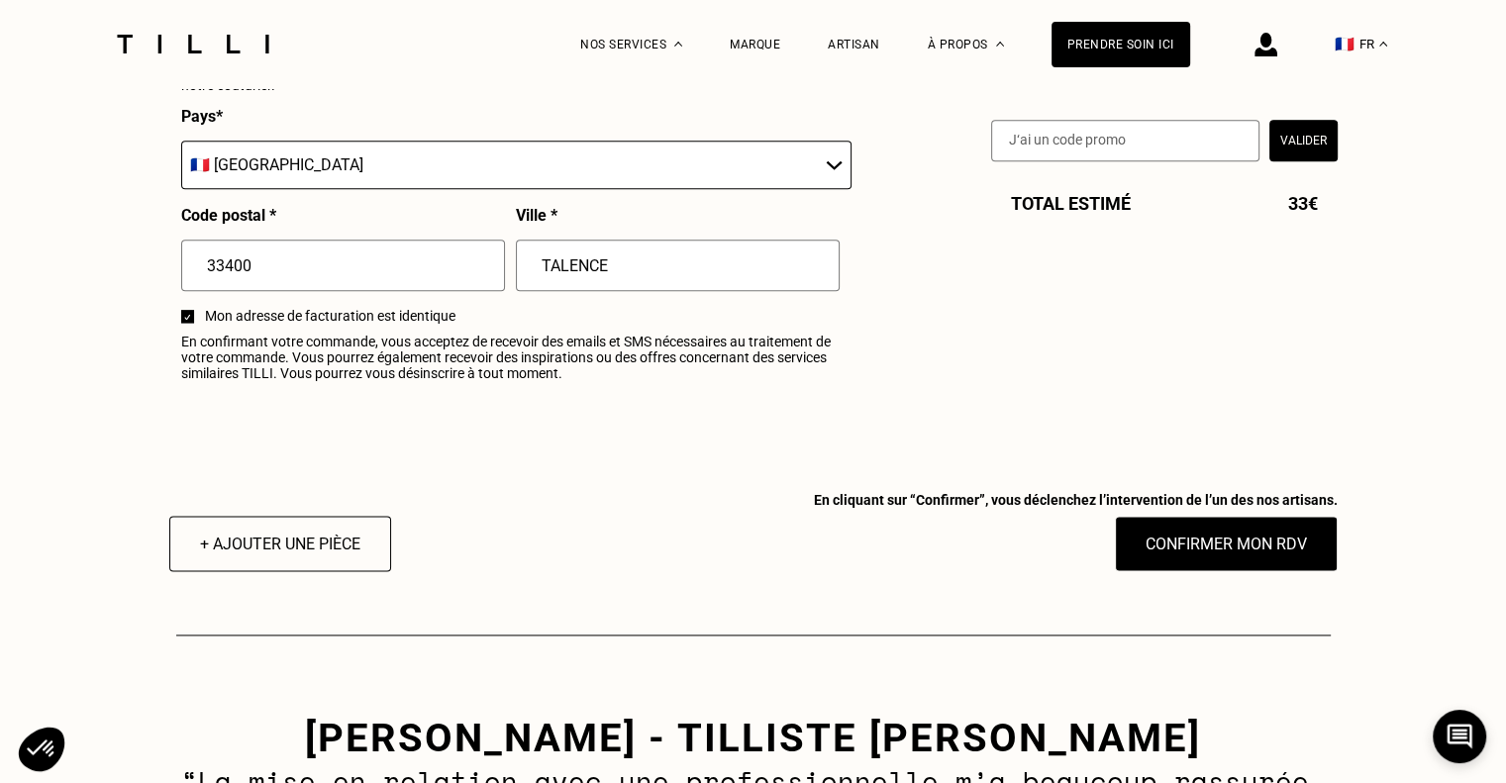
scroll to position [2408, 0]
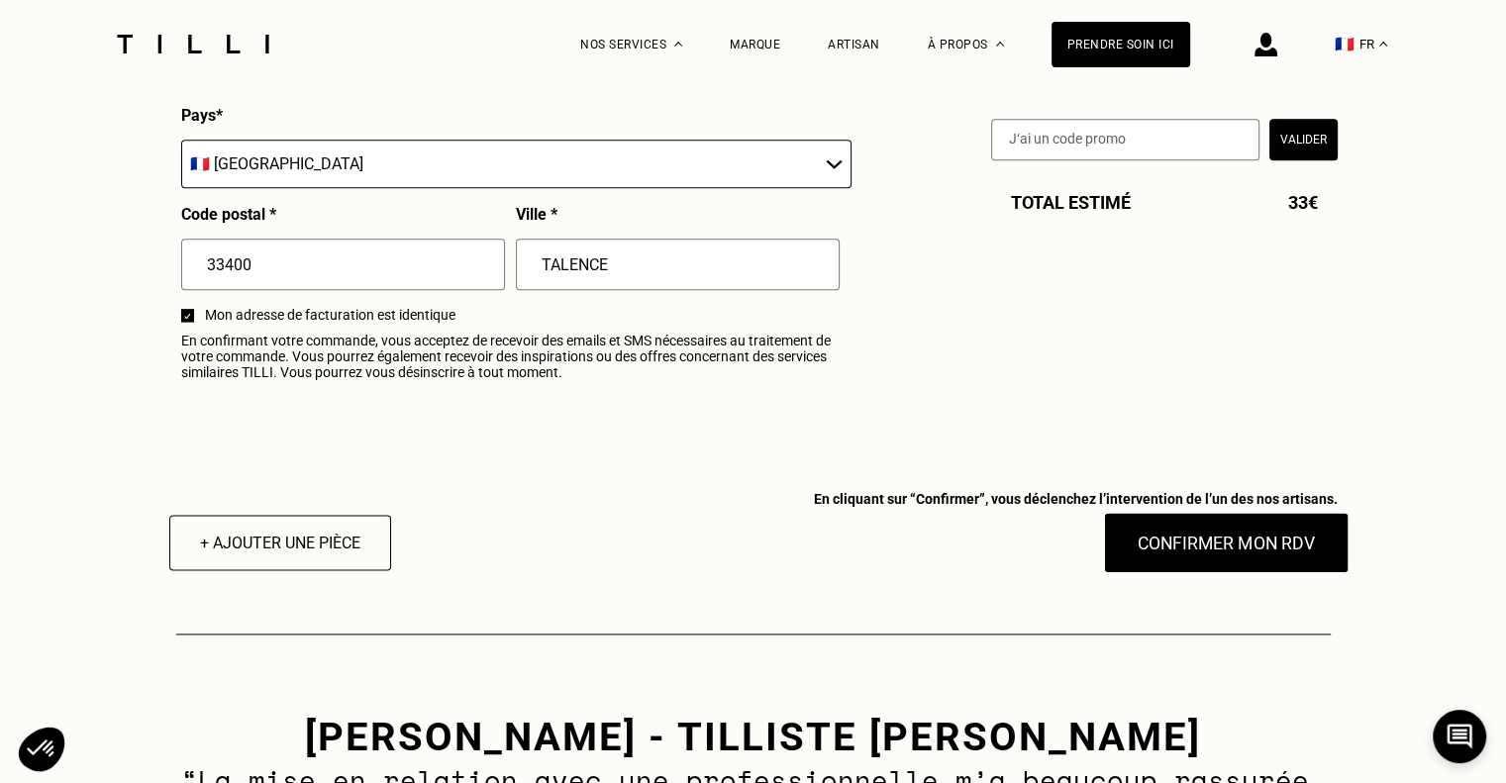
type input "TALENCE"
click at [1186, 551] on button "Confirmer mon RDV" at bounding box center [1226, 542] width 246 height 61
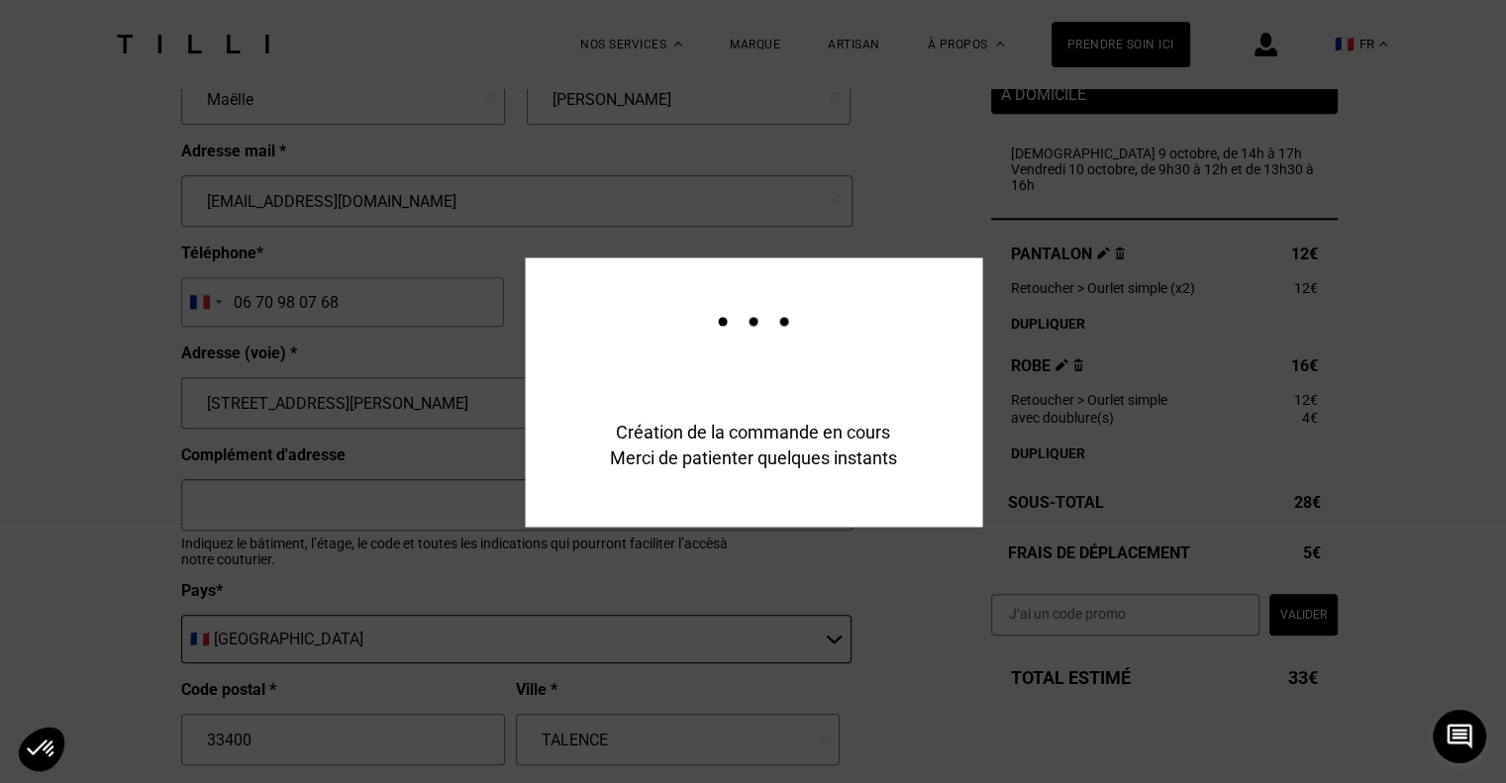
scroll to position [1932, 0]
